Goal: Task Accomplishment & Management: Use online tool/utility

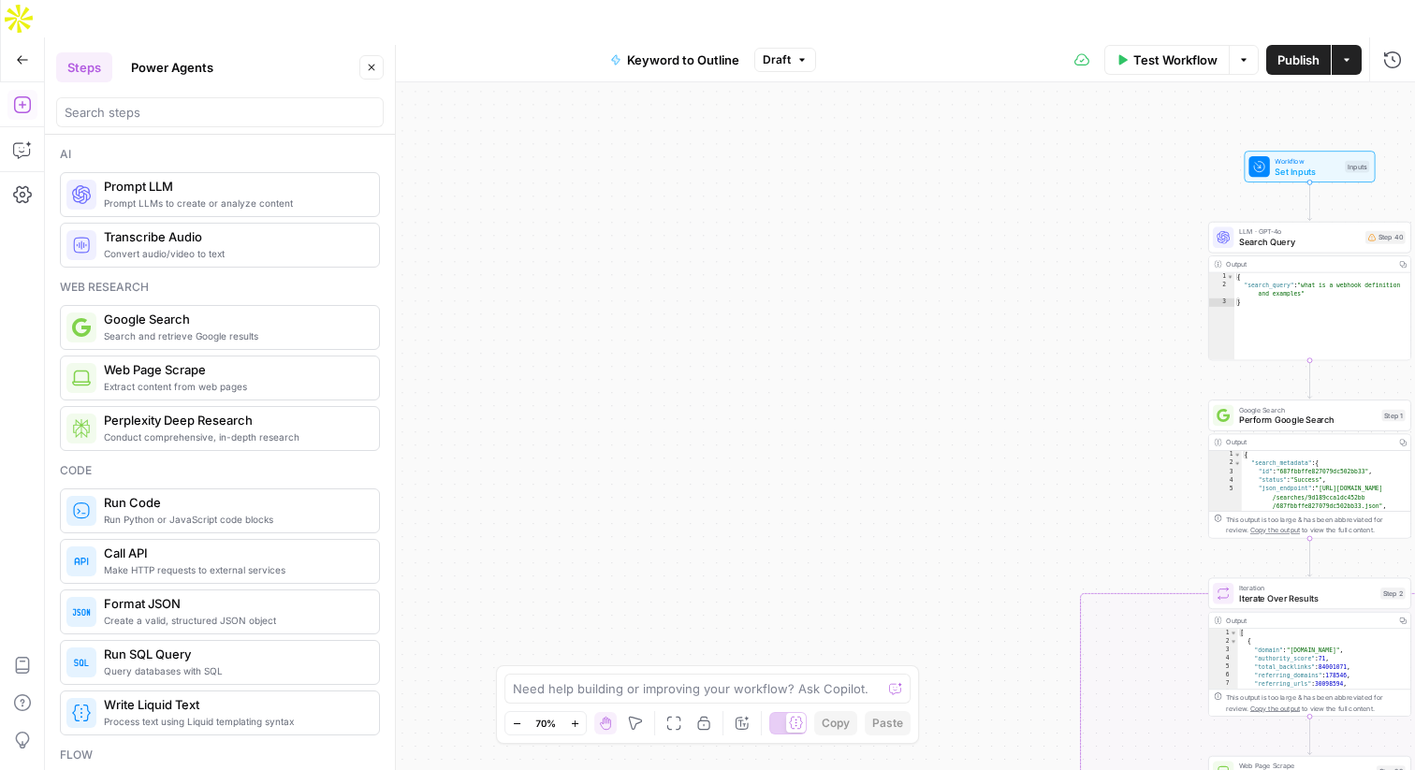
scroll to position [2980, 0]
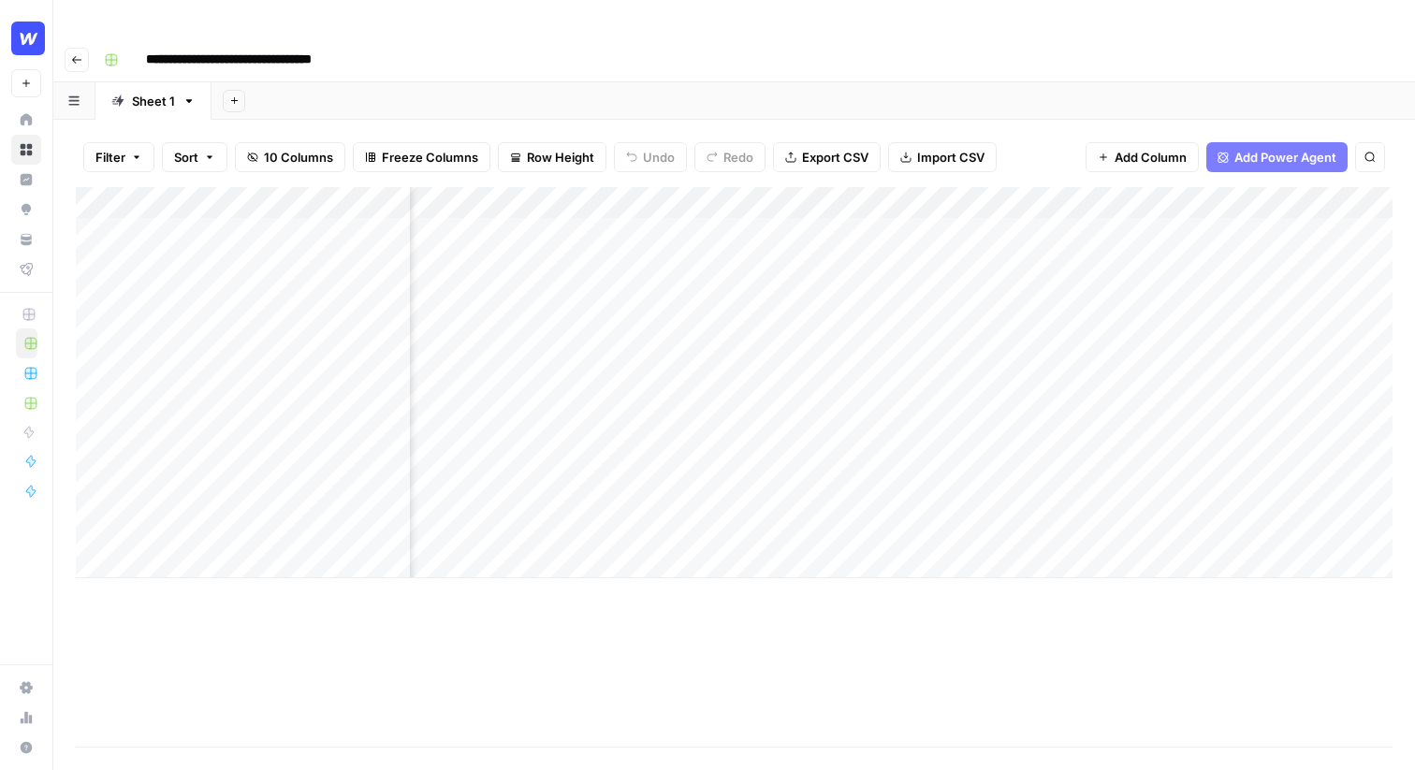
scroll to position [0, 331]
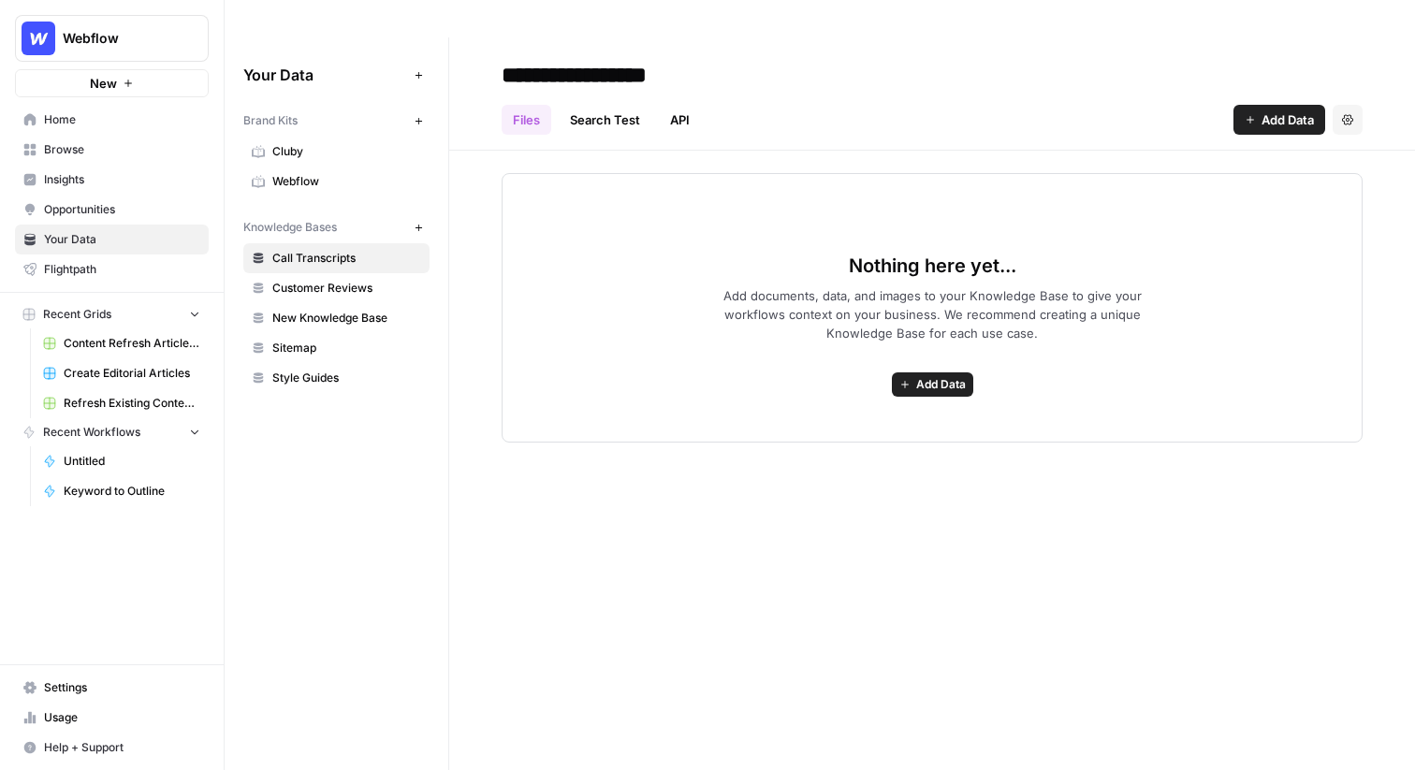
click at [304, 167] on link "Webflow" at bounding box center [336, 182] width 186 height 30
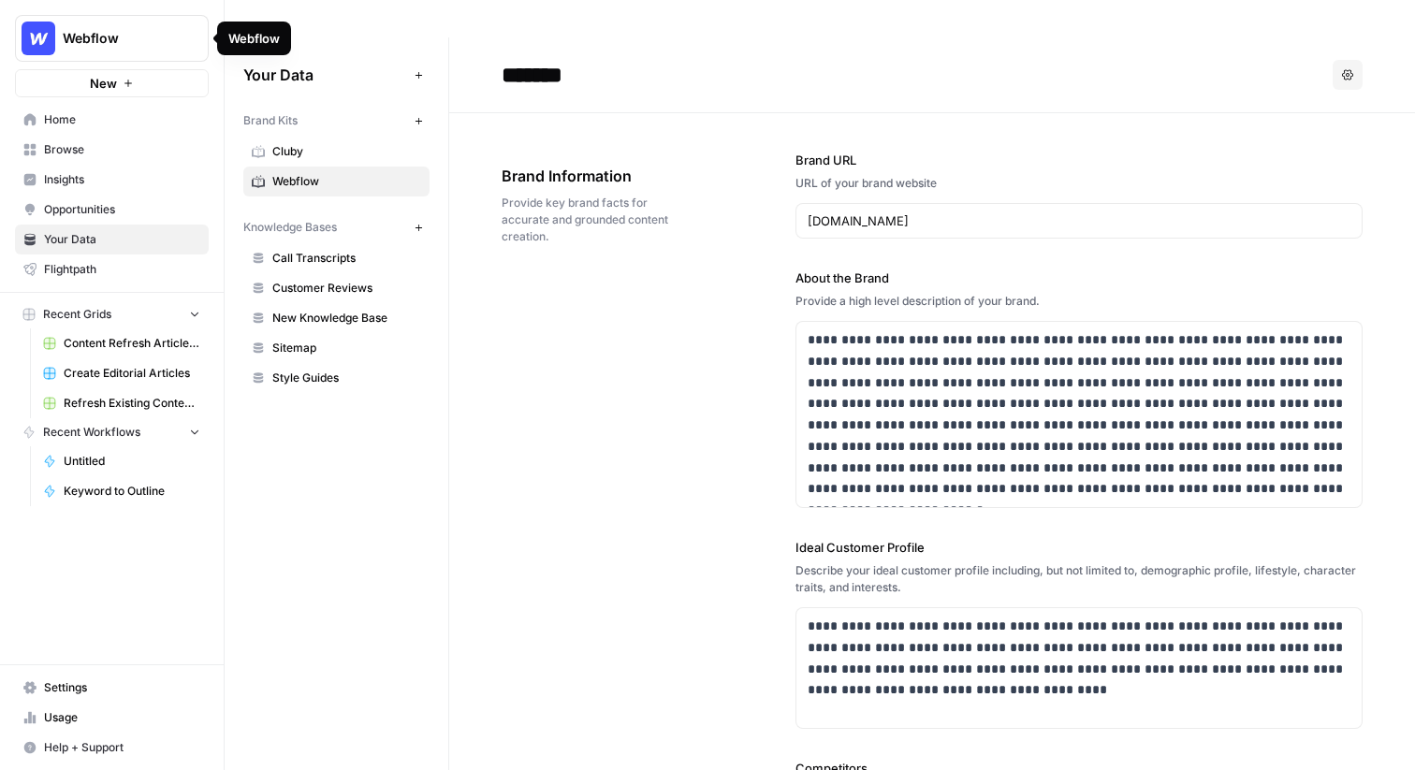
click at [120, 35] on span "Webflow" at bounding box center [119, 38] width 113 height 19
click at [329, 173] on span "Webflow" at bounding box center [346, 181] width 149 height 17
click at [877, 347] on p "**********" at bounding box center [1079, 414] width 543 height 170
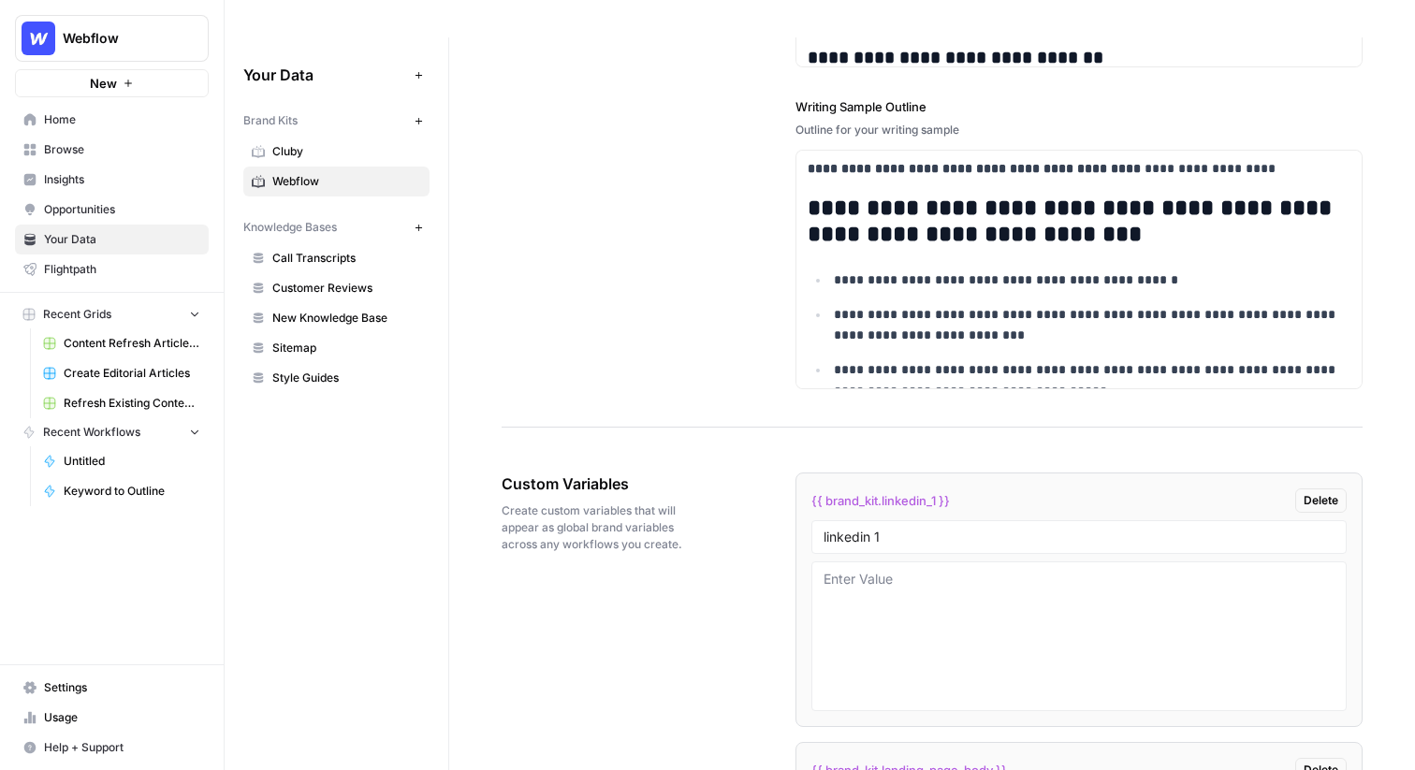
scroll to position [2899, 0]
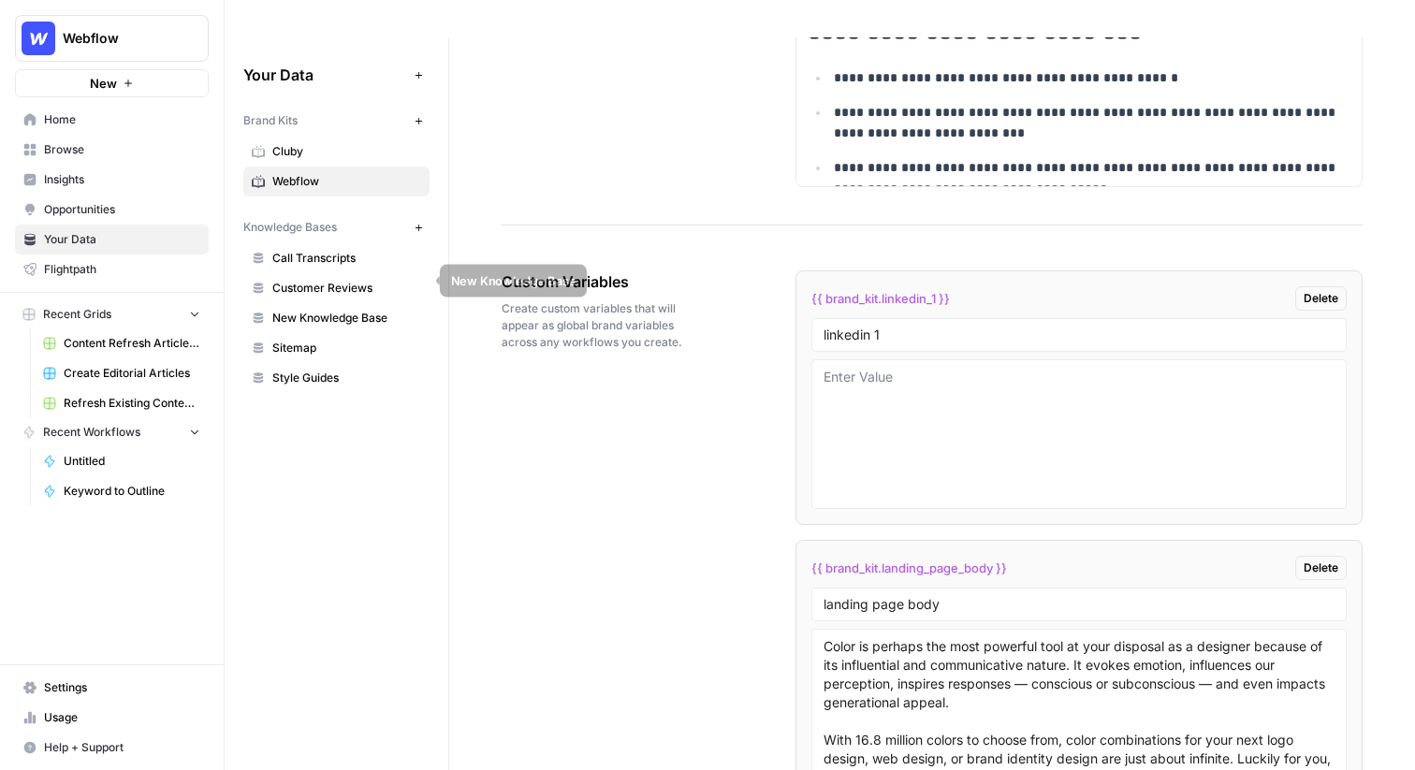
click at [308, 340] on span "Sitemap" at bounding box center [346, 348] width 149 height 17
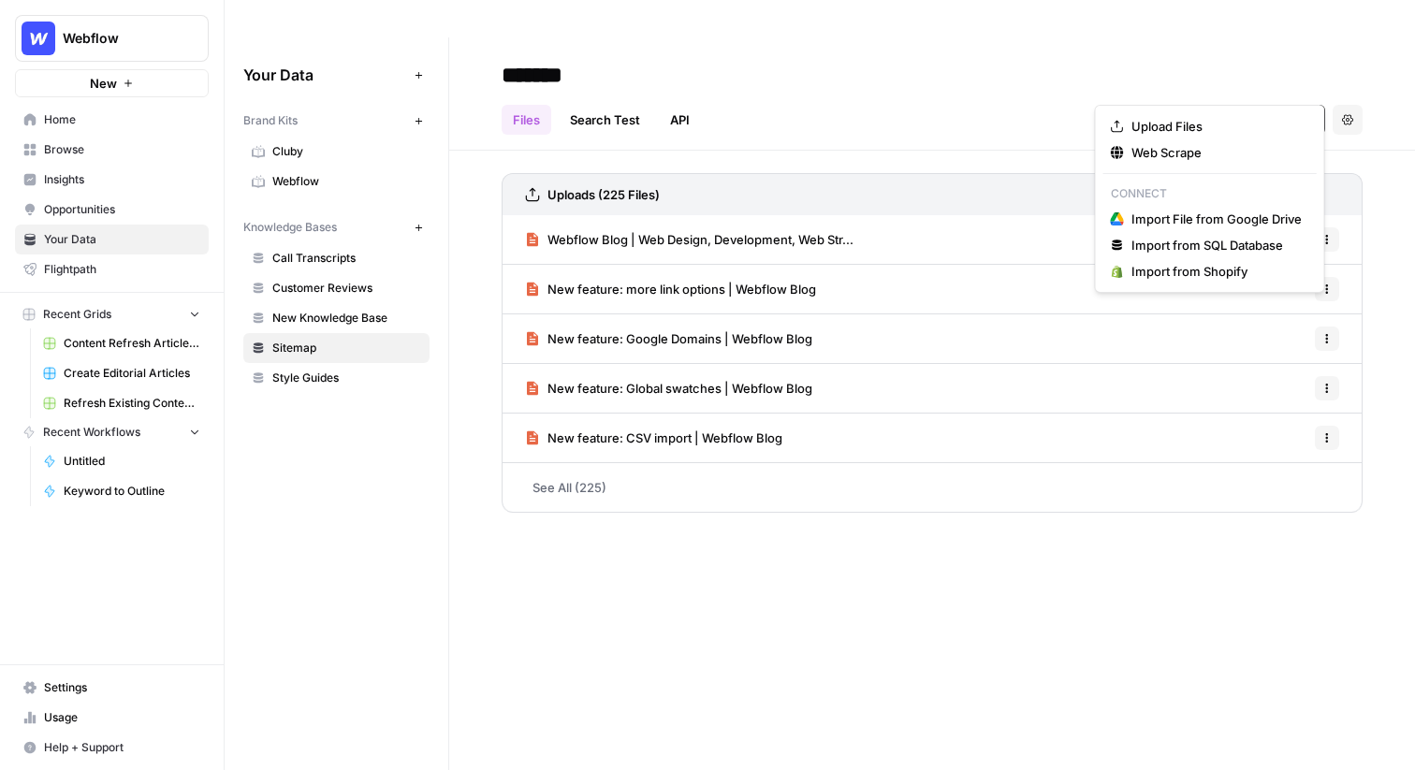
click at [1262, 110] on span "Add Data" at bounding box center [1288, 119] width 52 height 19
click at [1210, 143] on span "Web Scrape" at bounding box center [1217, 152] width 170 height 19
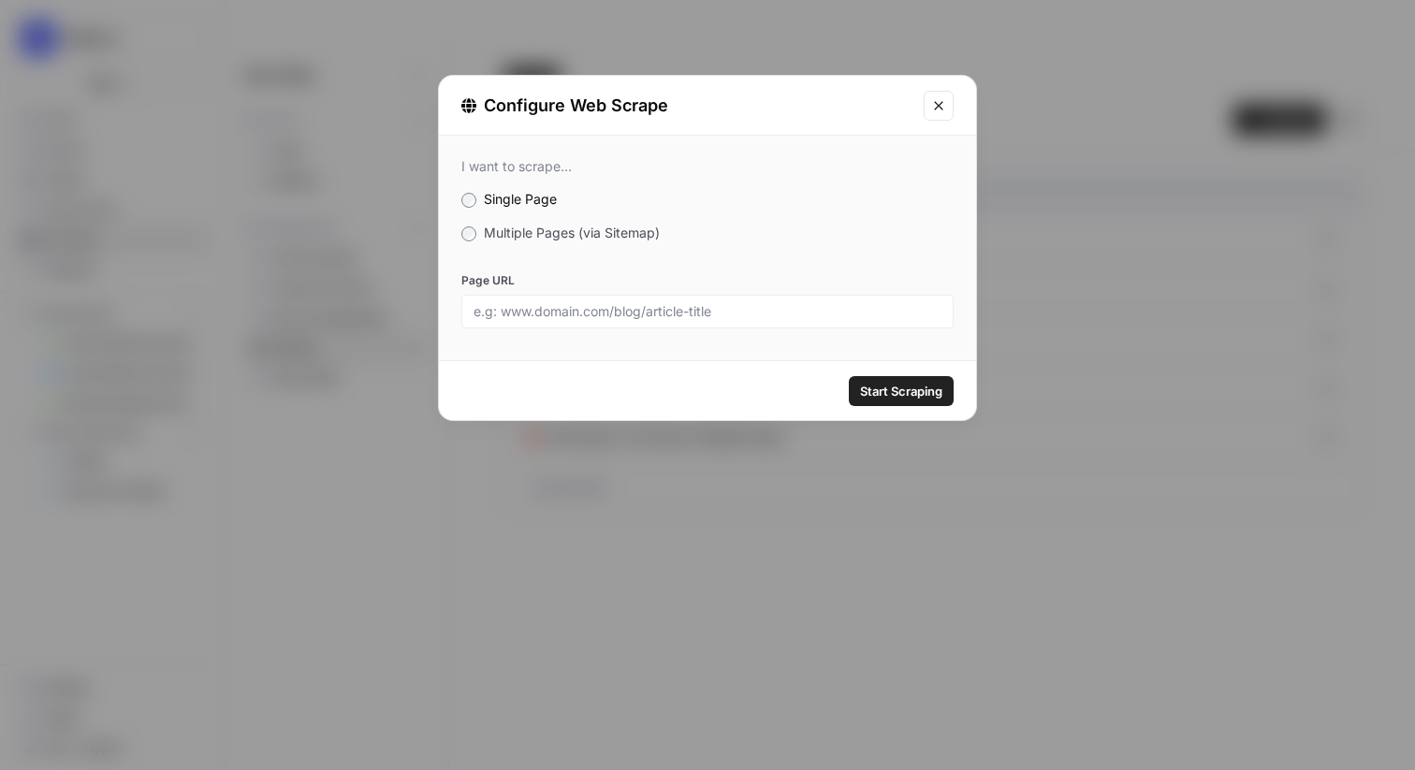
click at [573, 230] on span "Multiple Pages (via Sitemap)" at bounding box center [572, 233] width 176 height 16
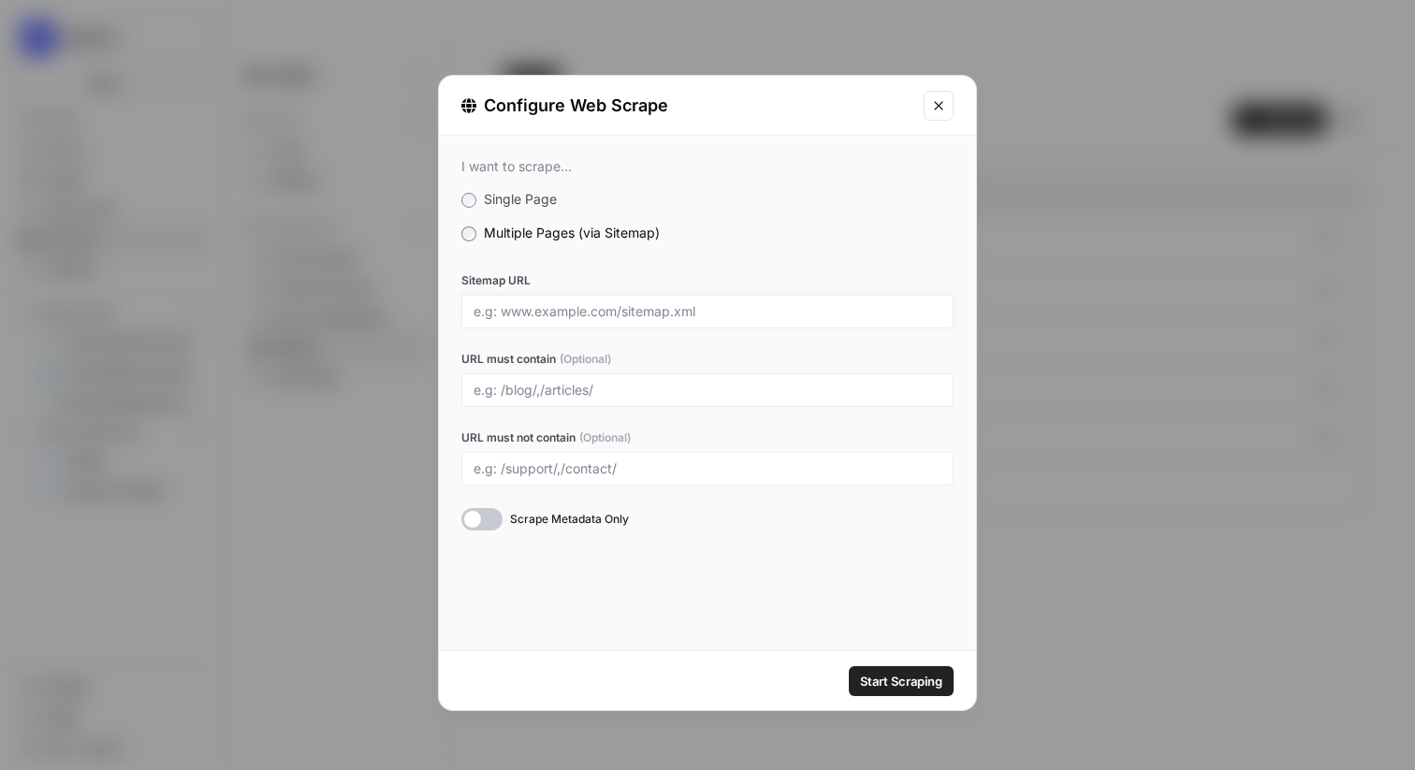
click at [607, 318] on input "Sitemap URL" at bounding box center [708, 311] width 468 height 17
click at [925, 113] on button "Close modal" at bounding box center [939, 106] width 30 height 30
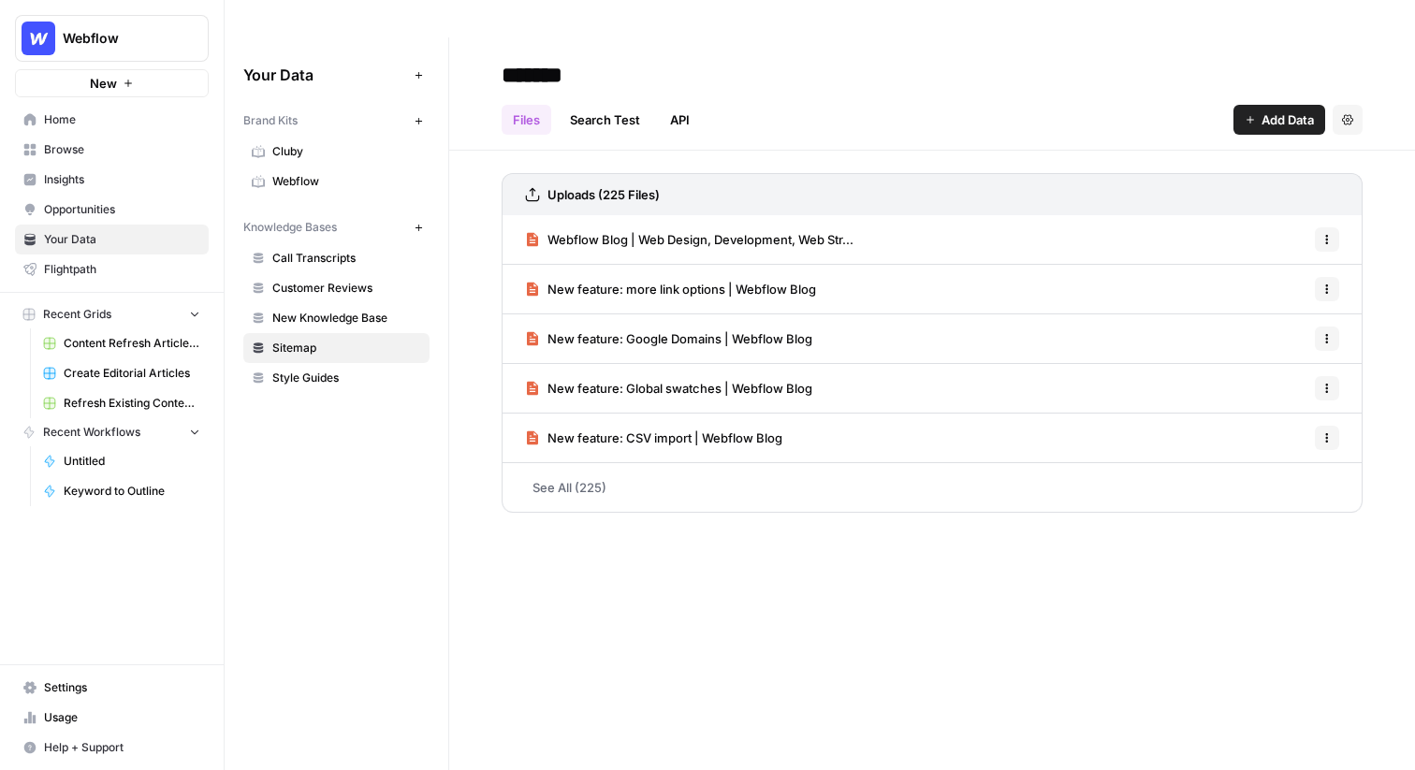
click at [1265, 110] on span "Add Data" at bounding box center [1288, 119] width 52 height 19
click at [1168, 60] on h2 "*******" at bounding box center [932, 75] width 861 height 30
click at [130, 384] on link "Create Editorial Articles" at bounding box center [122, 373] width 174 height 30
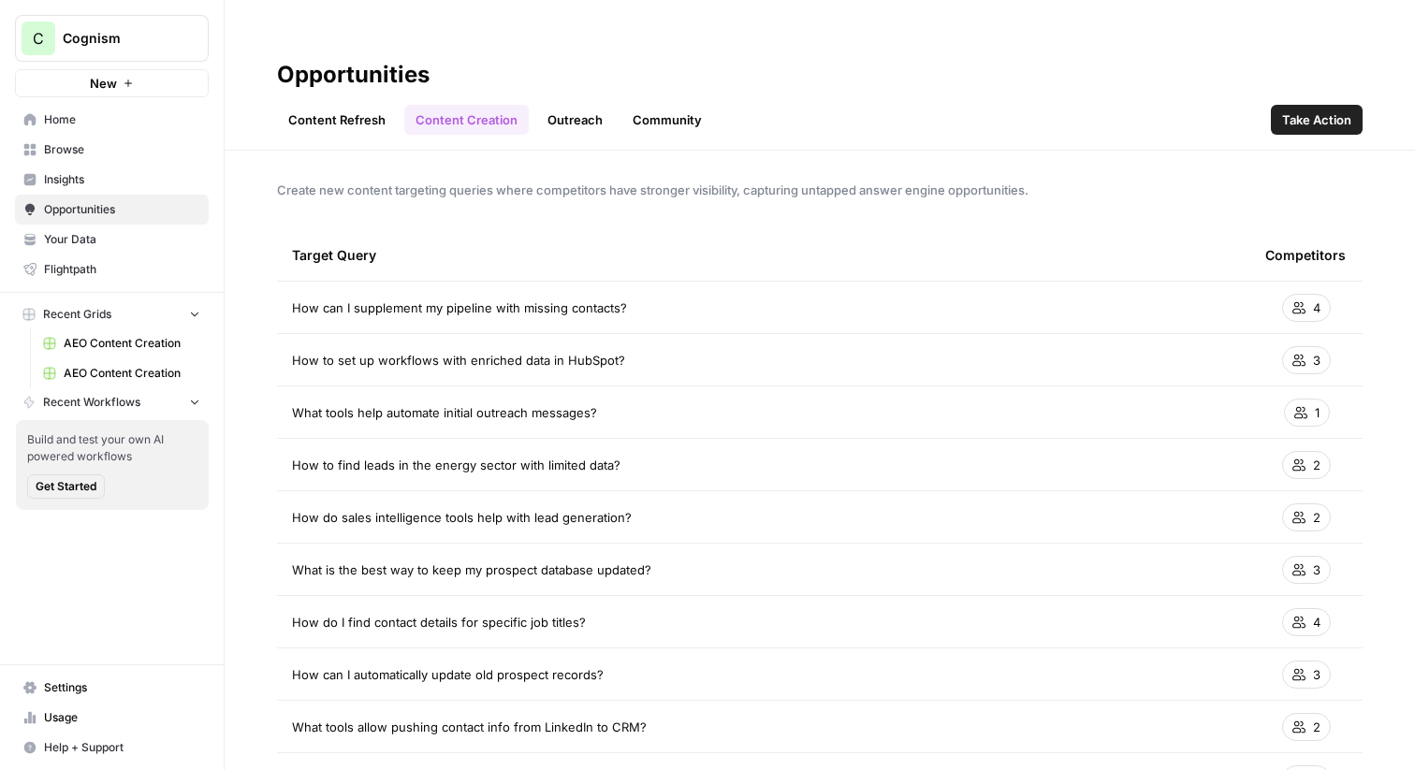
click at [306, 105] on link "Content Refresh" at bounding box center [337, 120] width 120 height 30
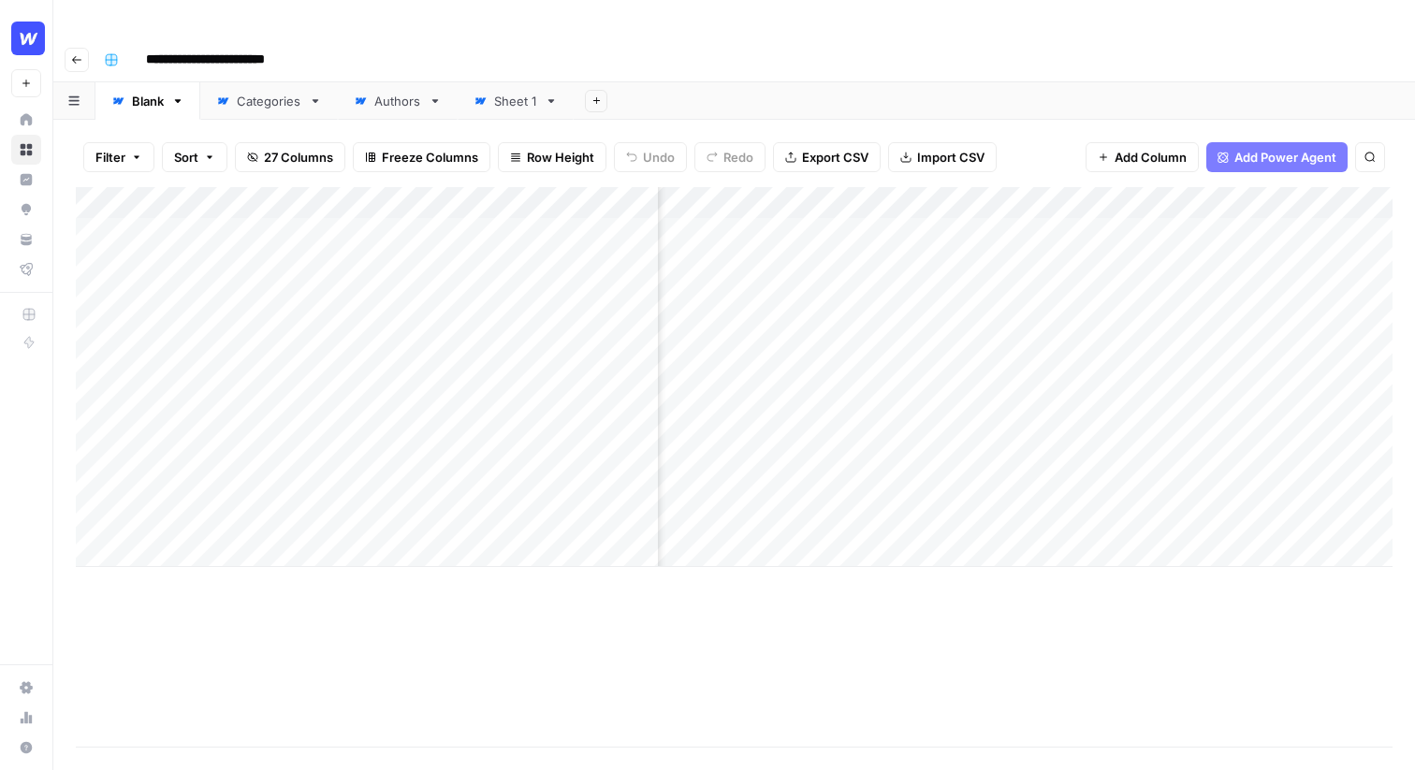
scroll to position [0, 427]
click at [1074, 234] on div "Add Column" at bounding box center [734, 377] width 1317 height 380
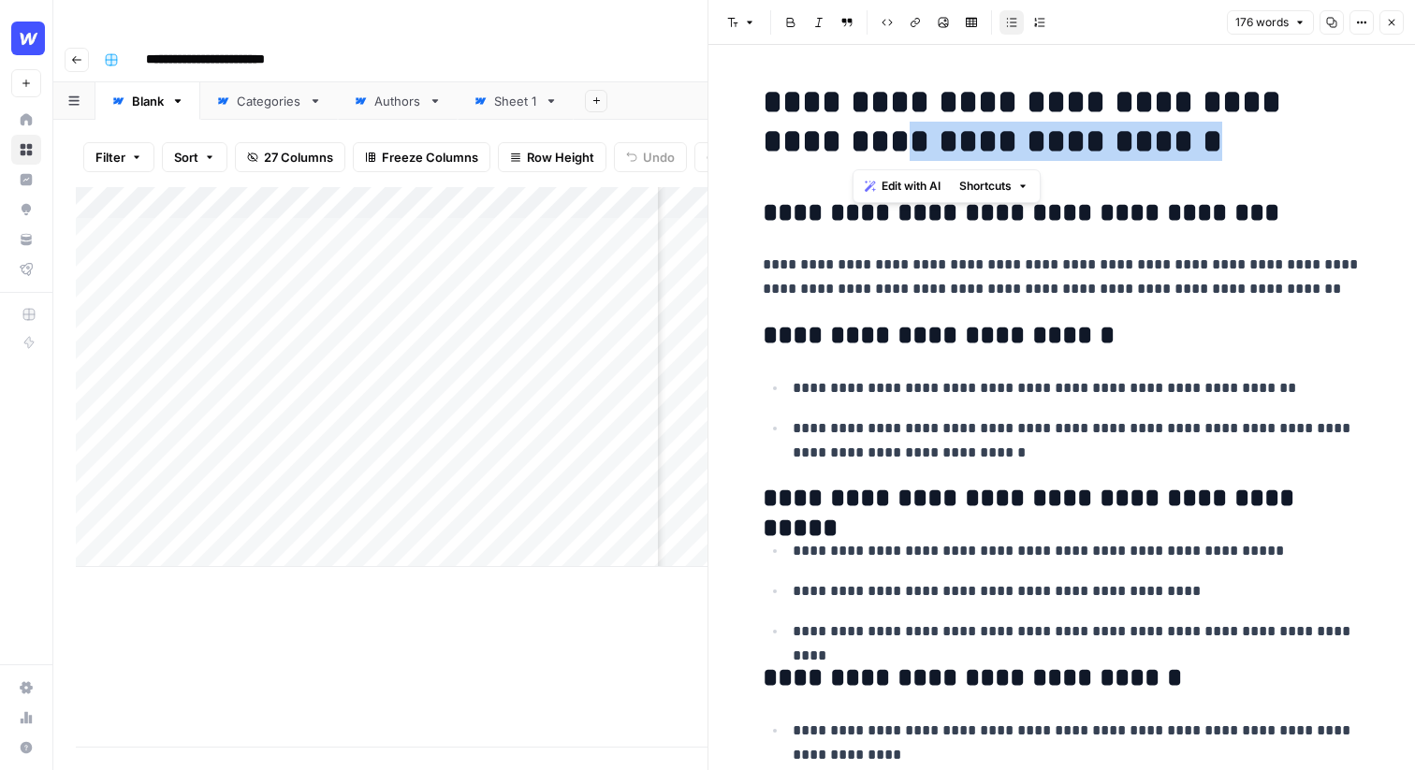
drag, startPoint x: 1180, startPoint y: 142, endPoint x: 860, endPoint y: 126, distance: 320.5
click at [860, 126] on h1 "**********" at bounding box center [1062, 121] width 599 height 79
click at [931, 186] on span "Edit with AI" at bounding box center [911, 186] width 59 height 17
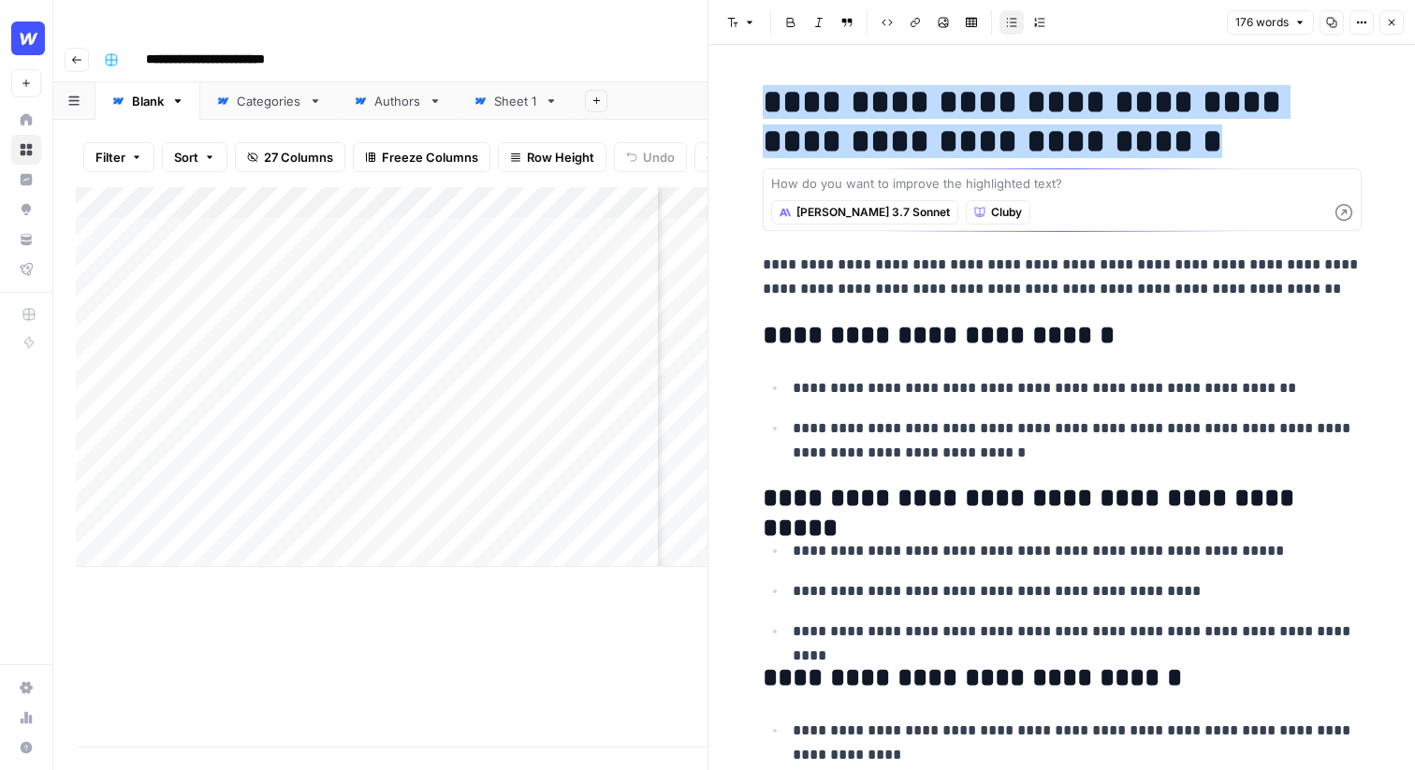
click at [1072, 244] on div "**********" at bounding box center [1063, 554] width 622 height 959
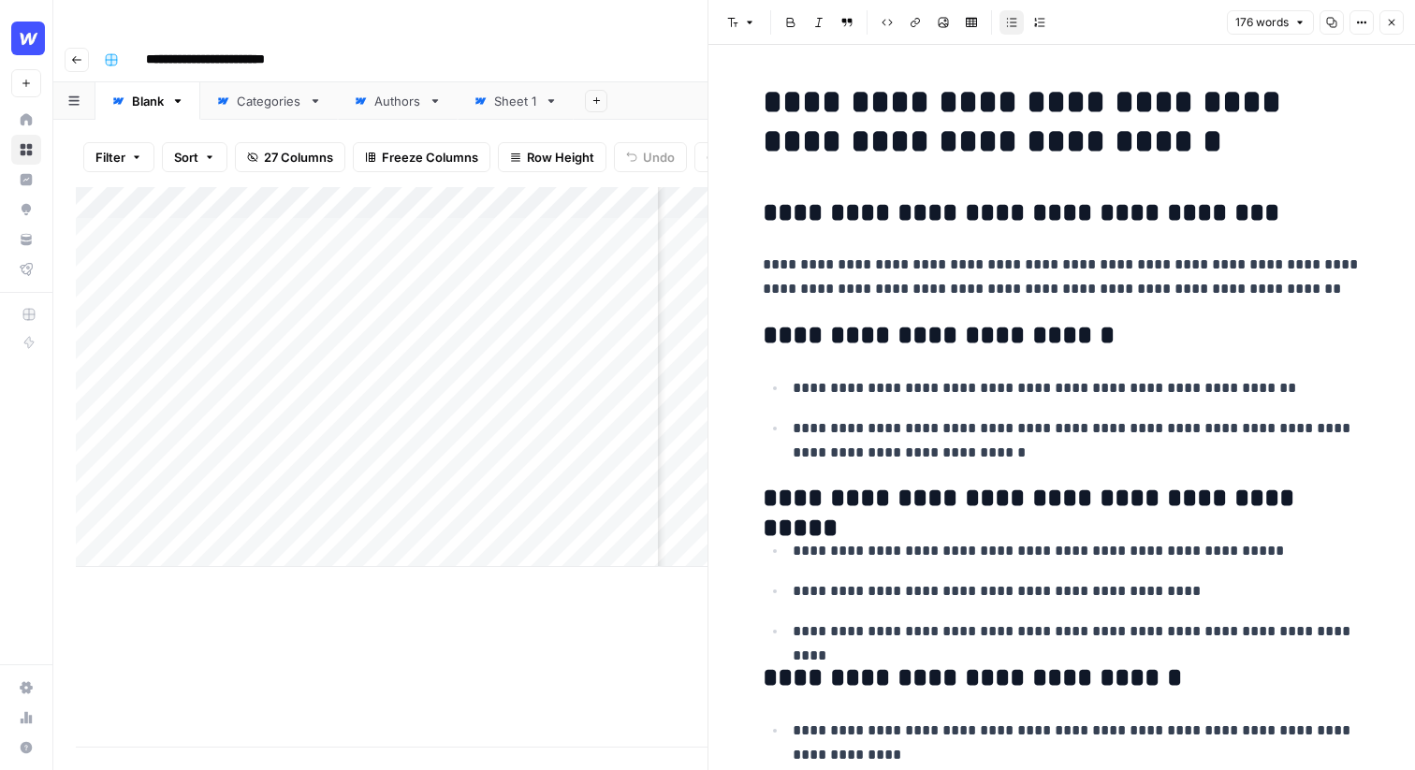
click at [1395, 20] on icon "button" at bounding box center [1391, 22] width 11 height 11
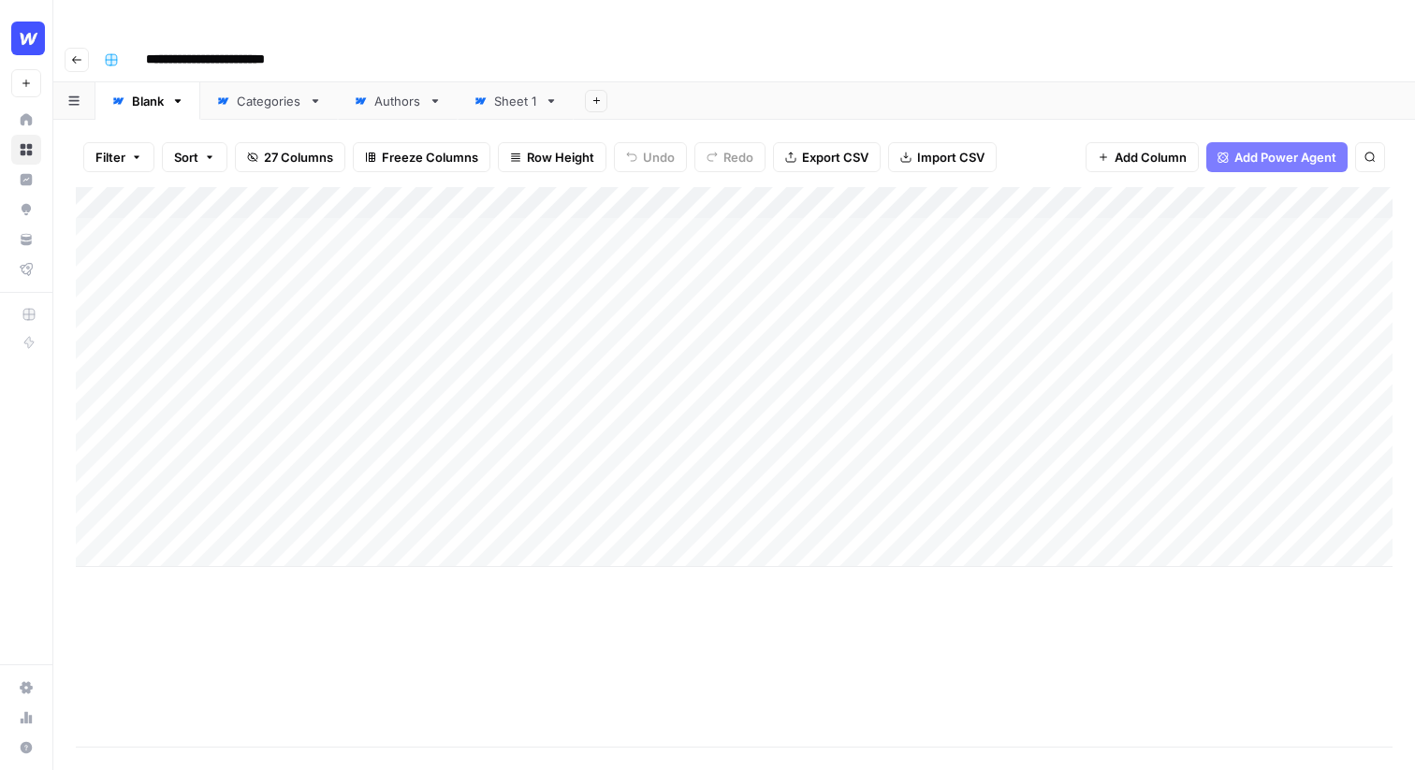
click at [867, 187] on div "Add Column" at bounding box center [734, 377] width 1317 height 380
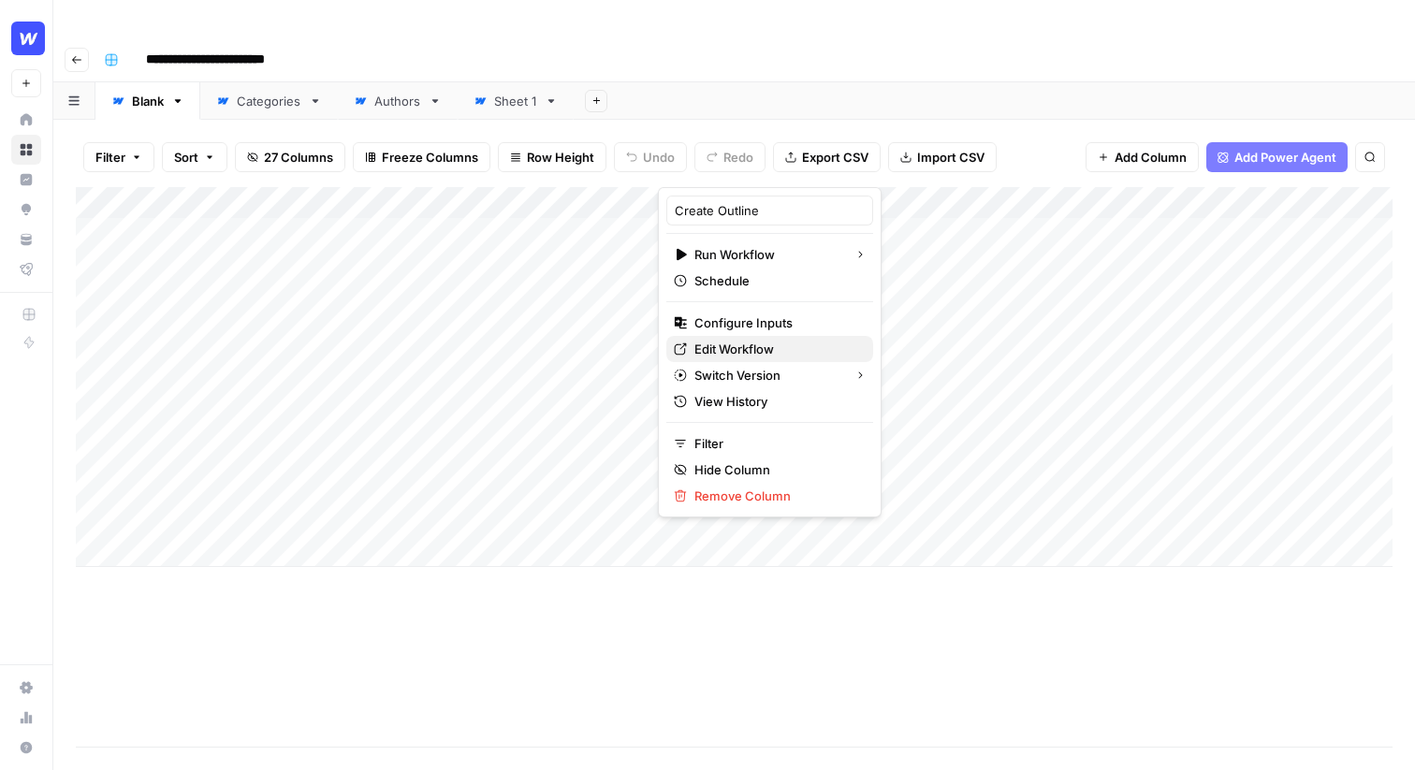
click at [747, 349] on span "Edit Workflow" at bounding box center [777, 349] width 164 height 19
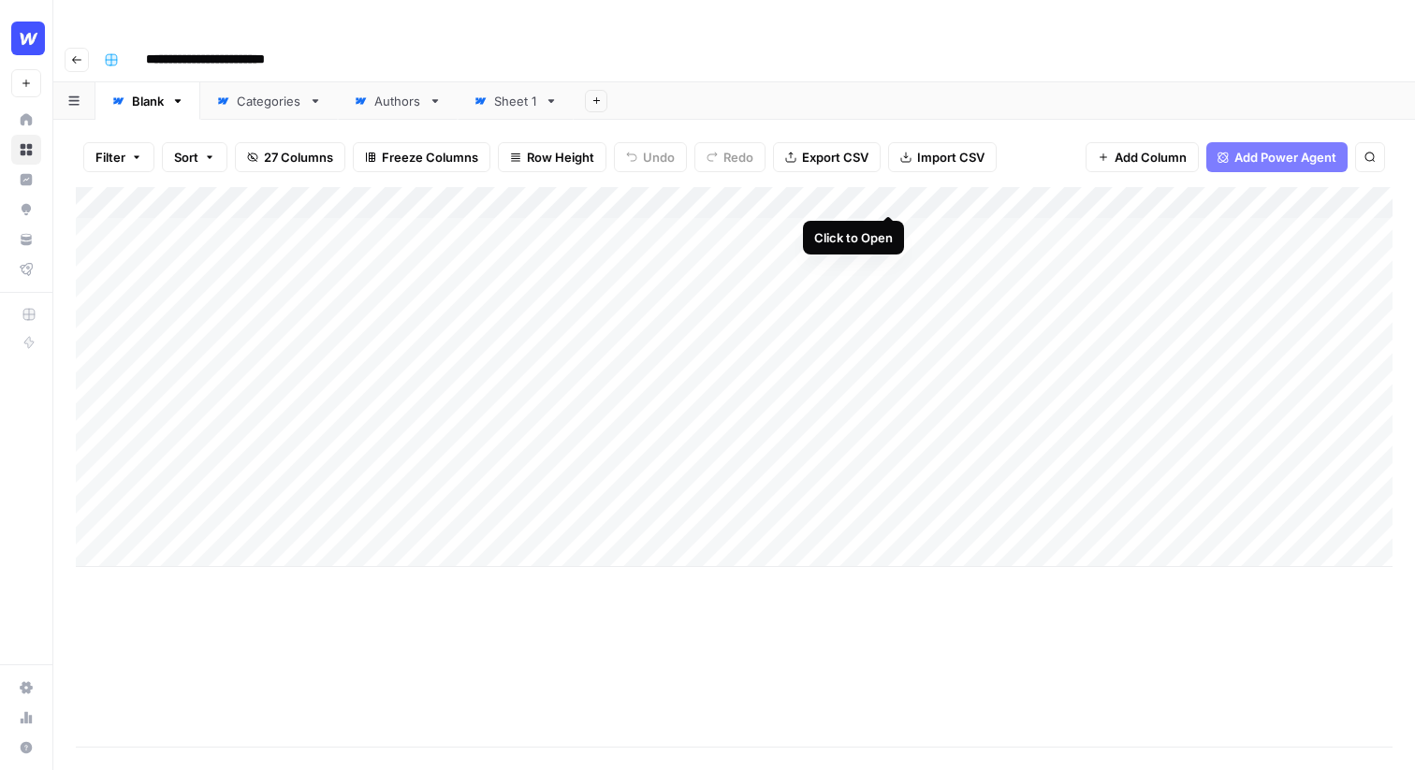
click at [885, 193] on div "Add Column" at bounding box center [734, 377] width 1317 height 380
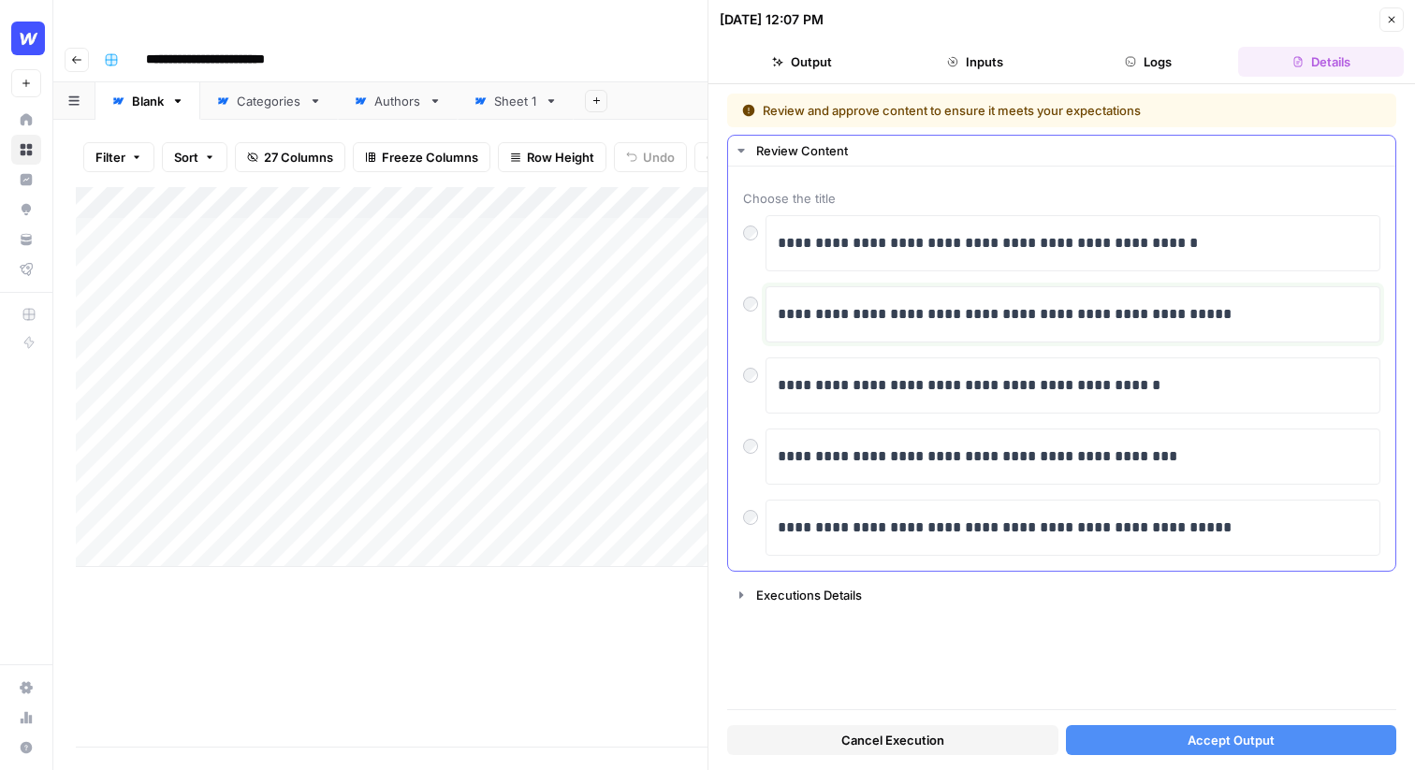
click at [855, 313] on p "**********" at bounding box center [1073, 314] width 591 height 24
click at [751, 314] on div "**********" at bounding box center [1061, 314] width 637 height 56
click at [1382, 745] on button "Accept Output" at bounding box center [1231, 740] width 331 height 30
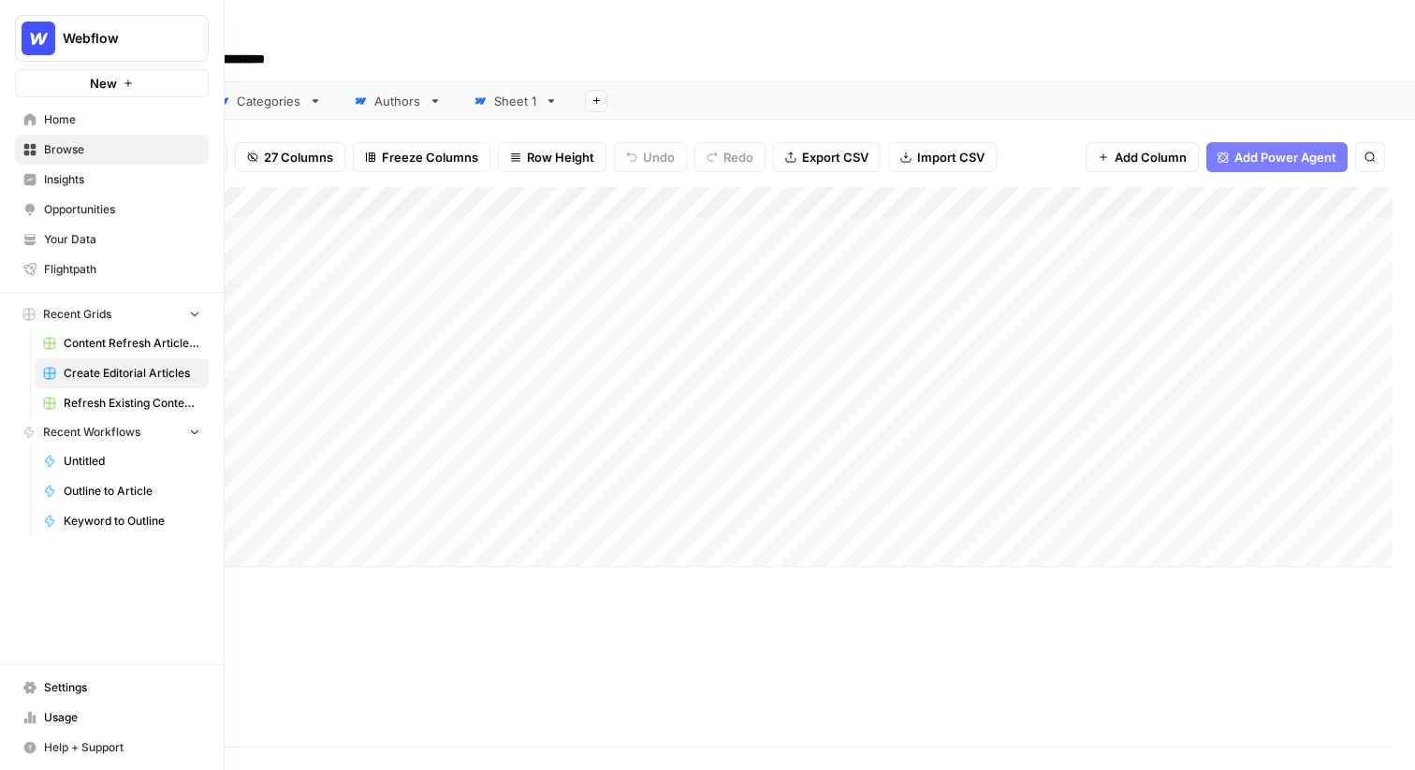
click at [110, 84] on span "New" at bounding box center [103, 83] width 27 height 19
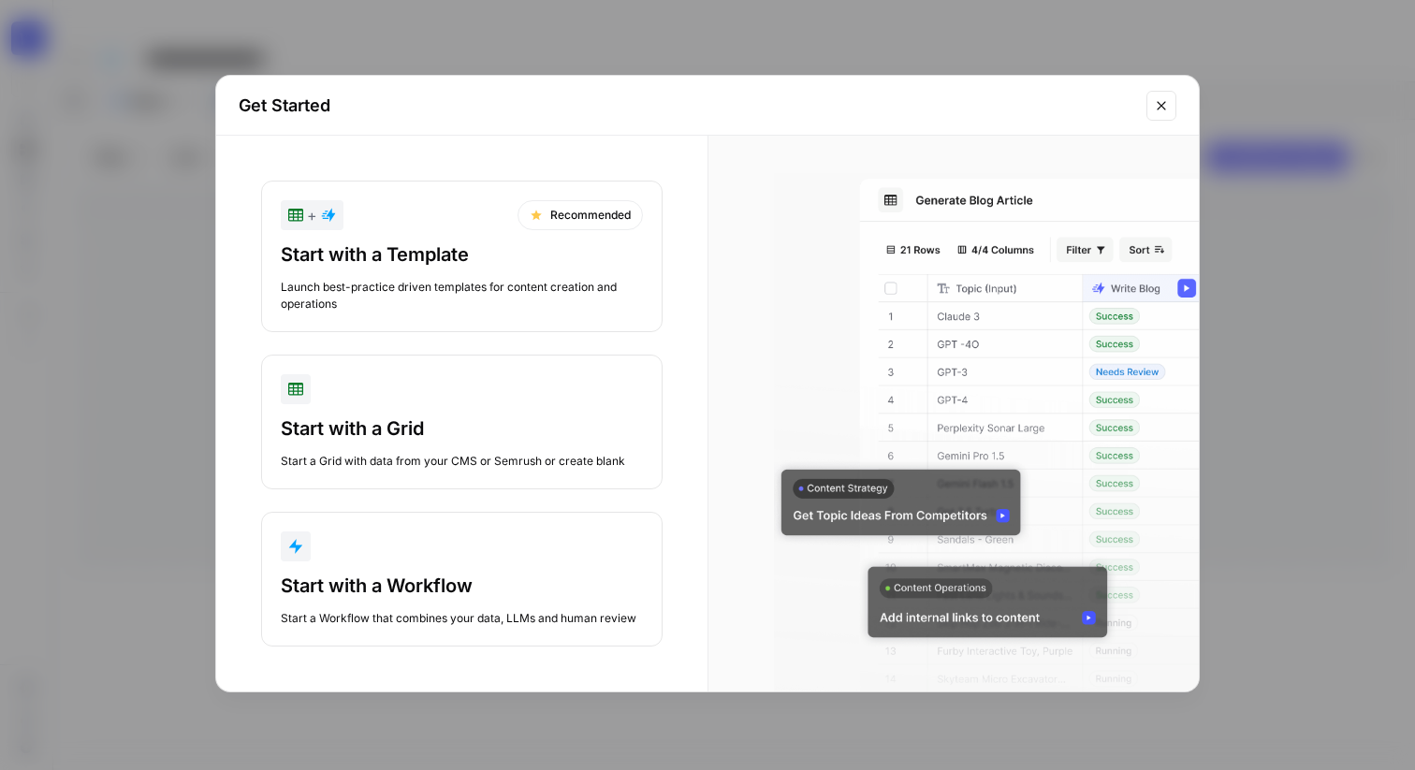
click at [457, 291] on div "Launch best-practice driven templates for content creation and operations" at bounding box center [462, 296] width 362 height 34
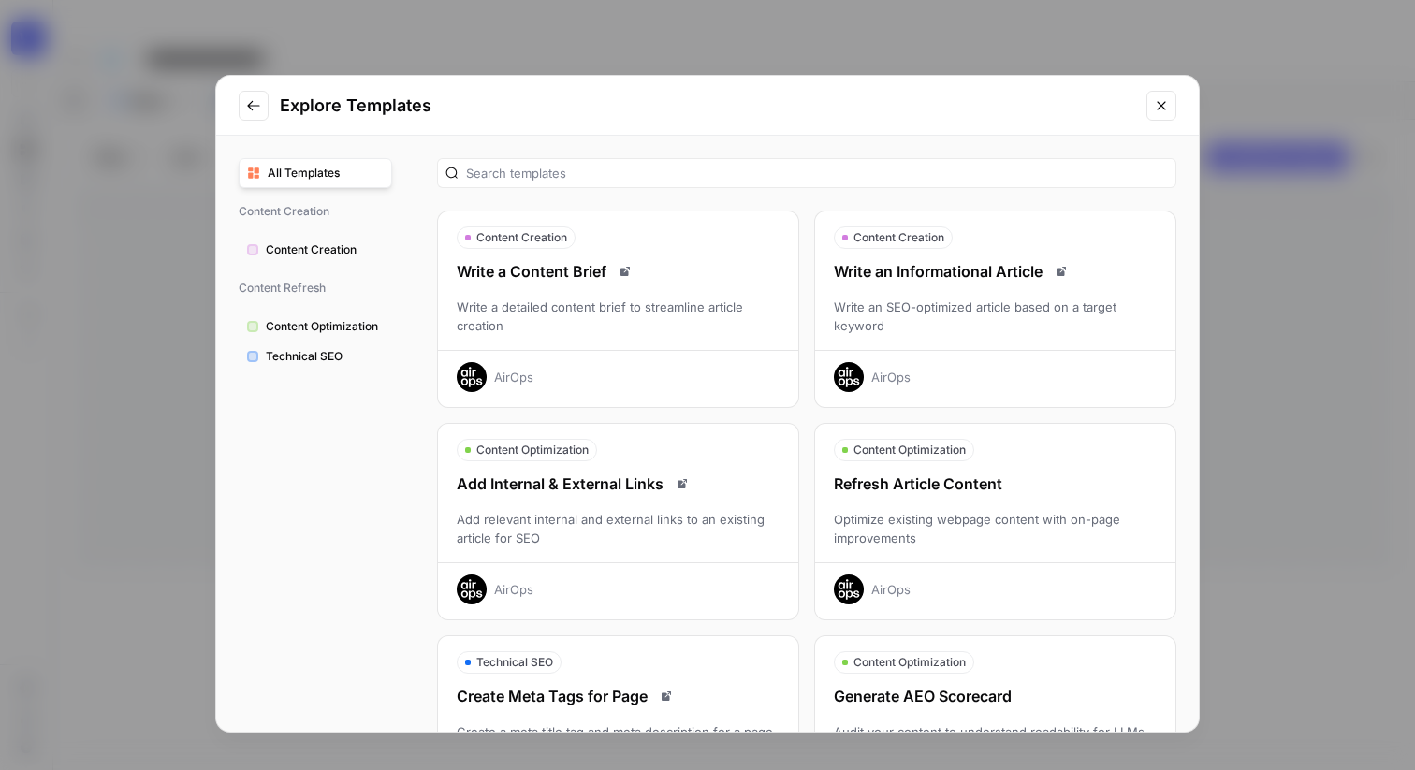
click at [941, 318] on div "Write an SEO-optimized article based on a target keyword" at bounding box center [995, 316] width 360 height 37
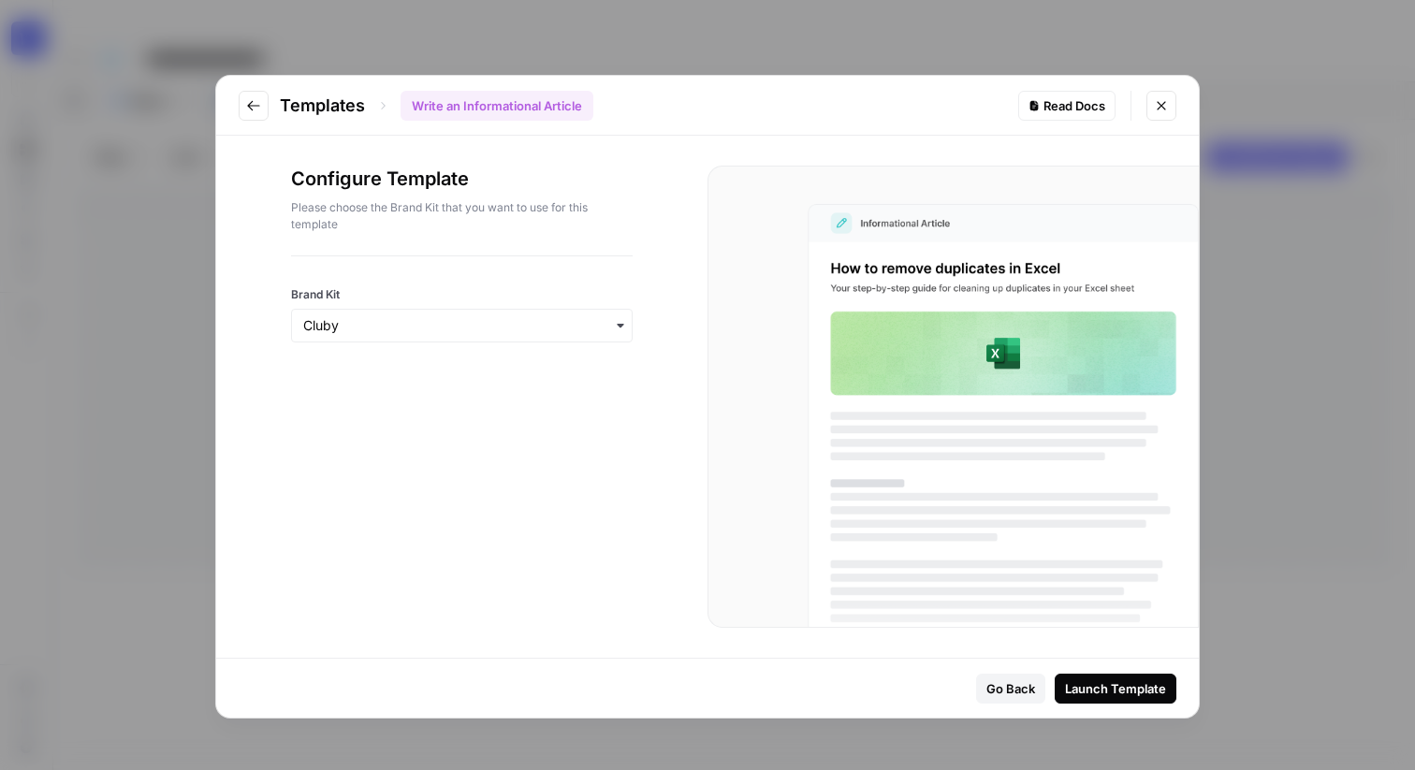
click at [482, 337] on div "button" at bounding box center [462, 326] width 342 height 34
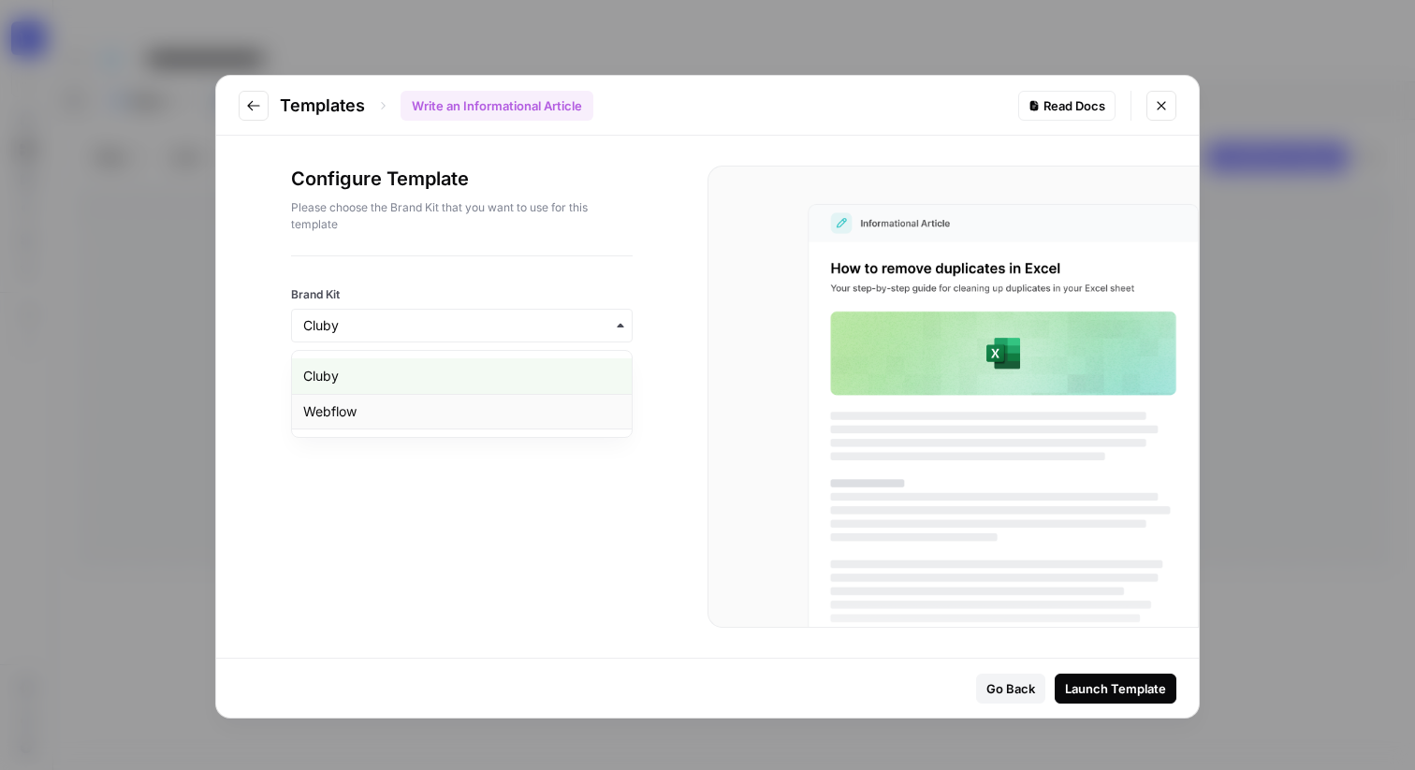
click at [460, 422] on div "Webflow" at bounding box center [462, 412] width 340 height 36
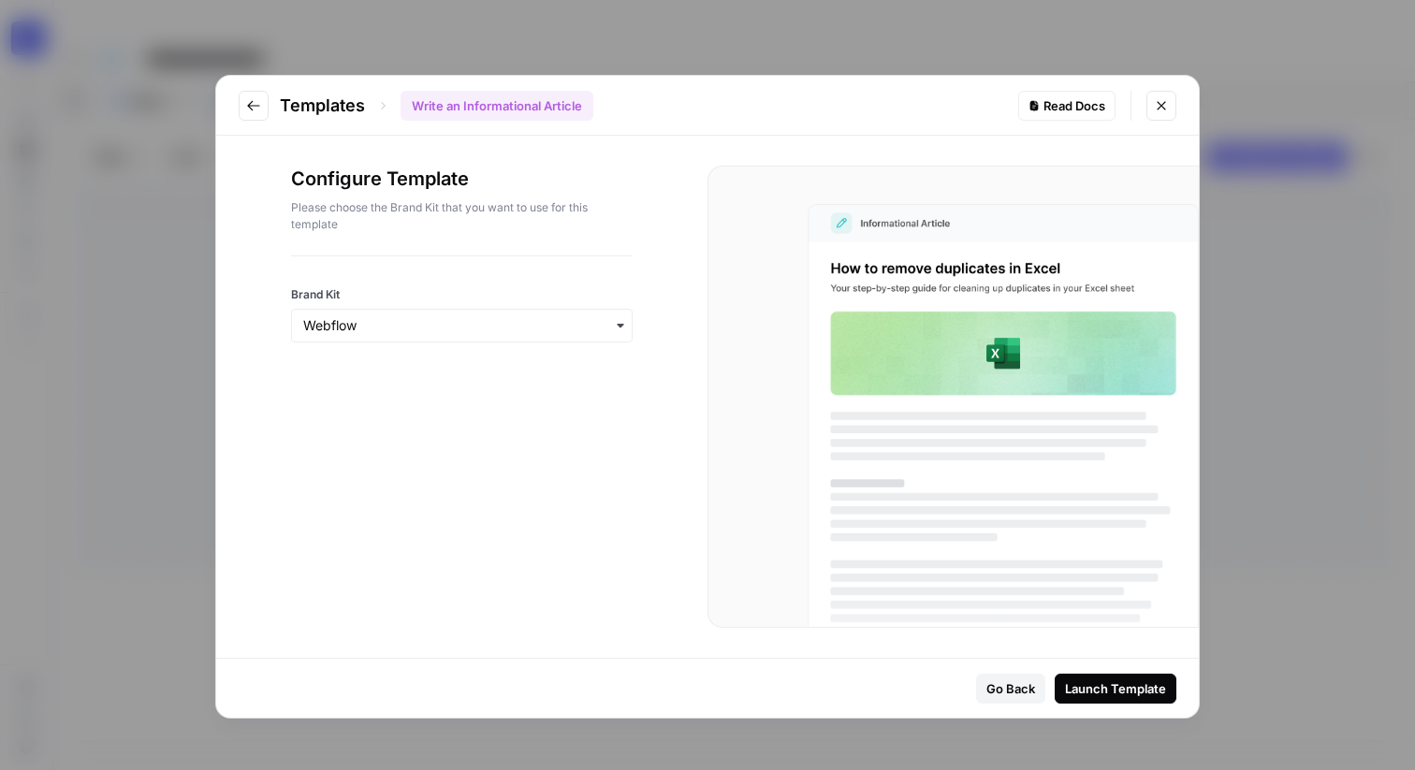
click at [1155, 687] on div "Launch Template" at bounding box center [1115, 689] width 101 height 19
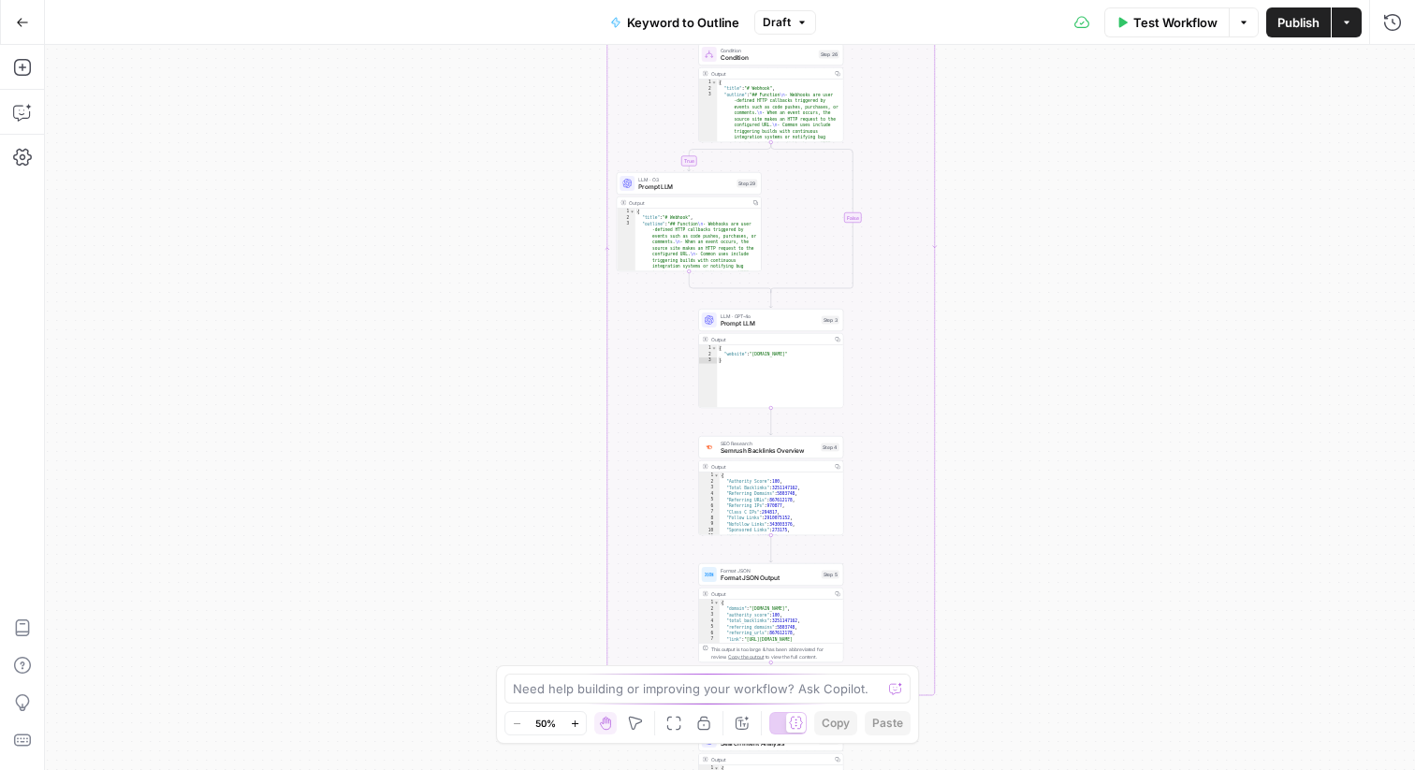
drag, startPoint x: 971, startPoint y: 135, endPoint x: 974, endPoint y: 511, distance: 376.3
click at [976, 510] on div "true false Workflow Set Inputs Inputs LLM · GPT-4o Search Query Step 40 Output …" at bounding box center [730, 407] width 1370 height 725
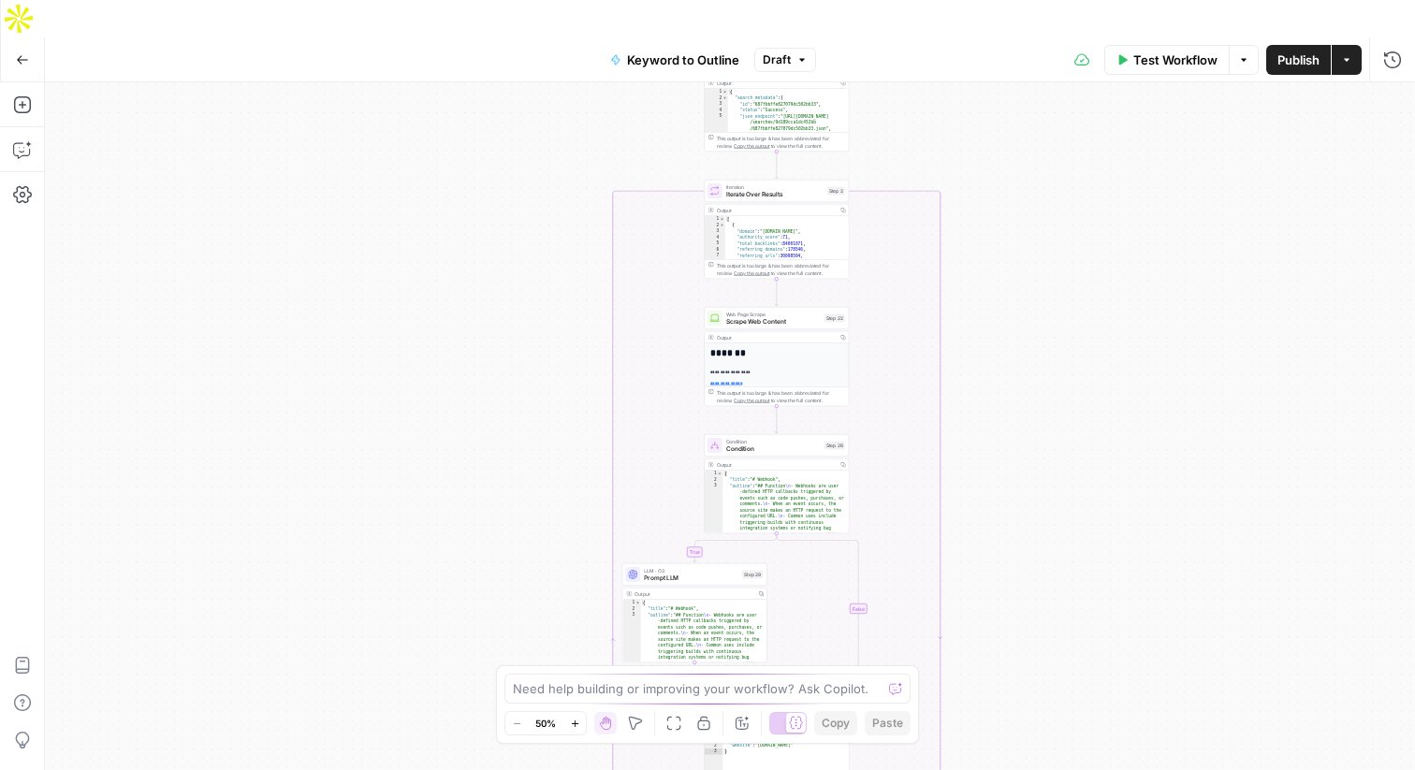
drag, startPoint x: 1007, startPoint y: 221, endPoint x: 1030, endPoint y: 612, distance: 391.9
click at [1029, 612] on div "true false Workflow Set Inputs Inputs LLM · GPT-4o Search Query Step 40 Output …" at bounding box center [730, 444] width 1370 height 725
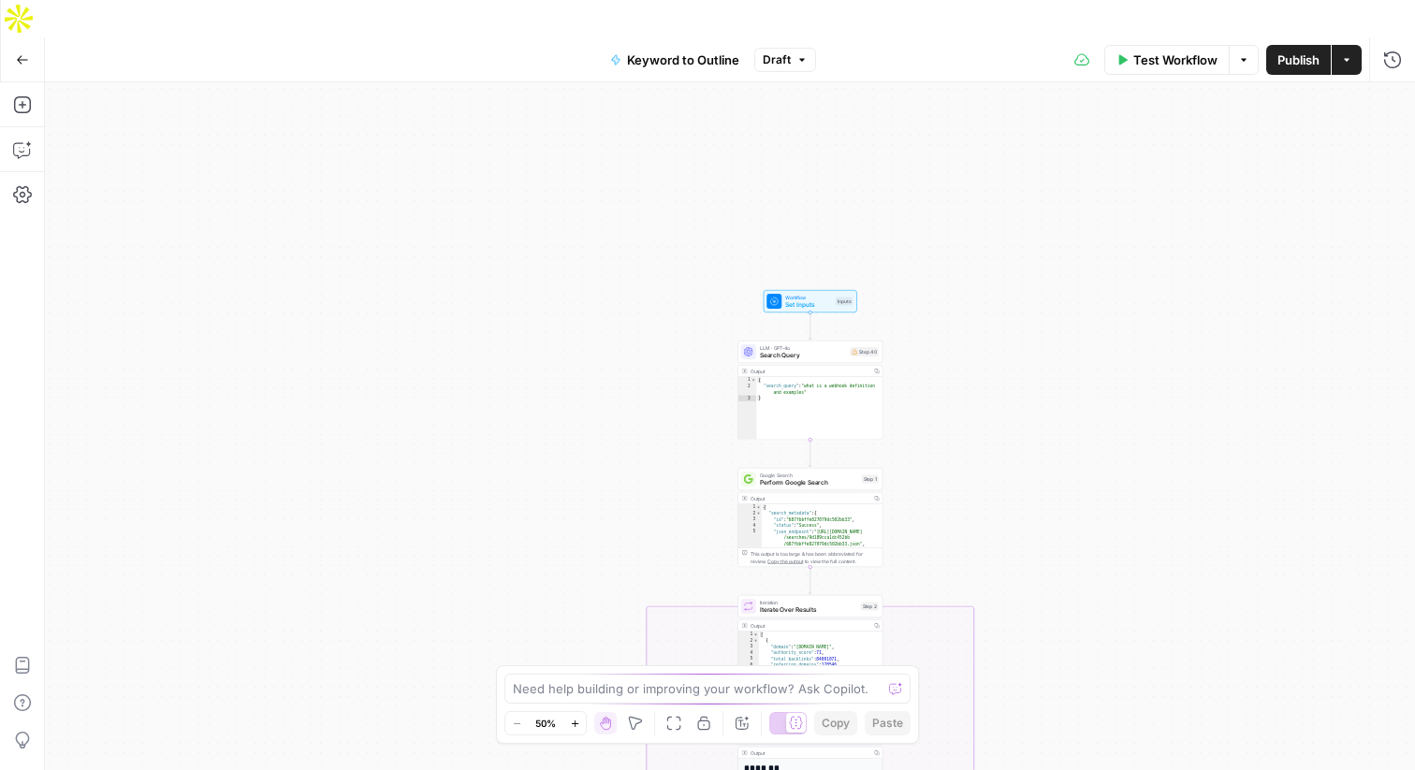
drag, startPoint x: 1020, startPoint y: 241, endPoint x: 1032, endPoint y: 551, distance: 311.0
click at [1032, 551] on div "true false Workflow Set Inputs Inputs LLM · GPT-4o Search Query Step 40 Output …" at bounding box center [730, 444] width 1370 height 725
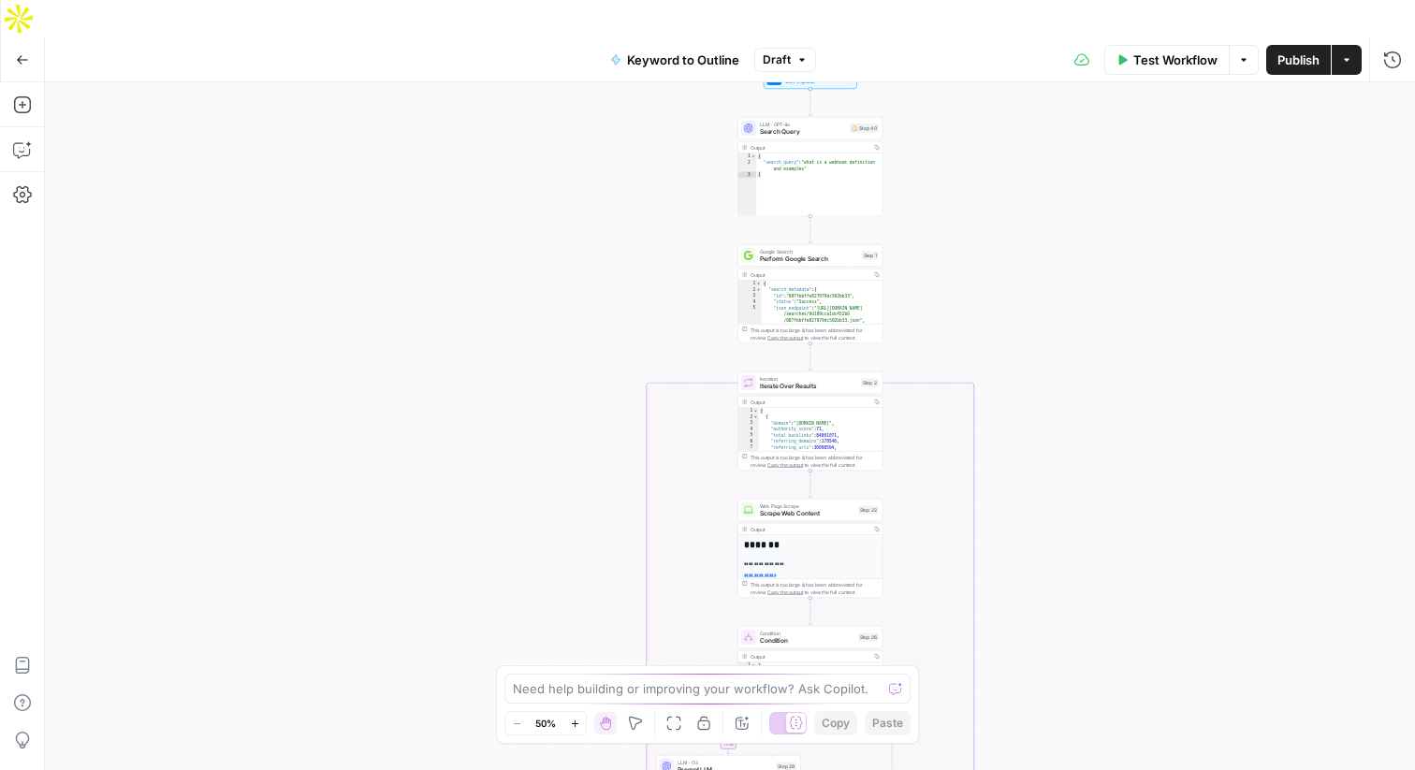
drag, startPoint x: 1032, startPoint y: 551, endPoint x: 1031, endPoint y: 75, distance: 476.4
click at [1031, 82] on div "true false Workflow Set Inputs Inputs LLM · GPT-4o Search Query Step 40 Output …" at bounding box center [730, 444] width 1370 height 725
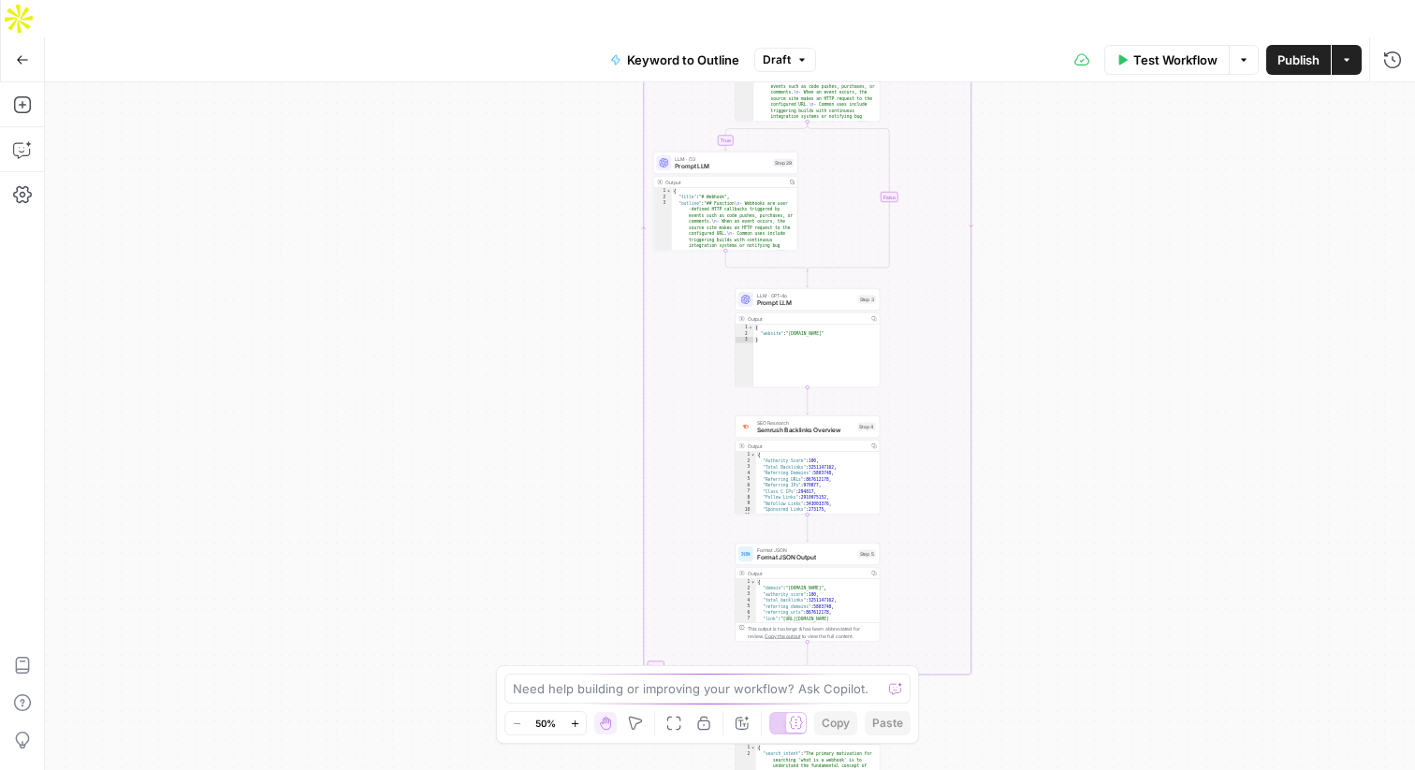
drag, startPoint x: 1031, startPoint y: 265, endPoint x: 1031, endPoint y: -85, distance: 350.1
click at [1031, 0] on html "Webflow New Home Browse Insights Opportunities Your Data Flightpath Recent Grid…" at bounding box center [707, 385] width 1415 height 770
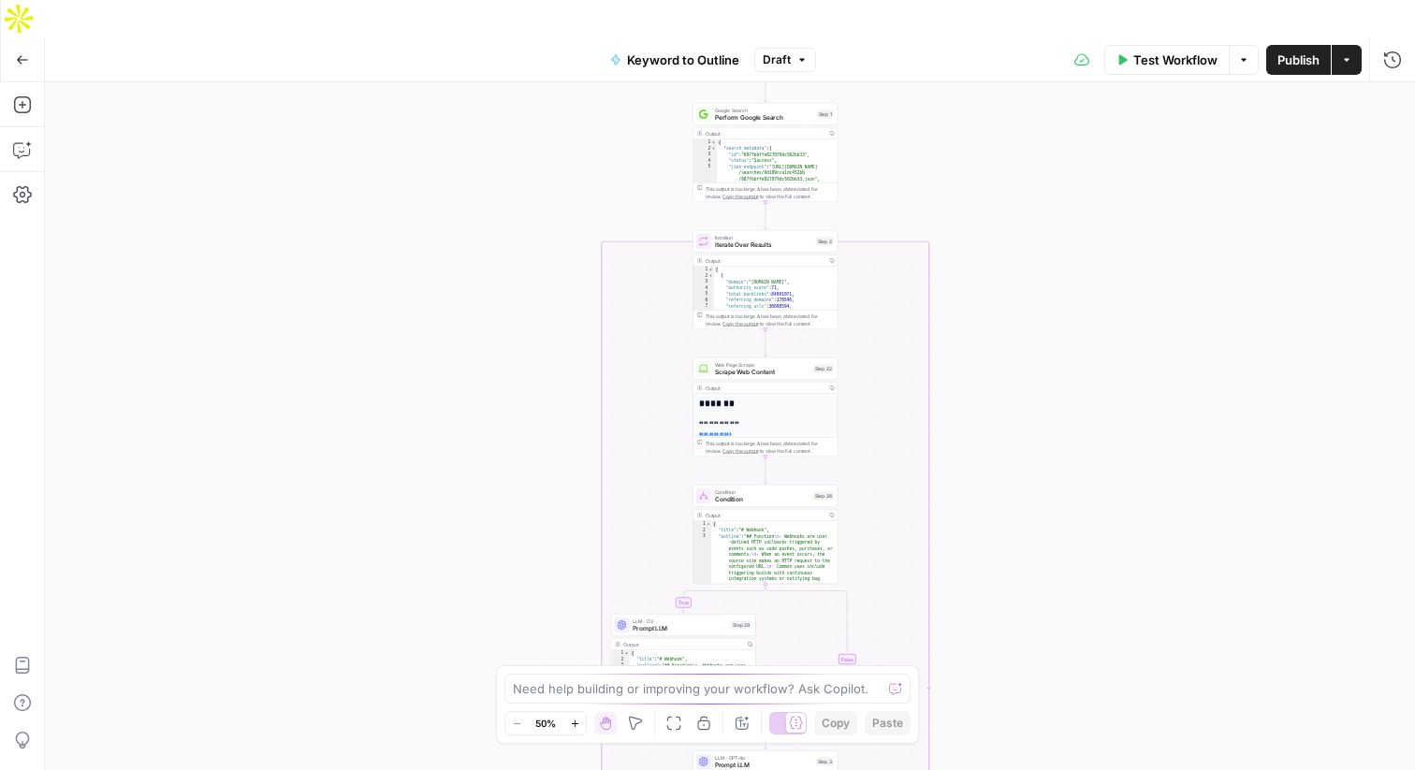
drag, startPoint x: 1032, startPoint y: 277, endPoint x: 1016, endPoint y: 769, distance: 492.6
click at [1016, 769] on div "true false Workflow Set Inputs Inputs LLM · GPT-4o Search Query Step 40 Output …" at bounding box center [730, 444] width 1370 height 725
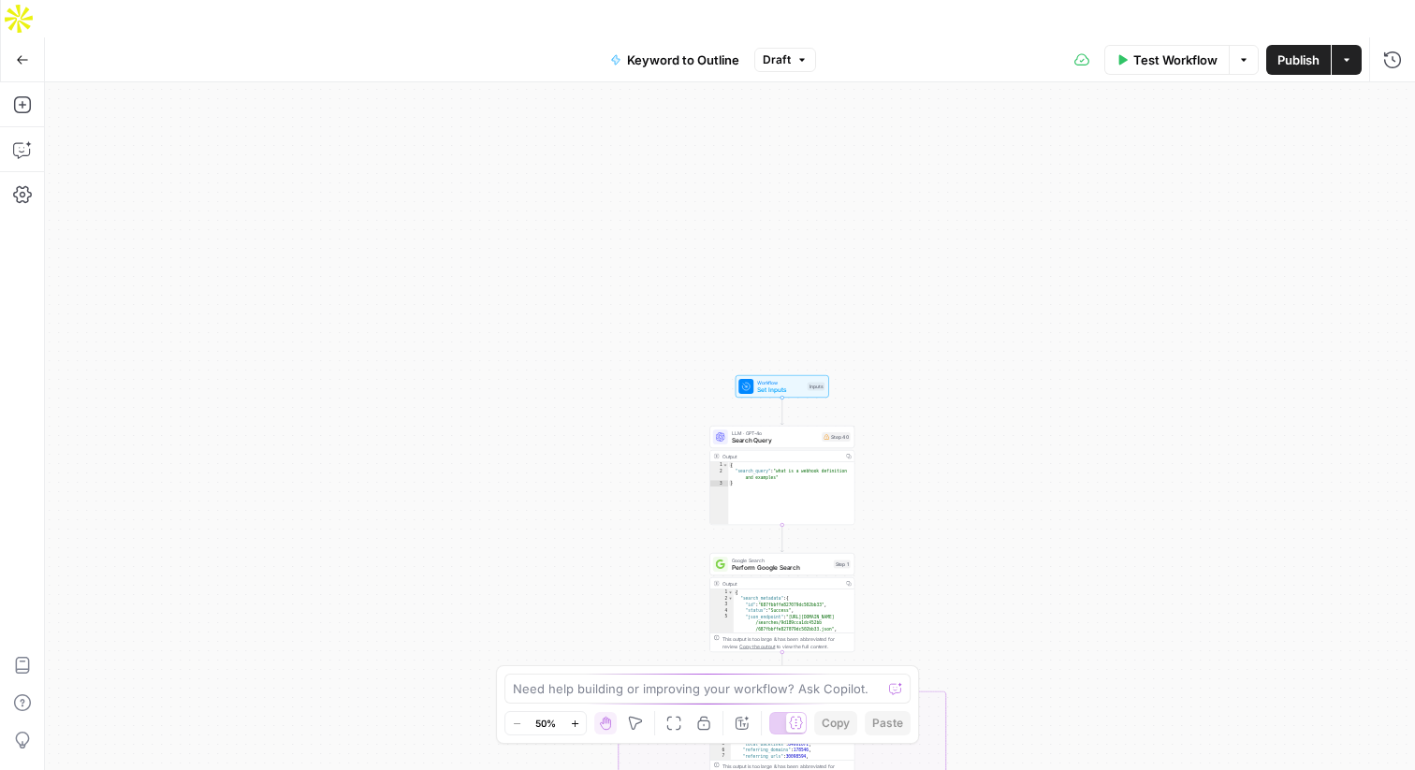
drag, startPoint x: 1014, startPoint y: 350, endPoint x: 1004, endPoint y: 768, distance: 418.5
click at [1004, 769] on div "true false Workflow Set Inputs Inputs LLM · GPT-4o Search Query Step 40 Output …" at bounding box center [730, 444] width 1370 height 725
drag, startPoint x: 983, startPoint y: 421, endPoint x: 983, endPoint y: 258, distance: 162.9
click at [983, 258] on div "true false Workflow Set Inputs Inputs LLM · GPT-4o Search Query Step 40 Output …" at bounding box center [730, 444] width 1370 height 725
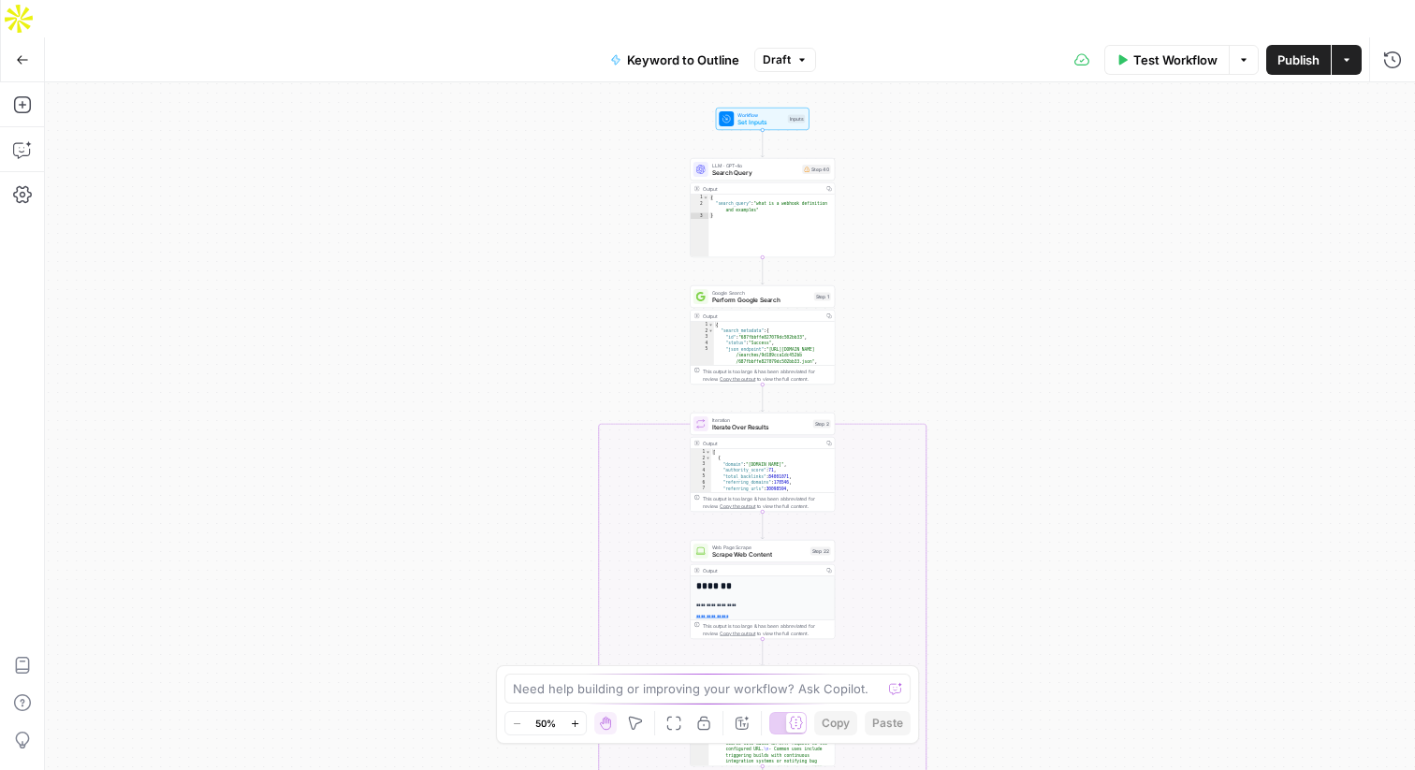
drag, startPoint x: 983, startPoint y: 258, endPoint x: 965, endPoint y: 154, distance: 105.4
click at [965, 154] on div "true false Workflow Set Inputs Inputs LLM · GPT-4o Search Query Step 40 Output …" at bounding box center [730, 444] width 1370 height 725
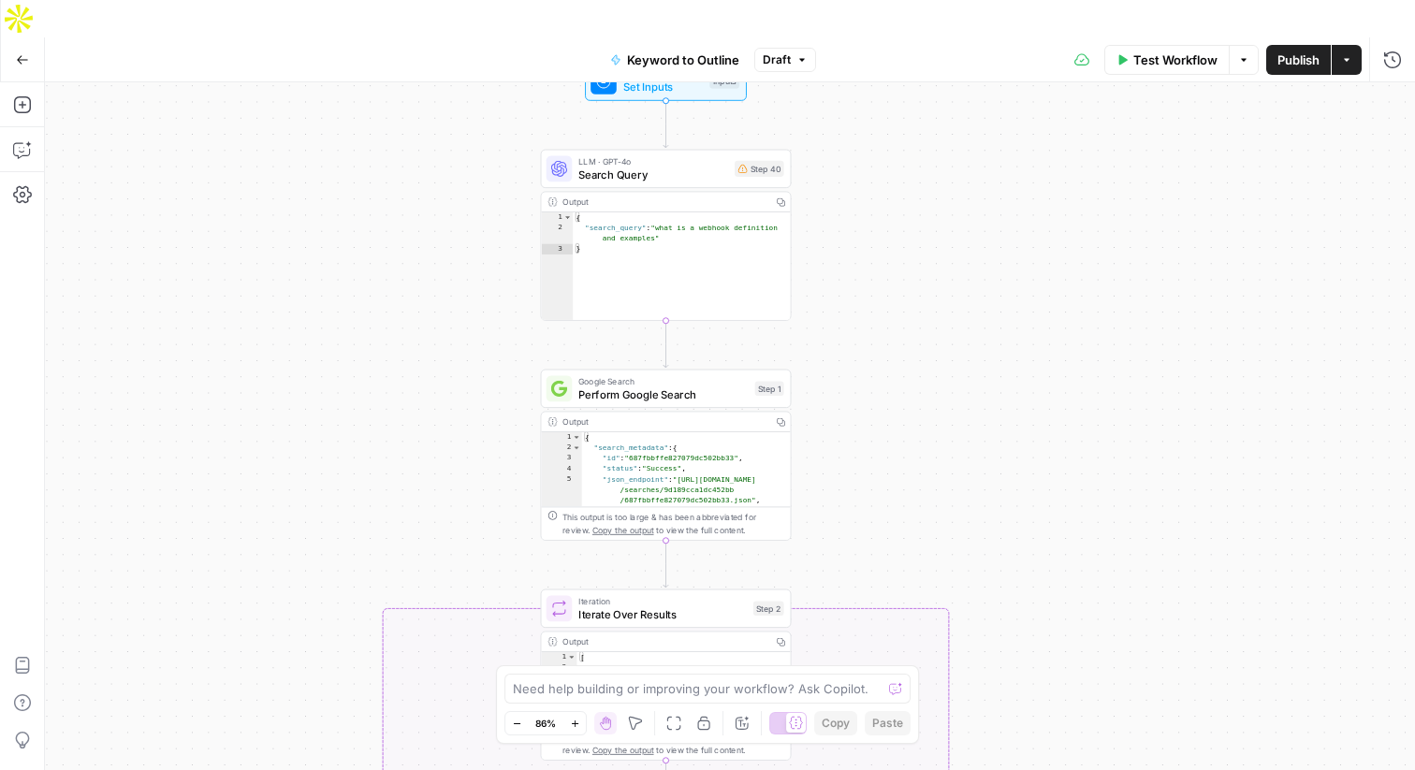
drag, startPoint x: 969, startPoint y: 202, endPoint x: 799, endPoint y: 466, distance: 313.6
click at [799, 466] on div "true false Workflow Set Inputs Inputs LLM · GPT-4o Search Query Step 40 Output …" at bounding box center [730, 444] width 1370 height 725
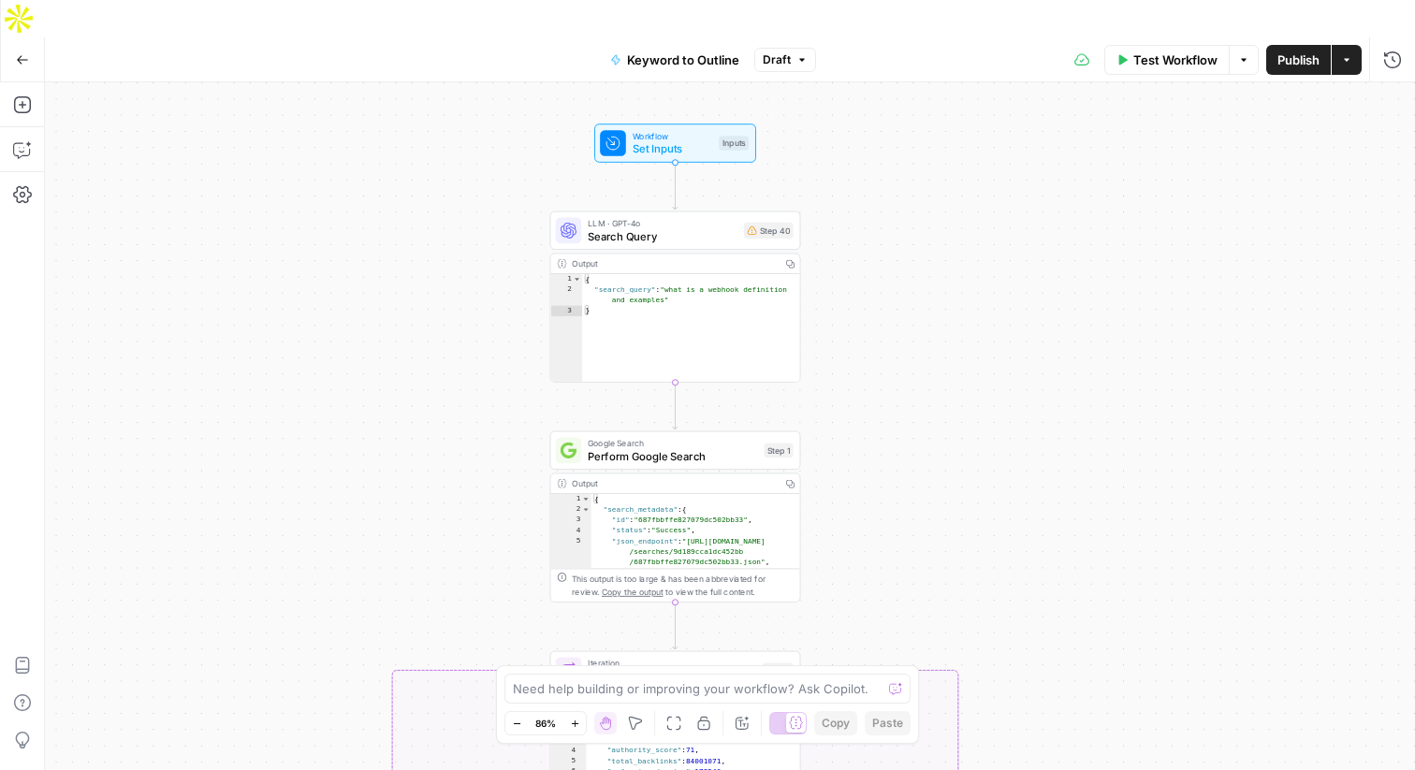
drag, startPoint x: 837, startPoint y: 464, endPoint x: 894, endPoint y: 461, distance: 57.2
click at [894, 461] on div "true false Workflow Set Inputs Inputs LLM · GPT-4o Search Query Step 40 Output …" at bounding box center [730, 444] width 1370 height 725
drag, startPoint x: 26, startPoint y: 66, endPoint x: 24, endPoint y: 114, distance: 47.8
click at [24, 140] on icon "button" at bounding box center [22, 149] width 19 height 19
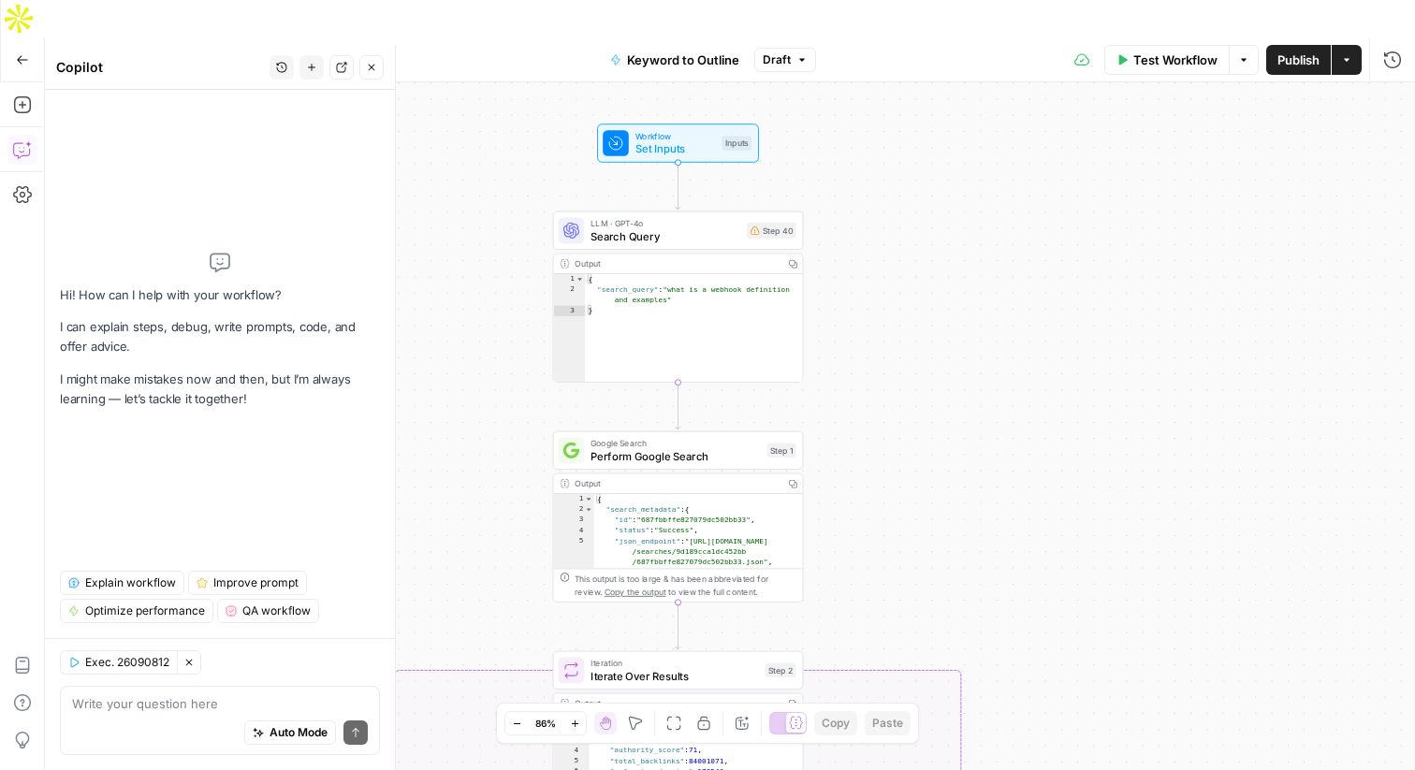
click at [148, 585] on span "Explain workflow" at bounding box center [130, 583] width 91 height 17
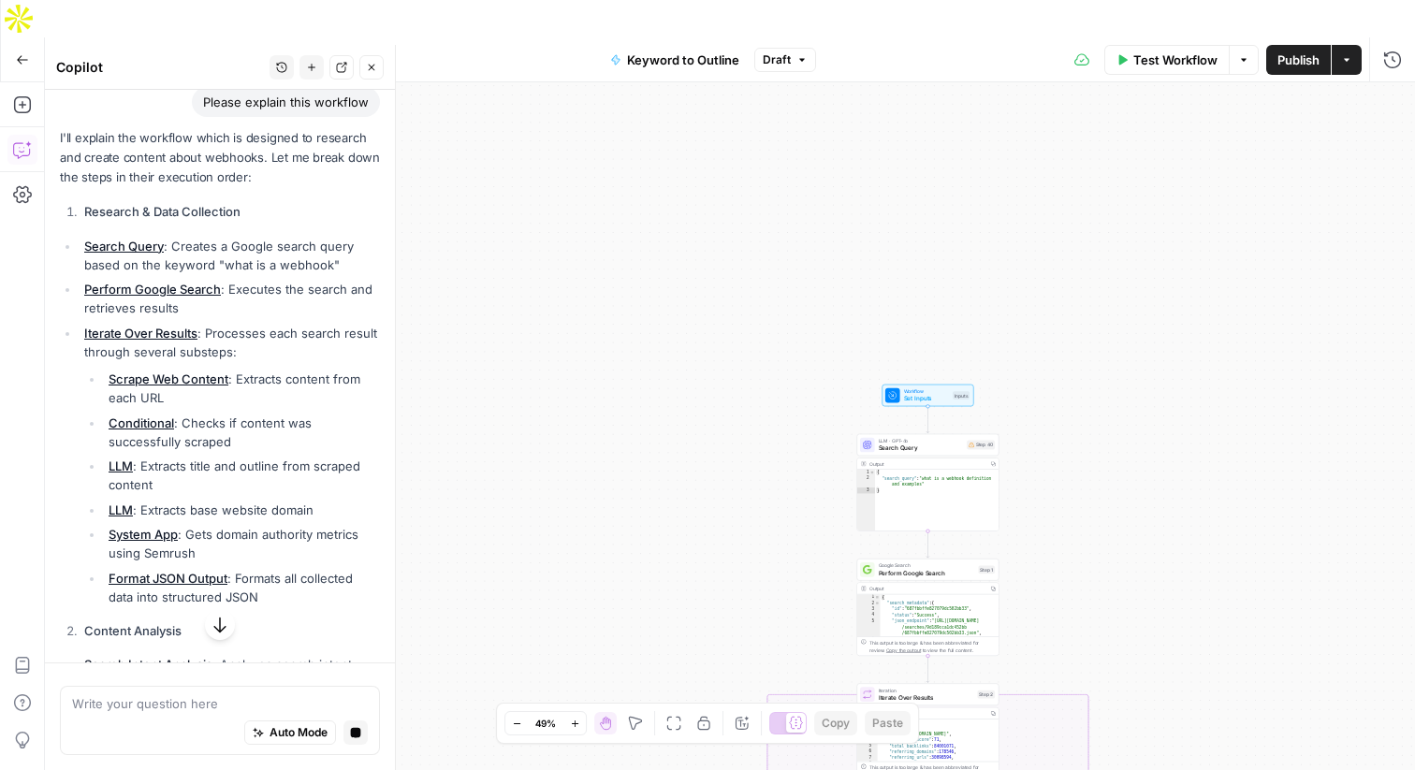
scroll to position [154, 0]
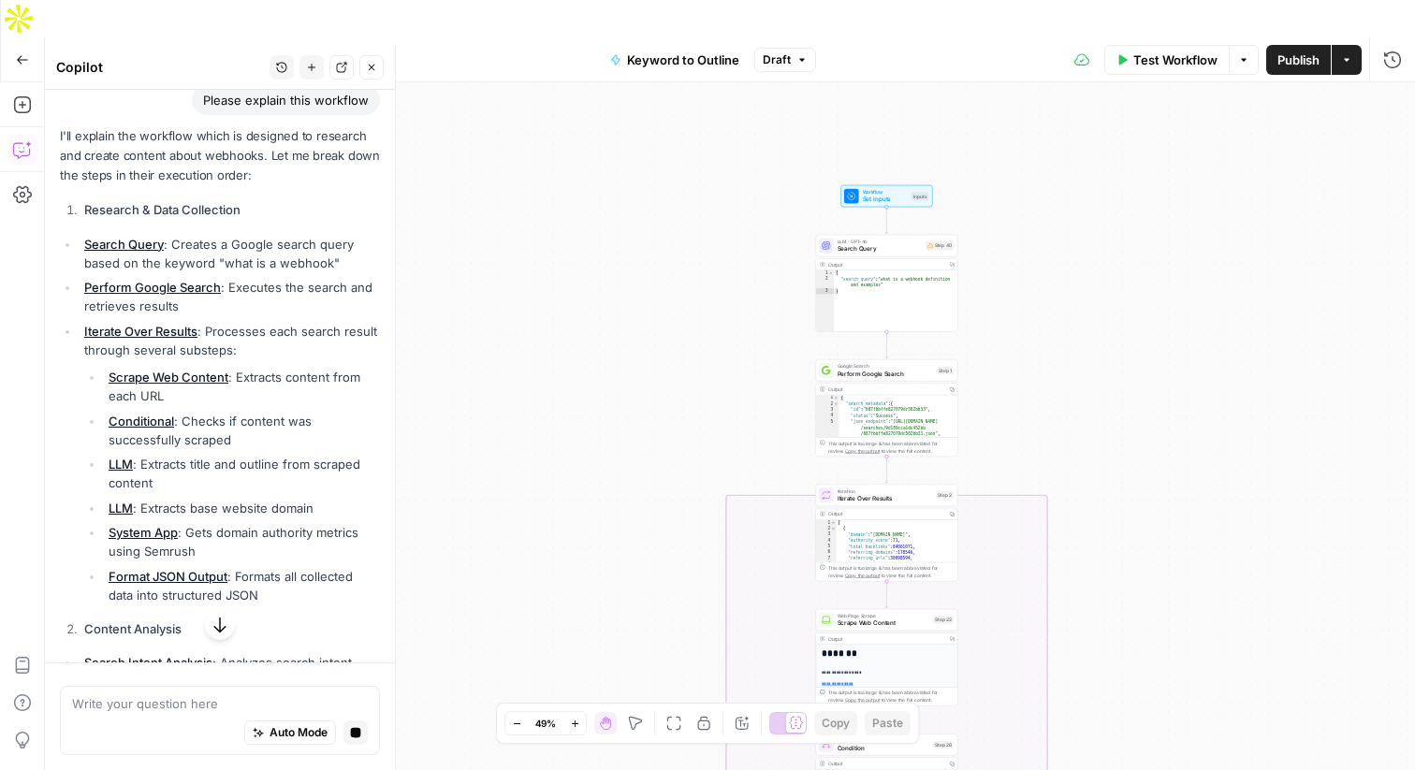
drag, startPoint x: 602, startPoint y: 422, endPoint x: 551, endPoint y: 194, distance: 233.9
click at [551, 194] on div "true false Workflow Set Inputs Inputs LLM · GPT-4o Search Query Step 40 Output …" at bounding box center [730, 444] width 1370 height 725
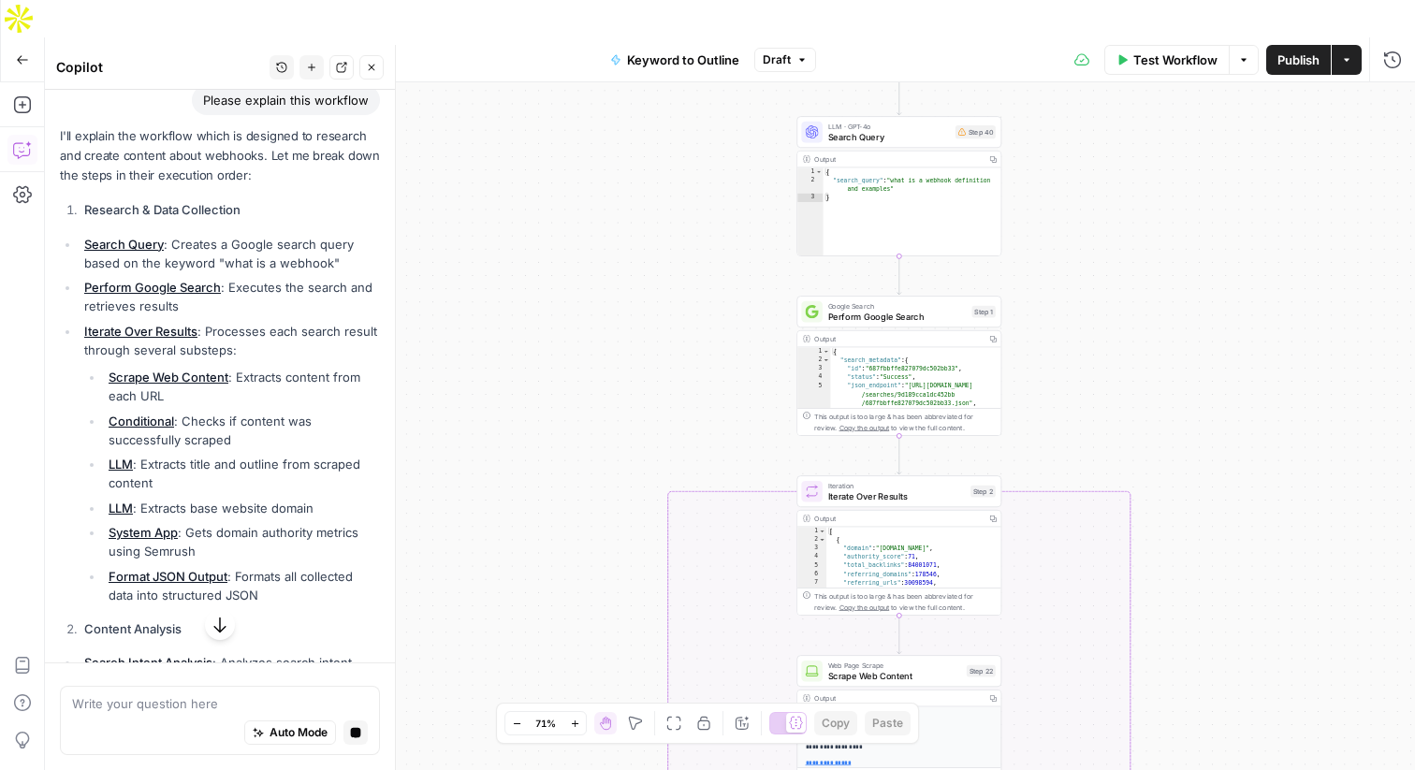
drag, startPoint x: 687, startPoint y: 226, endPoint x: 574, endPoint y: 317, distance: 145.7
click at [574, 317] on div "true false Workflow Set Inputs Inputs LLM · GPT-4o Search Query Step 40 Output …" at bounding box center [730, 444] width 1370 height 725
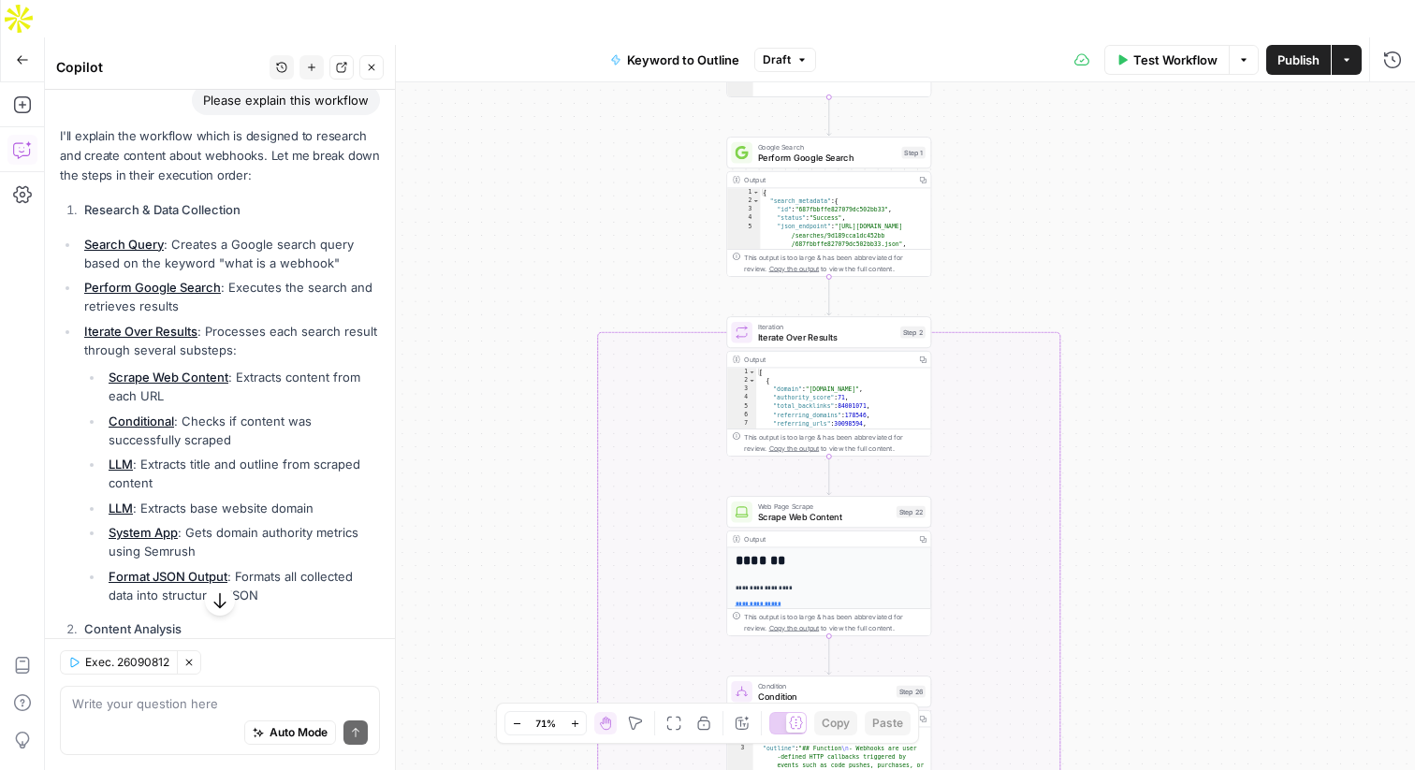
drag, startPoint x: 653, startPoint y: 367, endPoint x: 636, endPoint y: 28, distance: 339.3
click at [636, 37] on div "Go Back Keyword to Outline Draft Test Workflow Options Publish Actions Run Hist…" at bounding box center [707, 422] width 1415 height 770
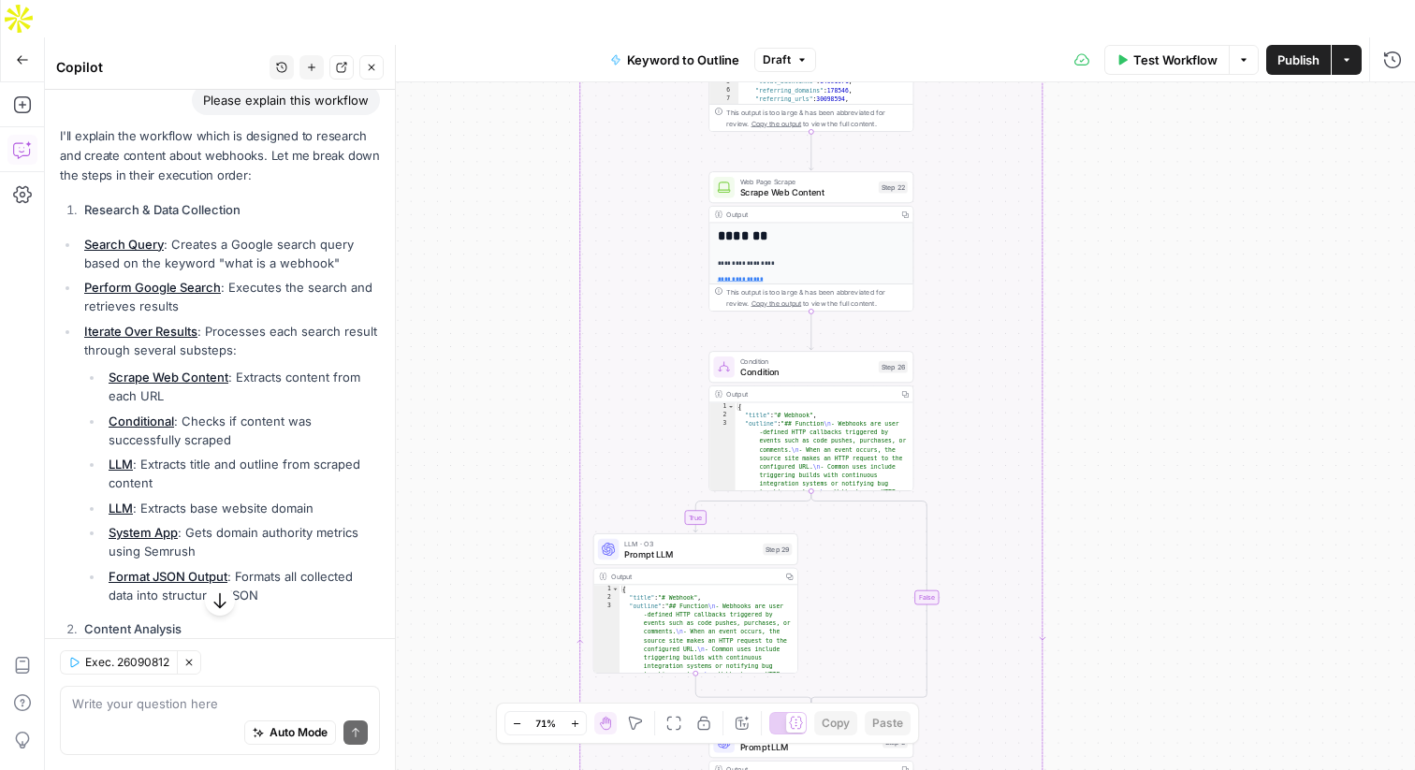
drag, startPoint x: 519, startPoint y: 222, endPoint x: 519, endPoint y: -30, distance: 251.8
click at [519, 0] on html "Webflow New Home Browse Insights Opportunities Your Data Flightpath Recent Grid…" at bounding box center [707, 385] width 1415 height 770
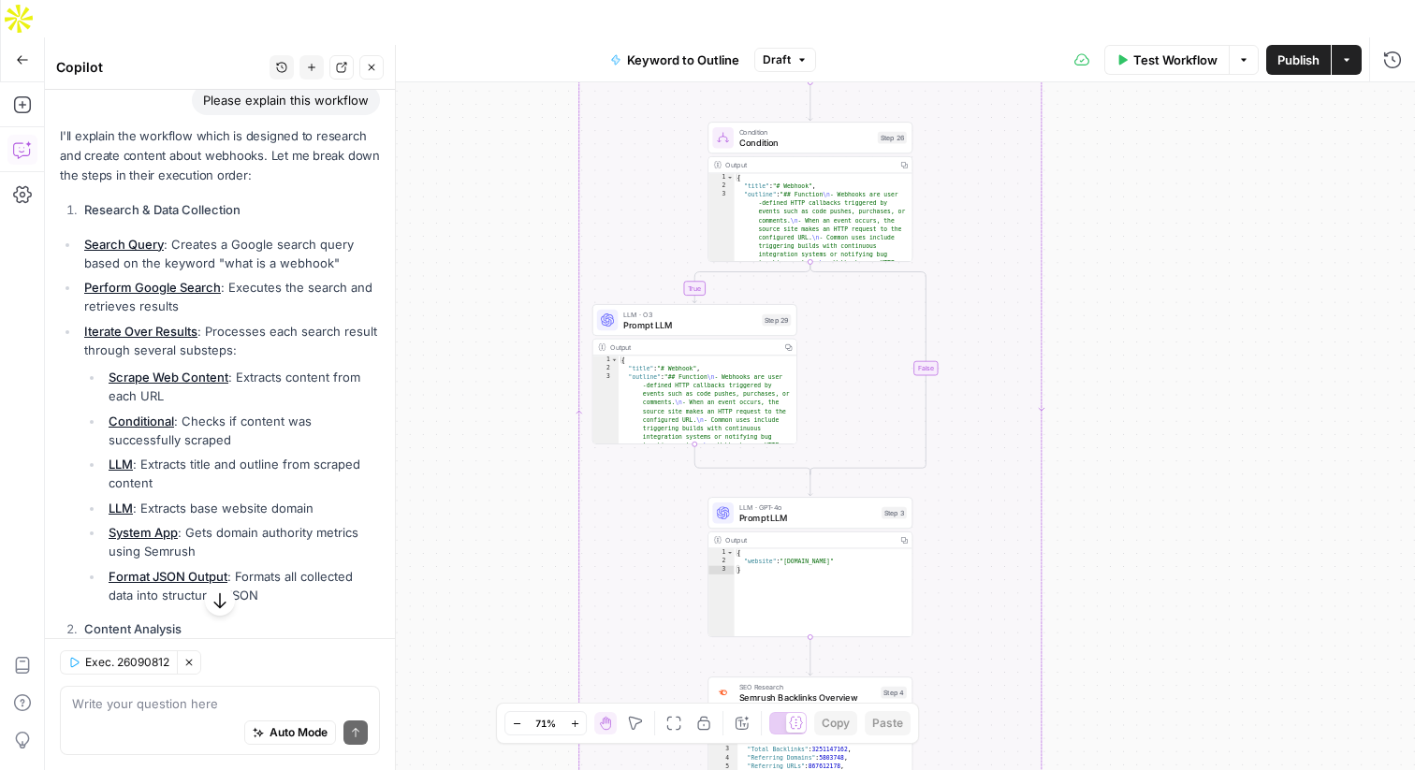
drag, startPoint x: 514, startPoint y: 411, endPoint x: 510, endPoint y: 221, distance: 190.0
click at [510, 221] on div "true false Workflow Set Inputs Inputs LLM · GPT-4o Search Query Step 40 Output …" at bounding box center [730, 444] width 1370 height 725
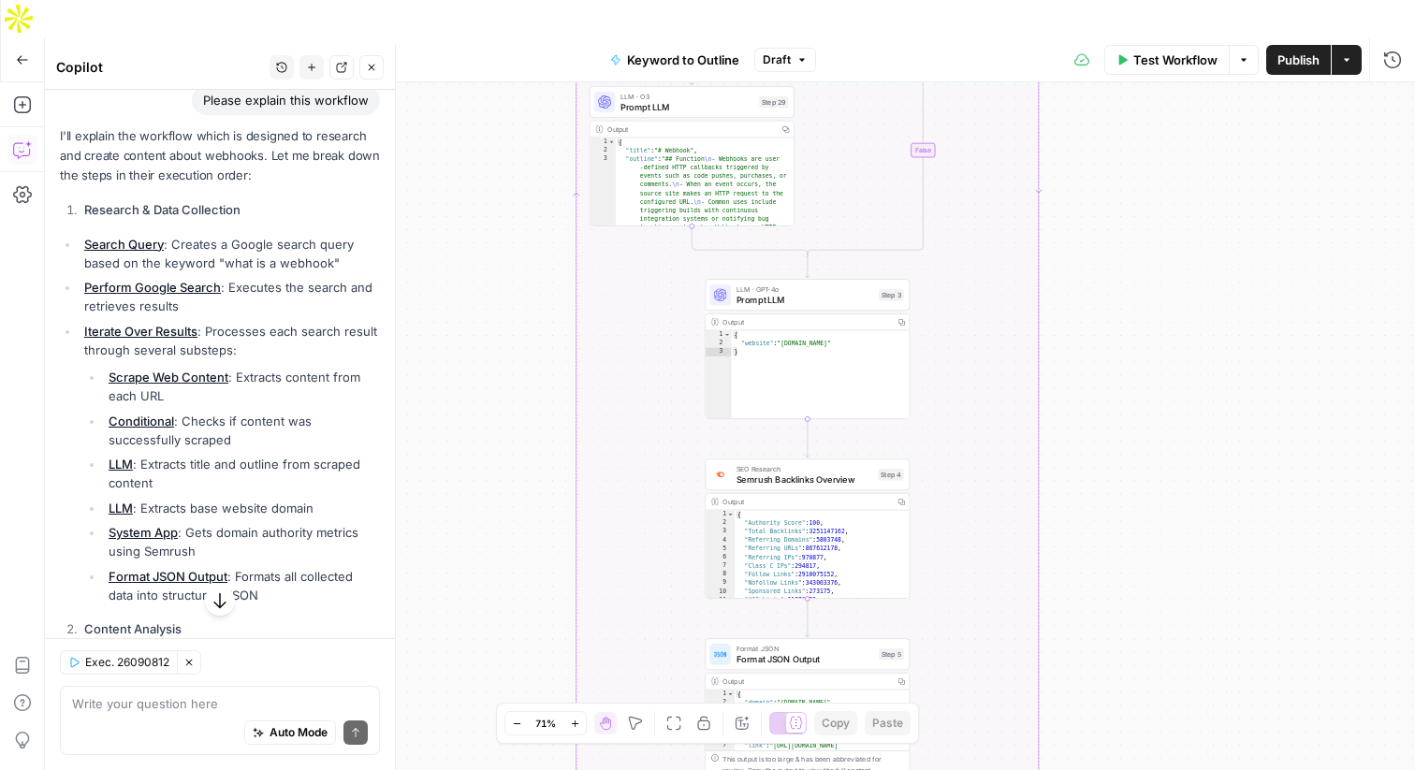
drag, startPoint x: 510, startPoint y: 221, endPoint x: 508, endPoint y: -7, distance: 227.5
click at [508, 0] on html "Webflow New Home Browse Insights Opportunities Your Data Flightpath Recent Grid…" at bounding box center [707, 385] width 1415 height 770
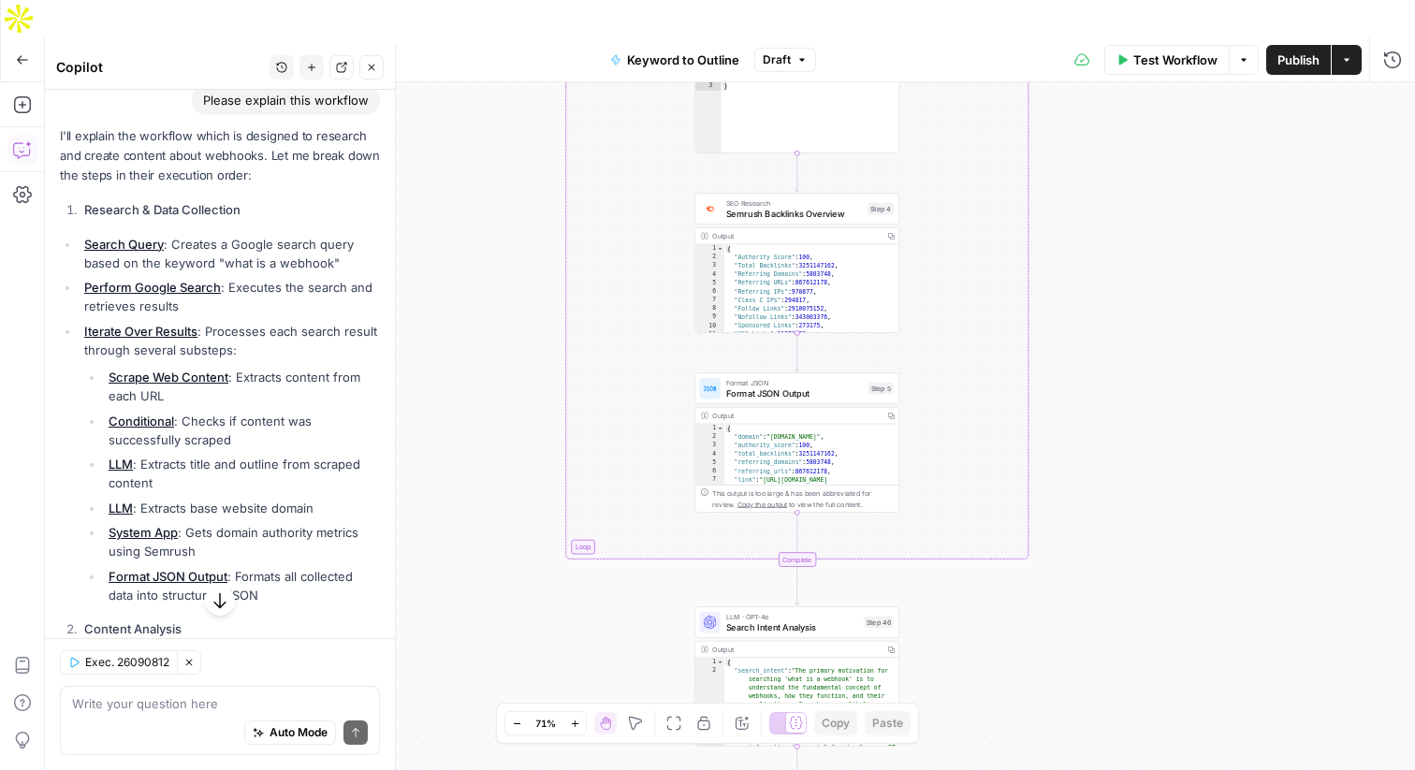
drag, startPoint x: 566, startPoint y: 388, endPoint x: 557, endPoint y: 121, distance: 266.9
click at [557, 119] on div "true false Workflow Set Inputs Inputs LLM · GPT-4o Search Query Step 40 Output …" at bounding box center [730, 444] width 1370 height 725
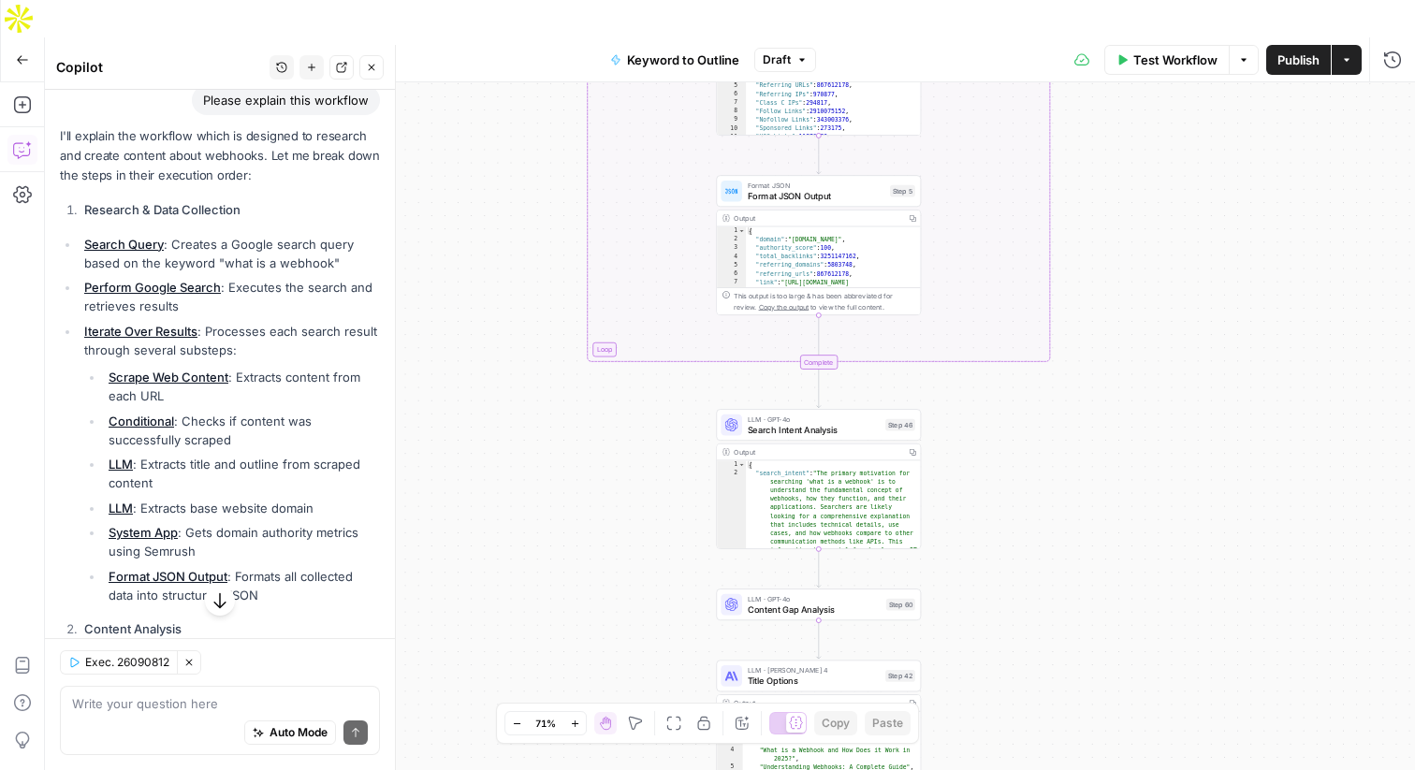
drag, startPoint x: 510, startPoint y: 279, endPoint x: 530, endPoint y: 85, distance: 194.7
click at [532, 85] on div "true false Workflow Set Inputs Inputs LLM · GPT-4o Search Query Step 40 Output …" at bounding box center [730, 444] width 1370 height 725
drag, startPoint x: 564, startPoint y: 372, endPoint x: 560, endPoint y: 160, distance: 211.6
click at [560, 160] on div "true false Workflow Set Inputs Inputs LLM · GPT-4o Search Query Step 40 Output …" at bounding box center [730, 444] width 1370 height 725
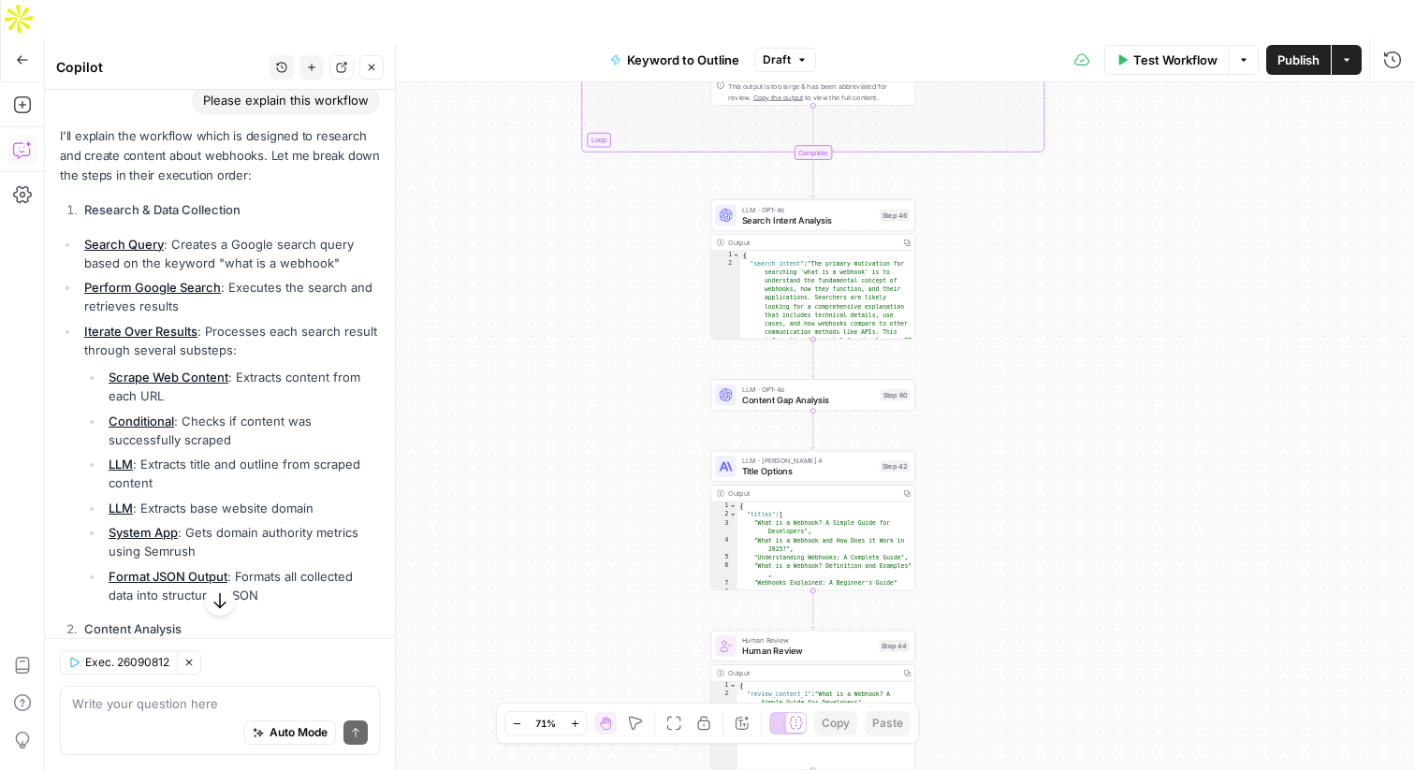
click at [792, 199] on div "LLM · GPT-4o Search Intent Analysis Step 46 Copy step Delete step Add Note Test" at bounding box center [812, 215] width 205 height 32
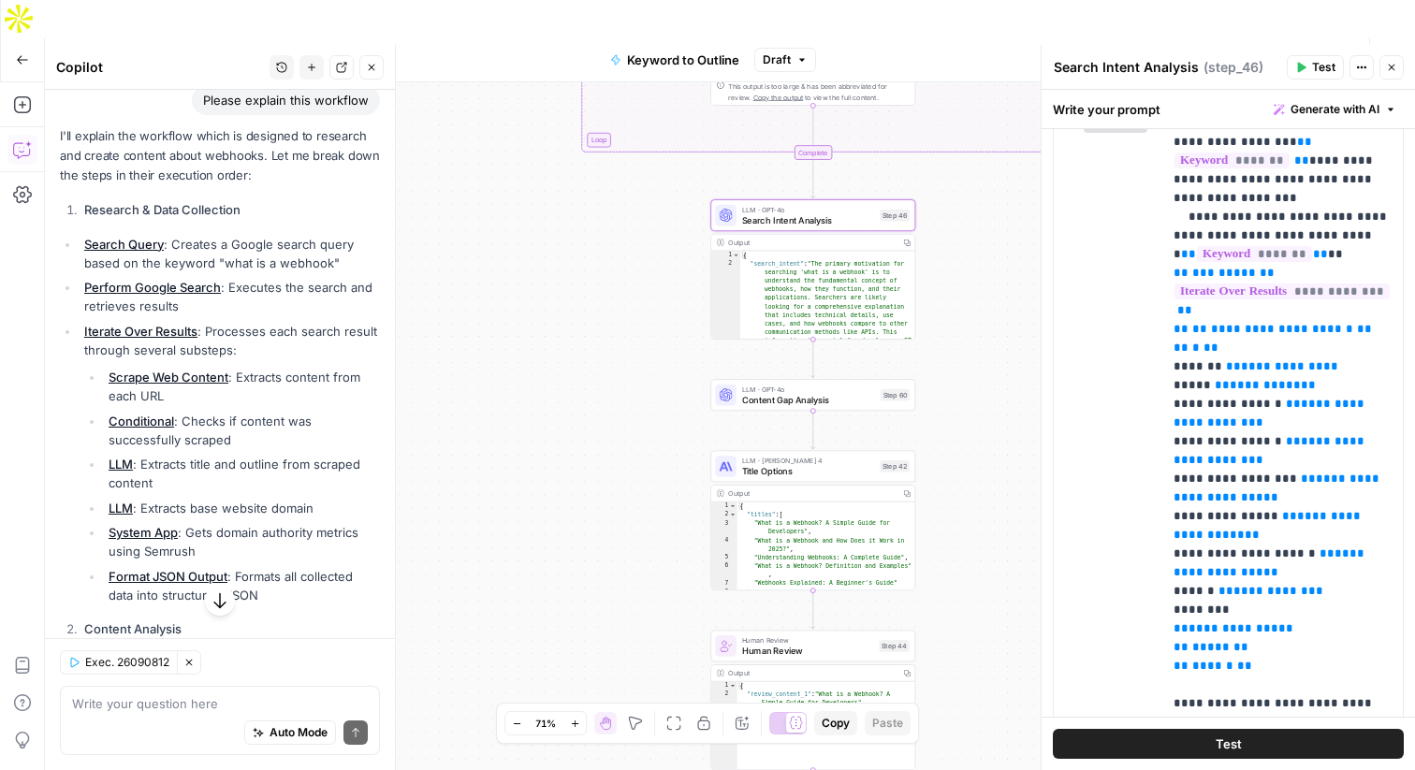
scroll to position [0, 0]
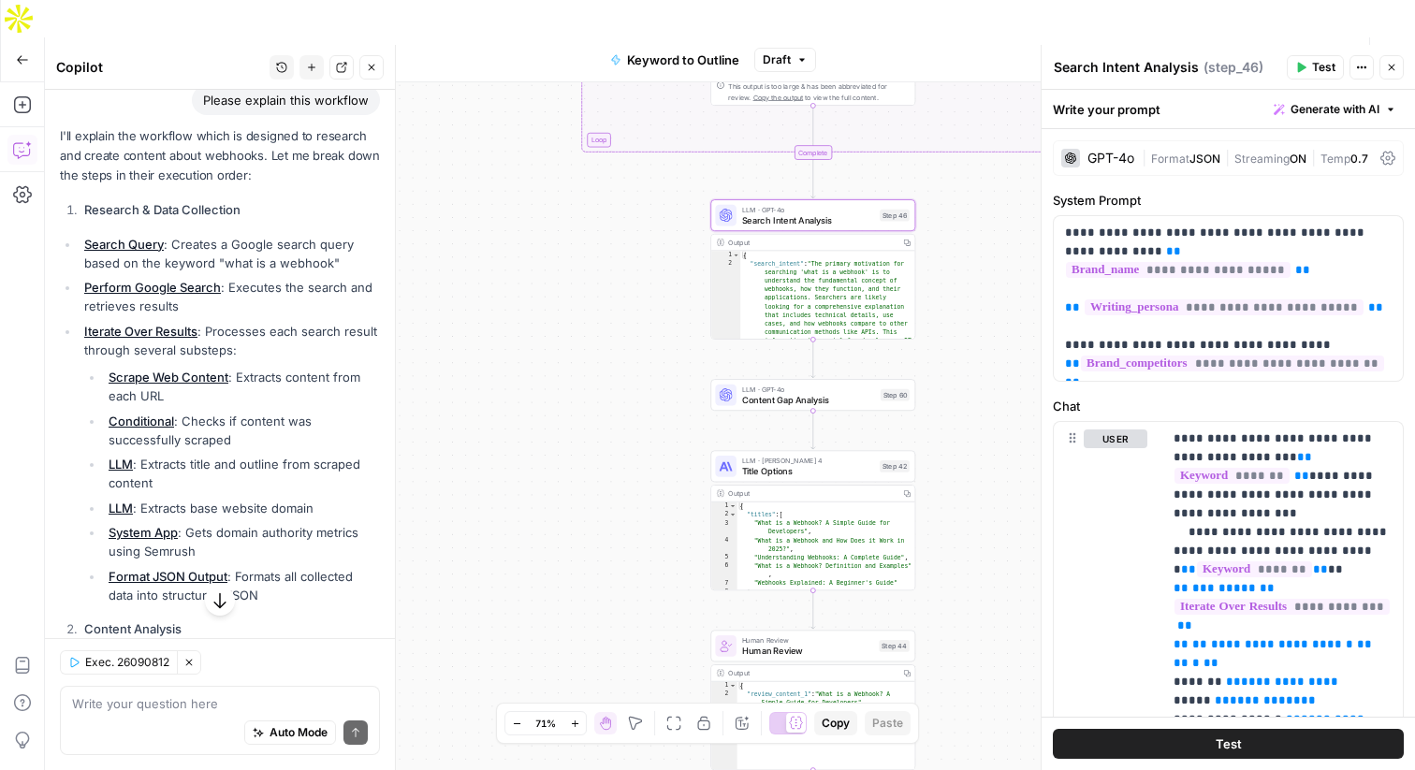
click at [1100, 168] on div "GPT-4o | Format JSON | Streaming ON | Temp 0.7" at bounding box center [1228, 158] width 351 height 36
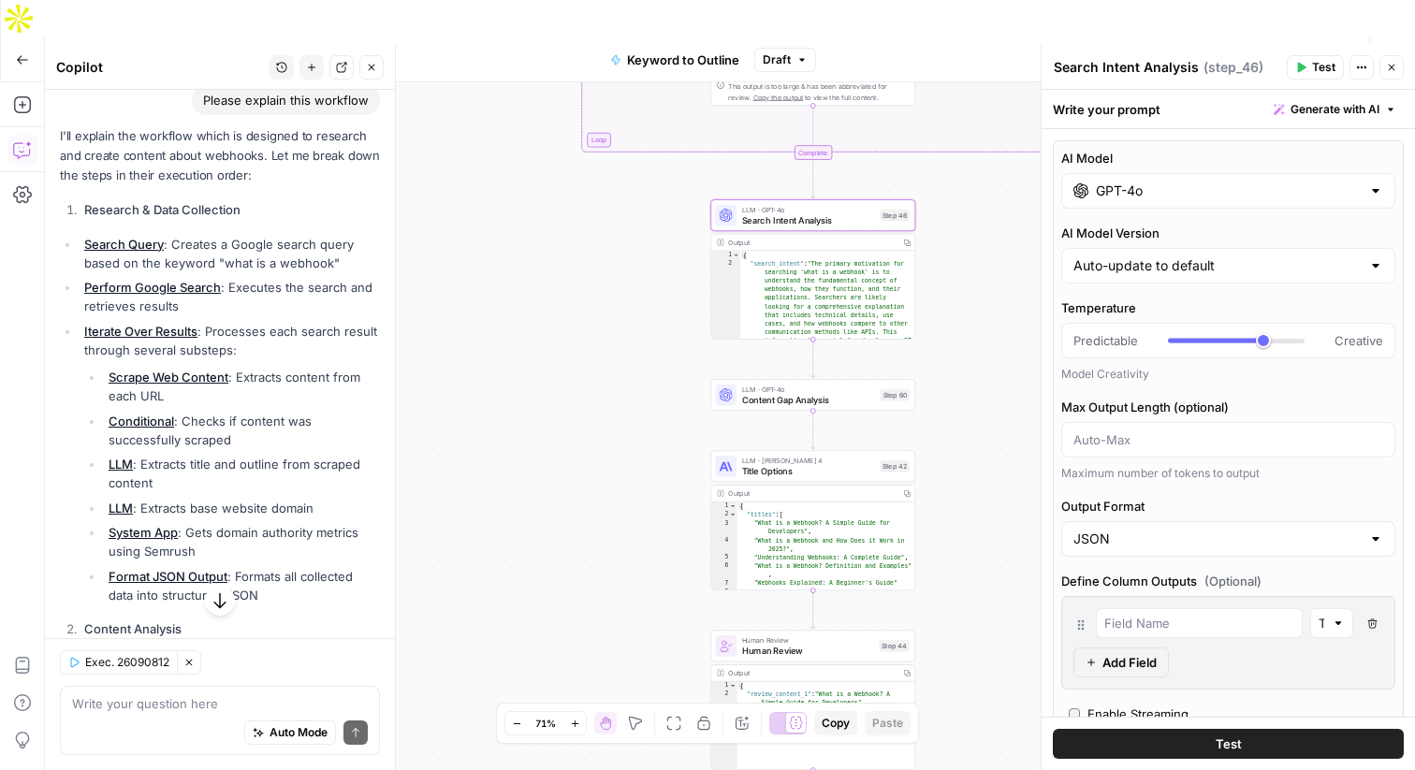
click at [1111, 183] on input "GPT-4o" at bounding box center [1228, 191] width 265 height 19
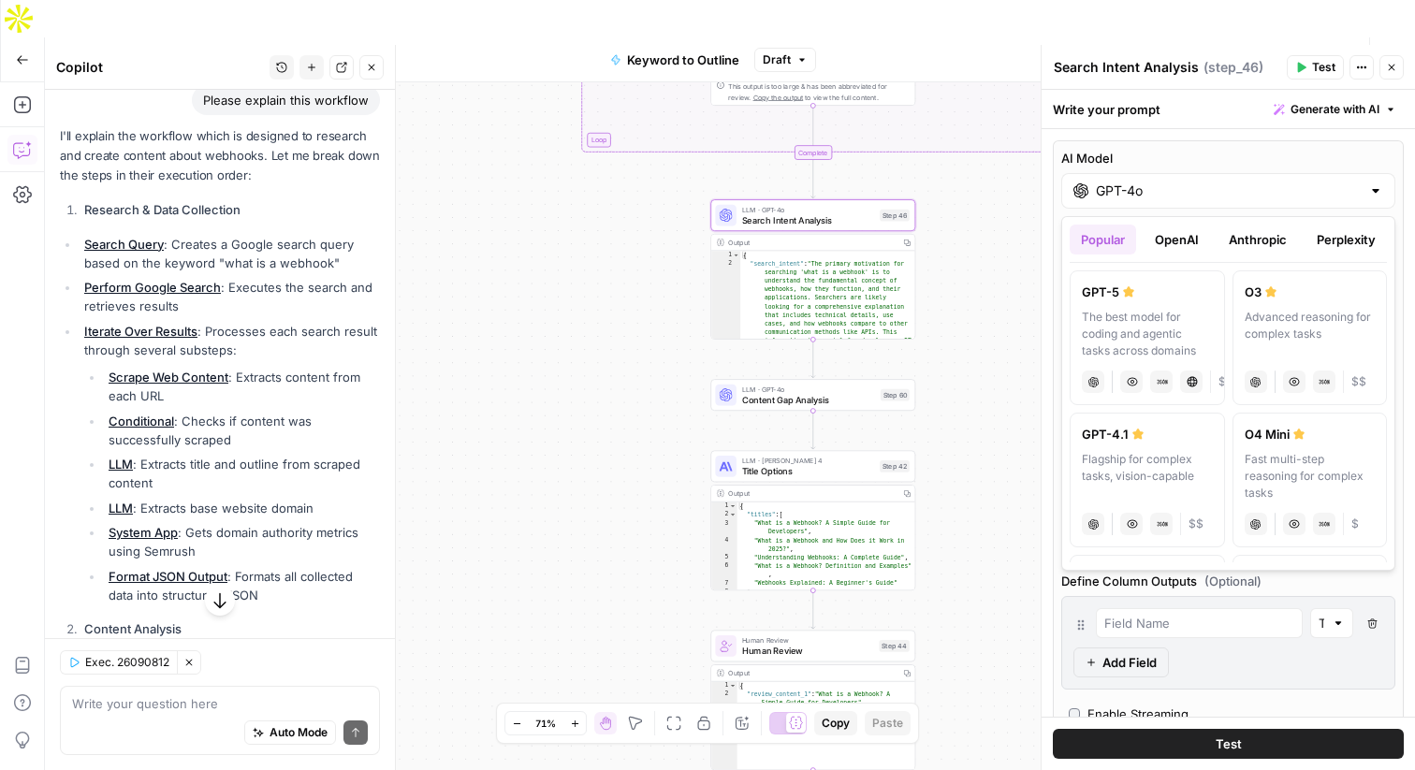
click at [1183, 246] on button "OpenAI" at bounding box center [1177, 240] width 66 height 30
click at [1260, 230] on button "Anthropic" at bounding box center [1258, 240] width 80 height 30
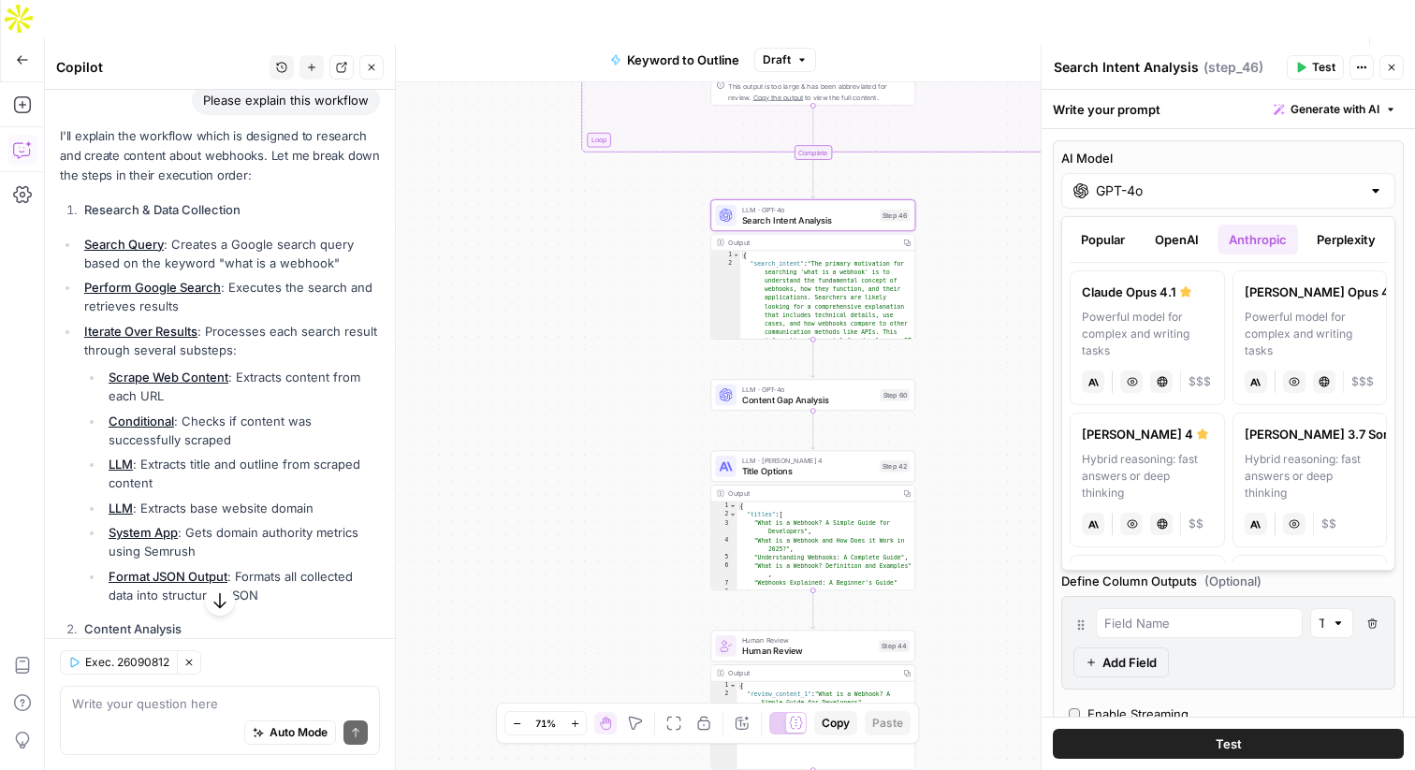
click at [1336, 231] on button "Perplexity" at bounding box center [1346, 240] width 81 height 30
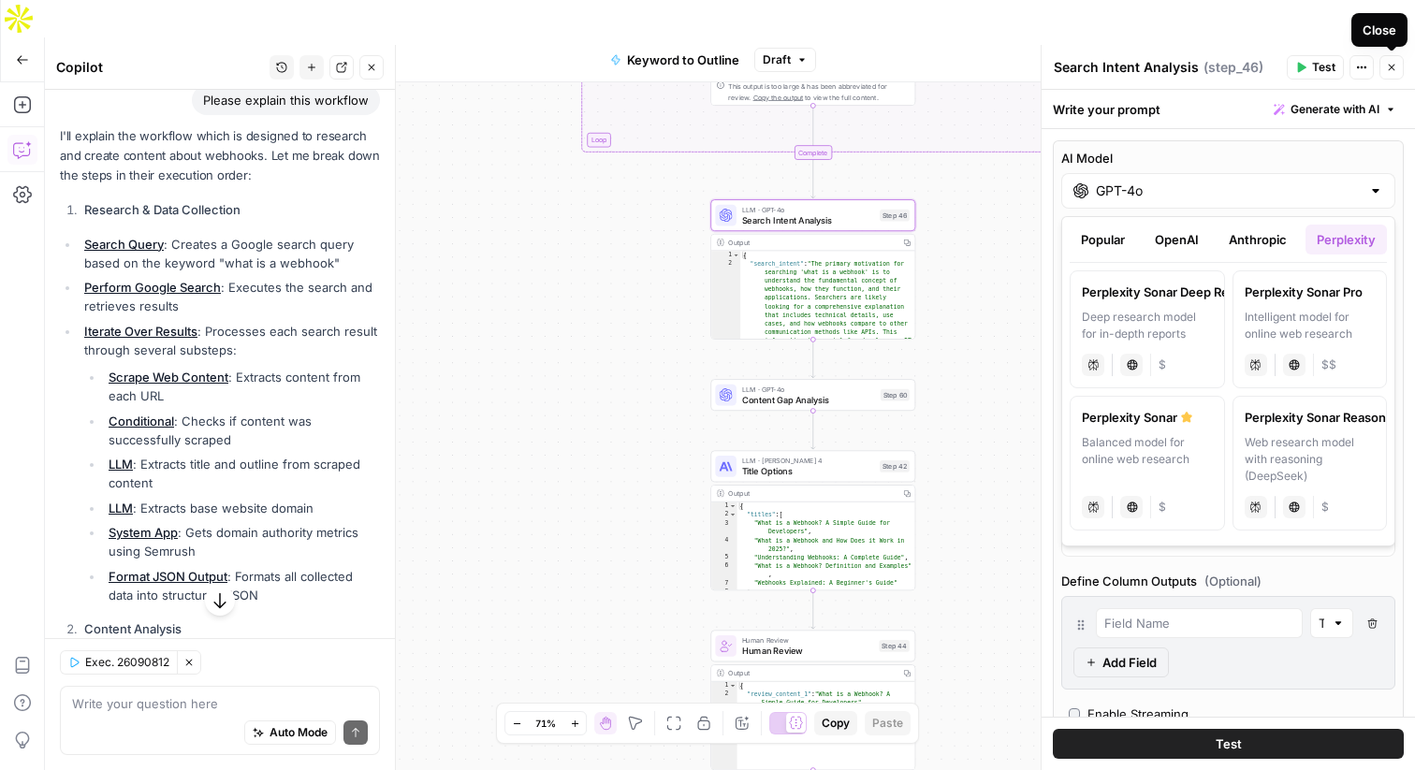
click at [1397, 67] on span "Close" at bounding box center [1397, 67] width 1 height 1
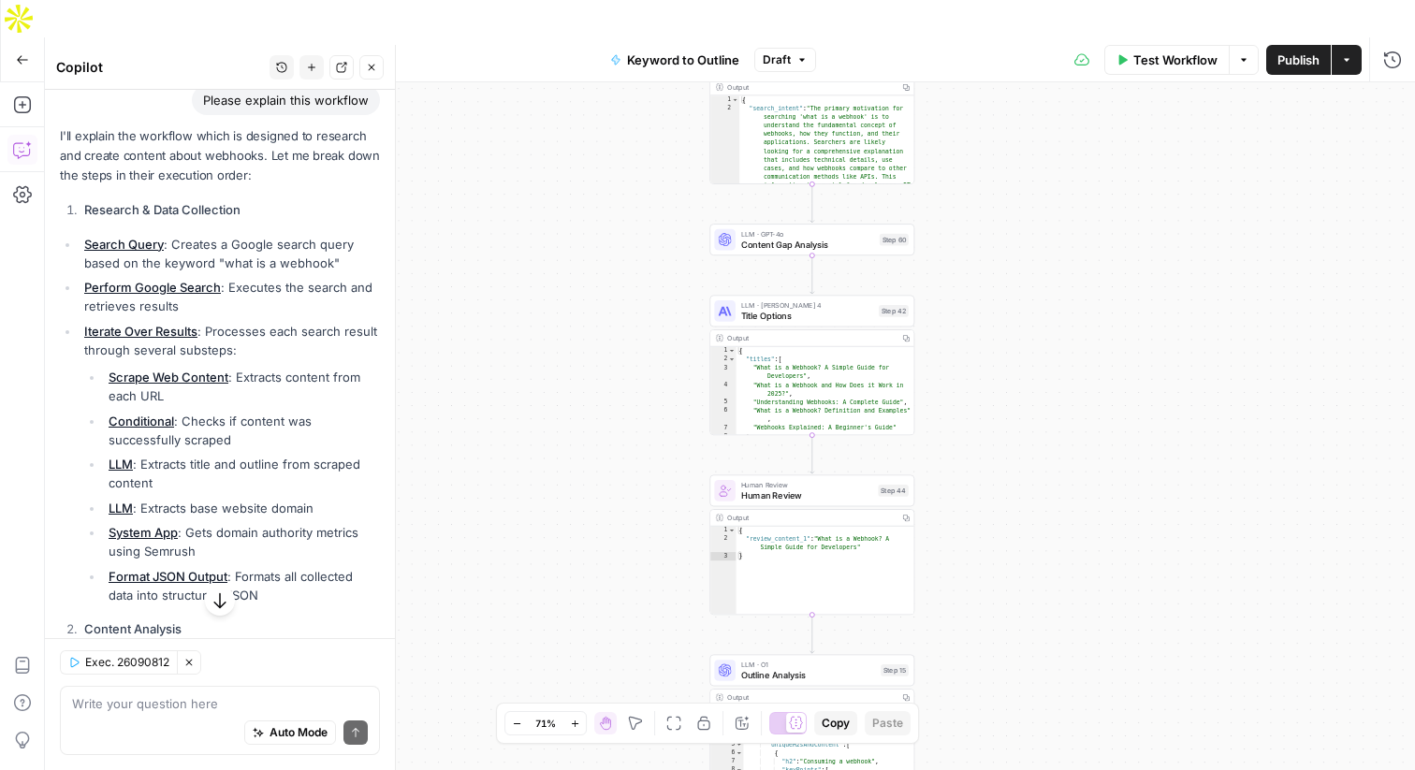
drag, startPoint x: 680, startPoint y: 461, endPoint x: 679, endPoint y: 305, distance: 155.4
click at [679, 305] on div "true false Workflow Set Inputs Inputs LLM · GPT-4o Search Query Step 40 Output …" at bounding box center [730, 444] width 1370 height 725
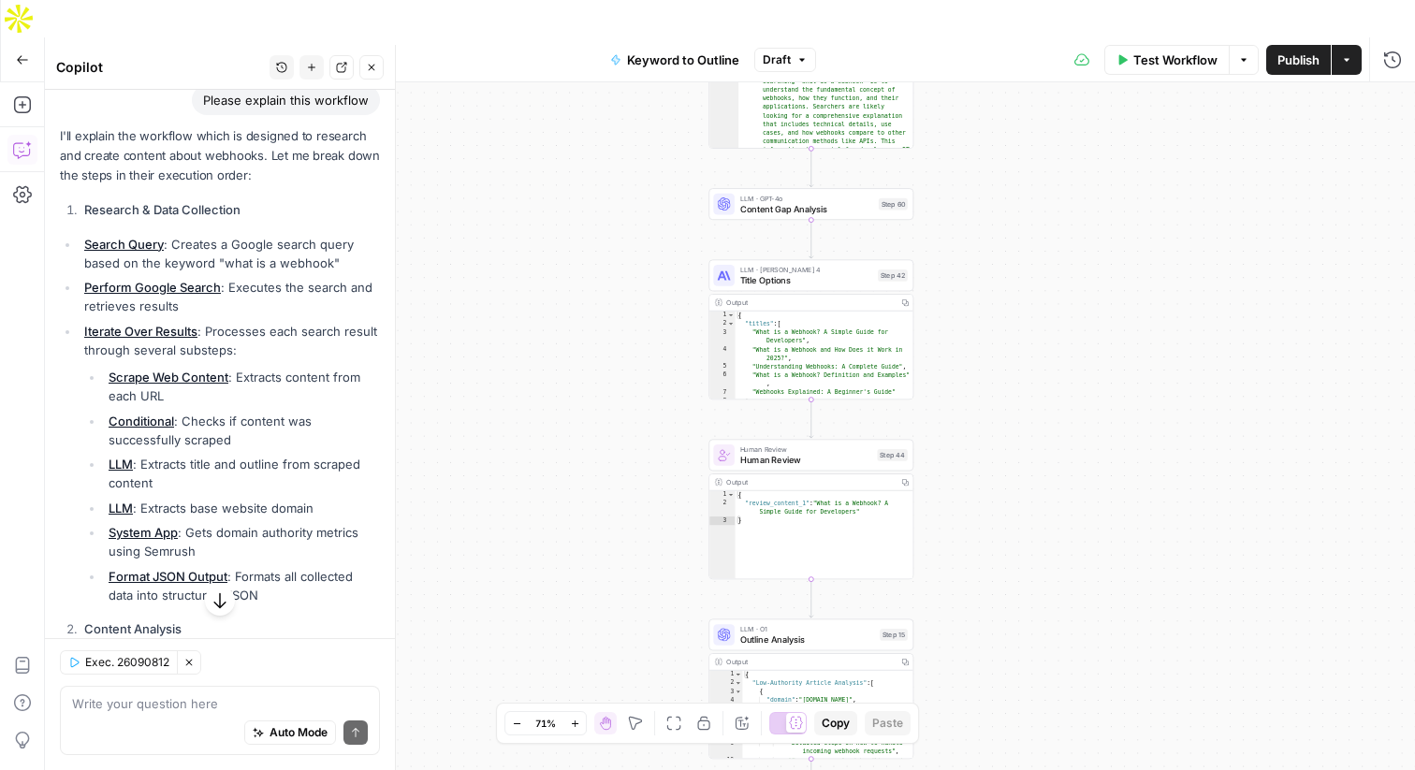
drag, startPoint x: 659, startPoint y: 519, endPoint x: 660, endPoint y: 453, distance: 65.5
click at [660, 449] on div "true false Workflow Set Inputs Inputs LLM · GPT-4o Search Query Step 40 Output …" at bounding box center [730, 444] width 1370 height 725
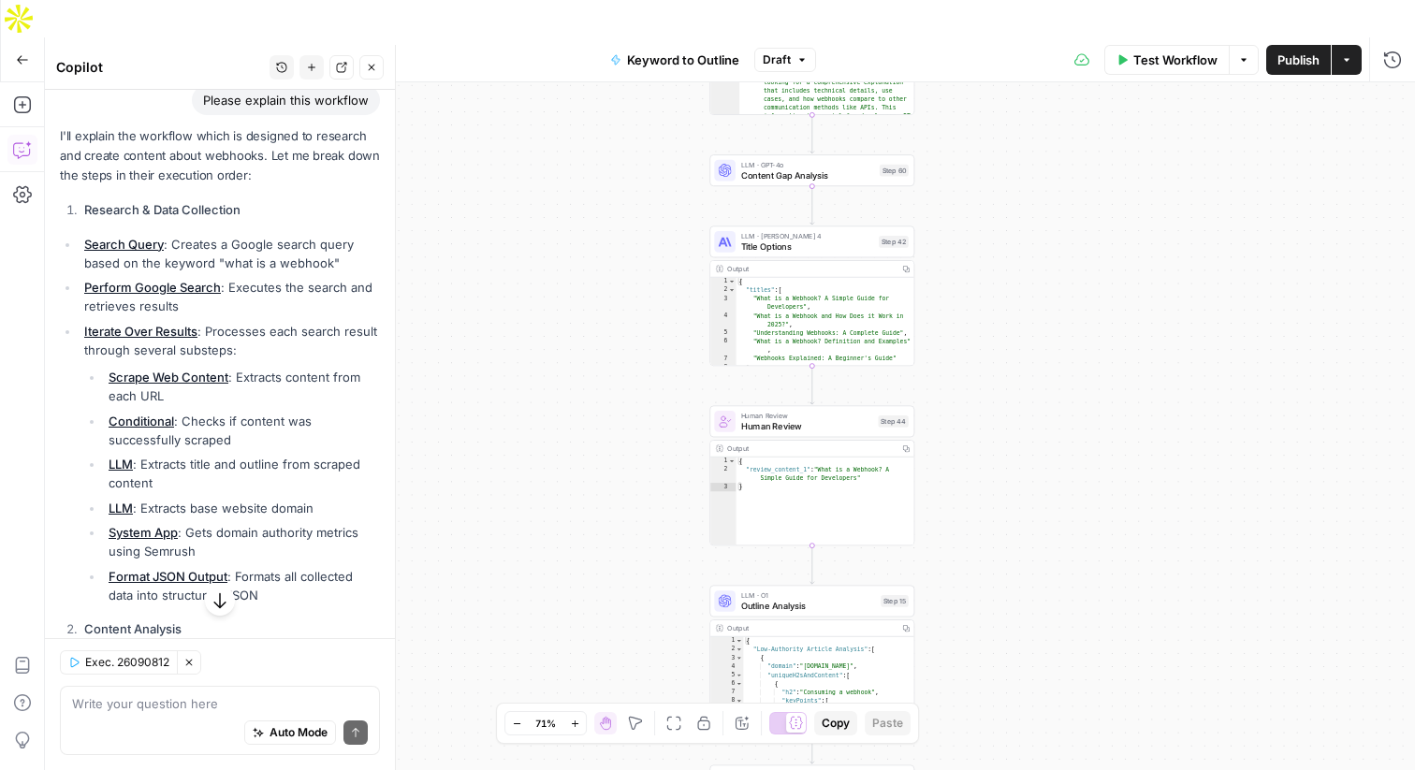
click at [776, 419] on span "Human Review" at bounding box center [807, 425] width 132 height 13
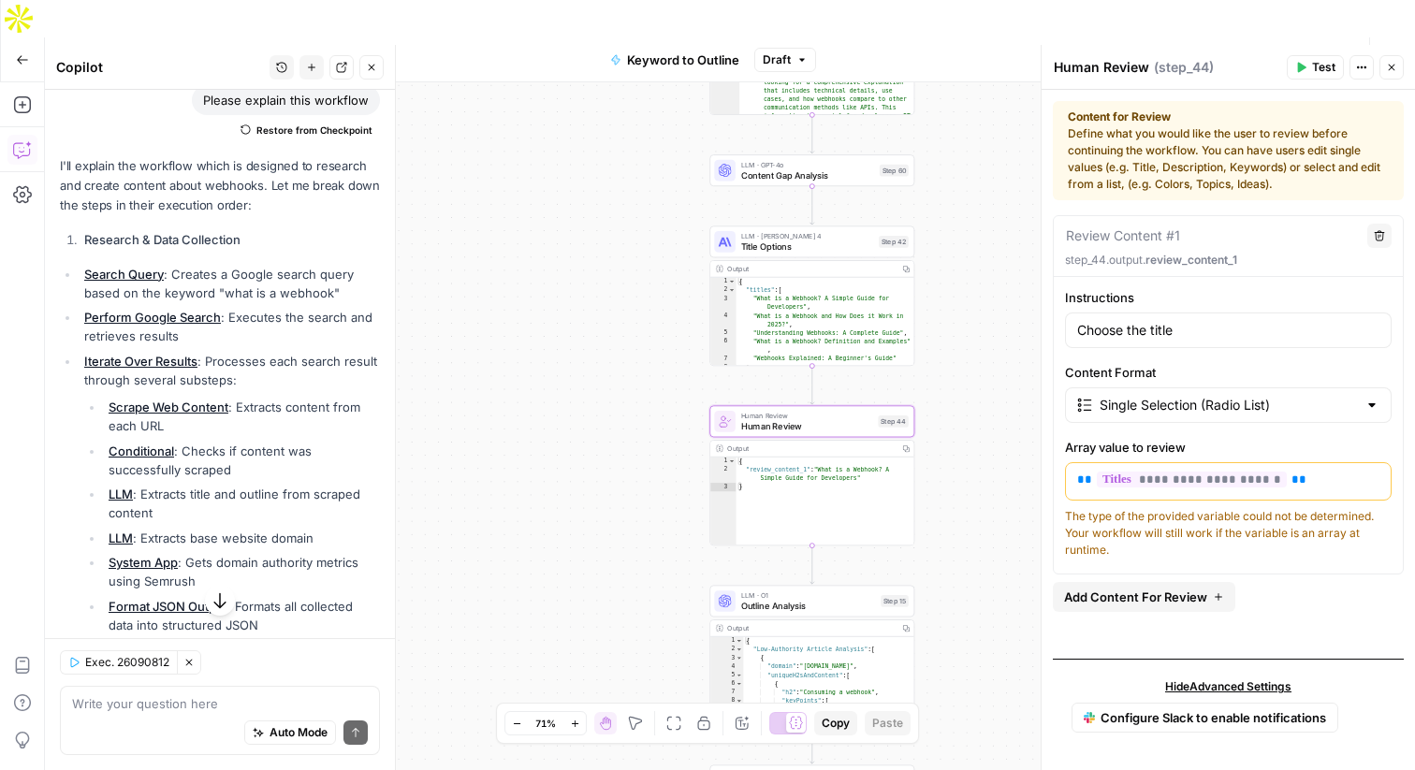
drag, startPoint x: 1389, startPoint y: 19, endPoint x: 1399, endPoint y: 80, distance: 61.7
click at [1394, 71] on icon "button" at bounding box center [1391, 67] width 11 height 11
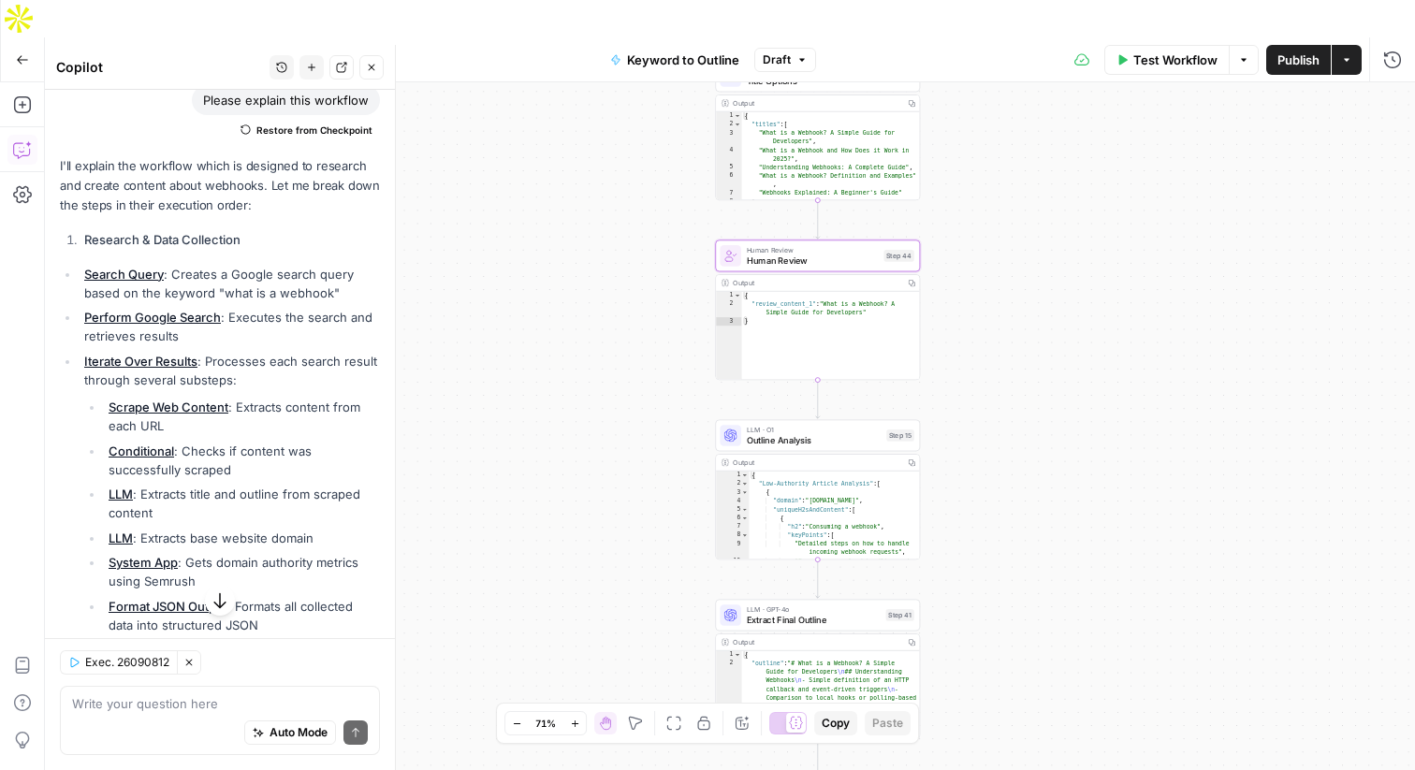
drag, startPoint x: 651, startPoint y: 417, endPoint x: 660, endPoint y: 250, distance: 167.8
click at [660, 250] on div "true false Workflow Set Inputs Inputs LLM · GPT-4o Search Query Step 40 Output …" at bounding box center [730, 444] width 1370 height 725
click at [22, 96] on icon "button" at bounding box center [21, 104] width 17 height 17
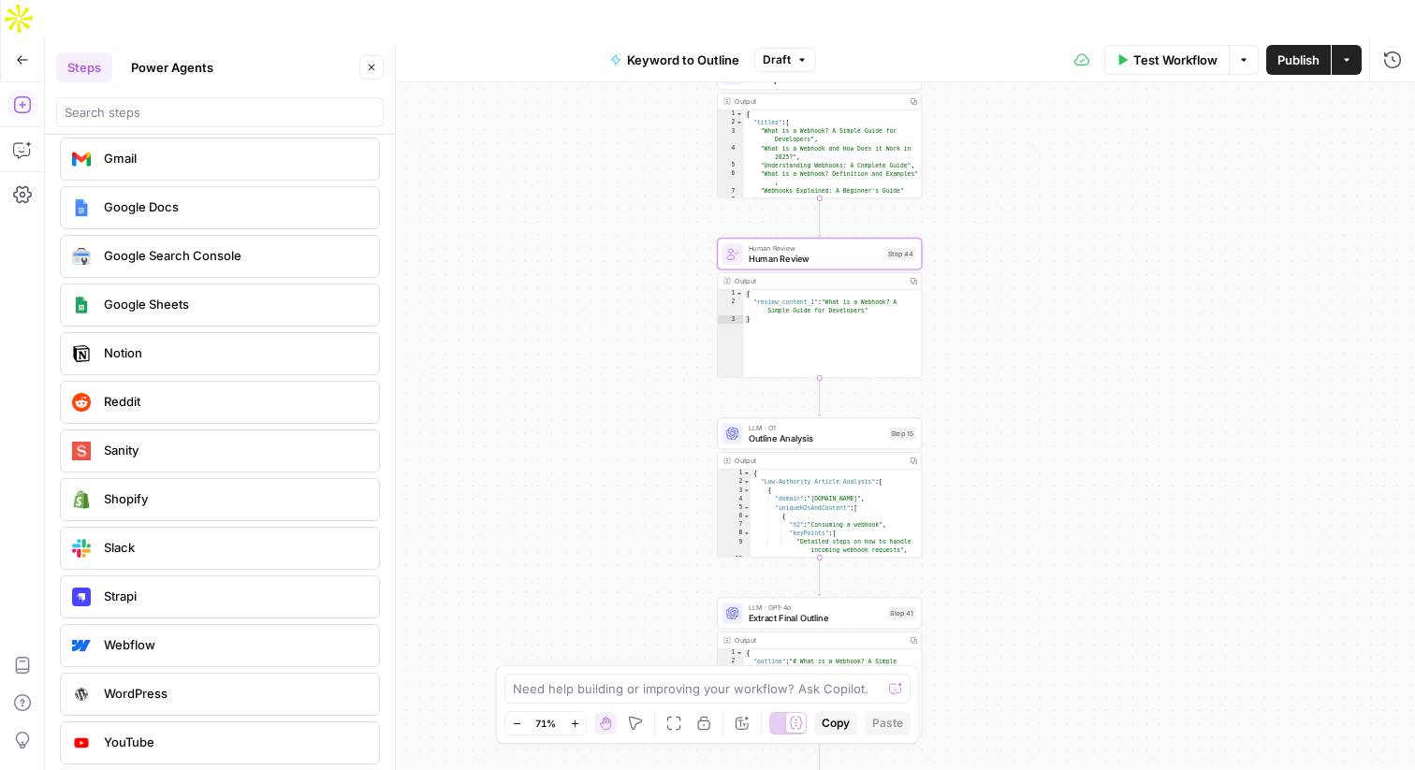
scroll to position [3444, 0]
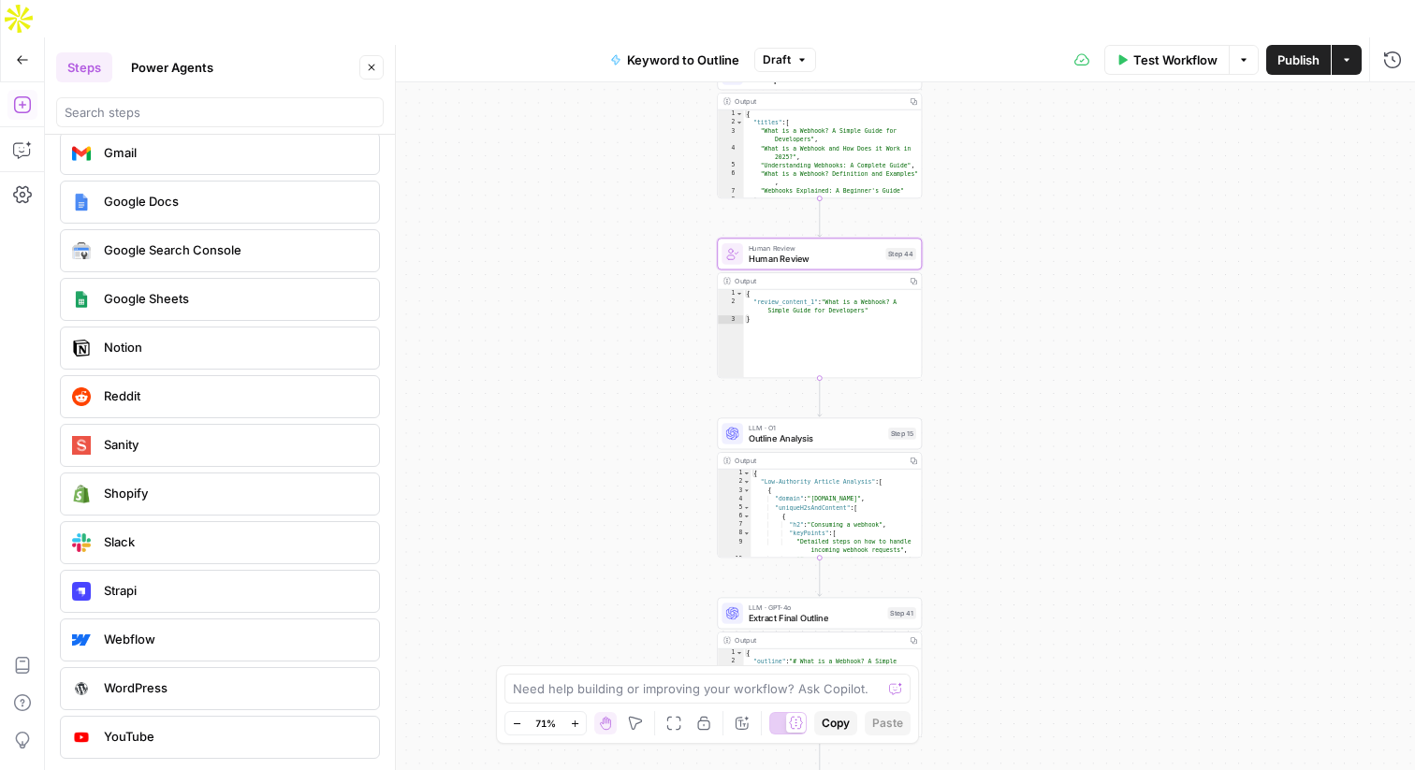
click at [181, 78] on button "Power Agents" at bounding box center [172, 67] width 105 height 30
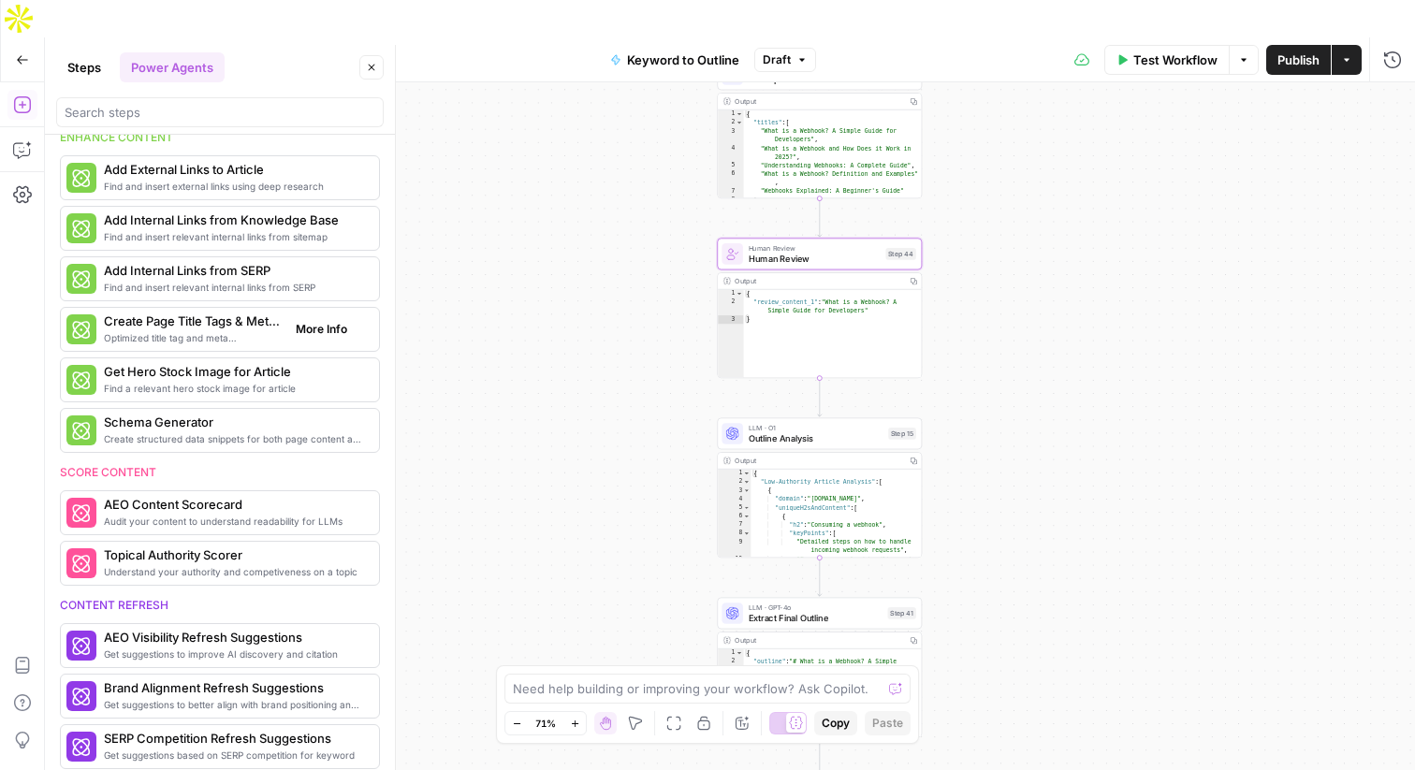
scroll to position [384, 0]
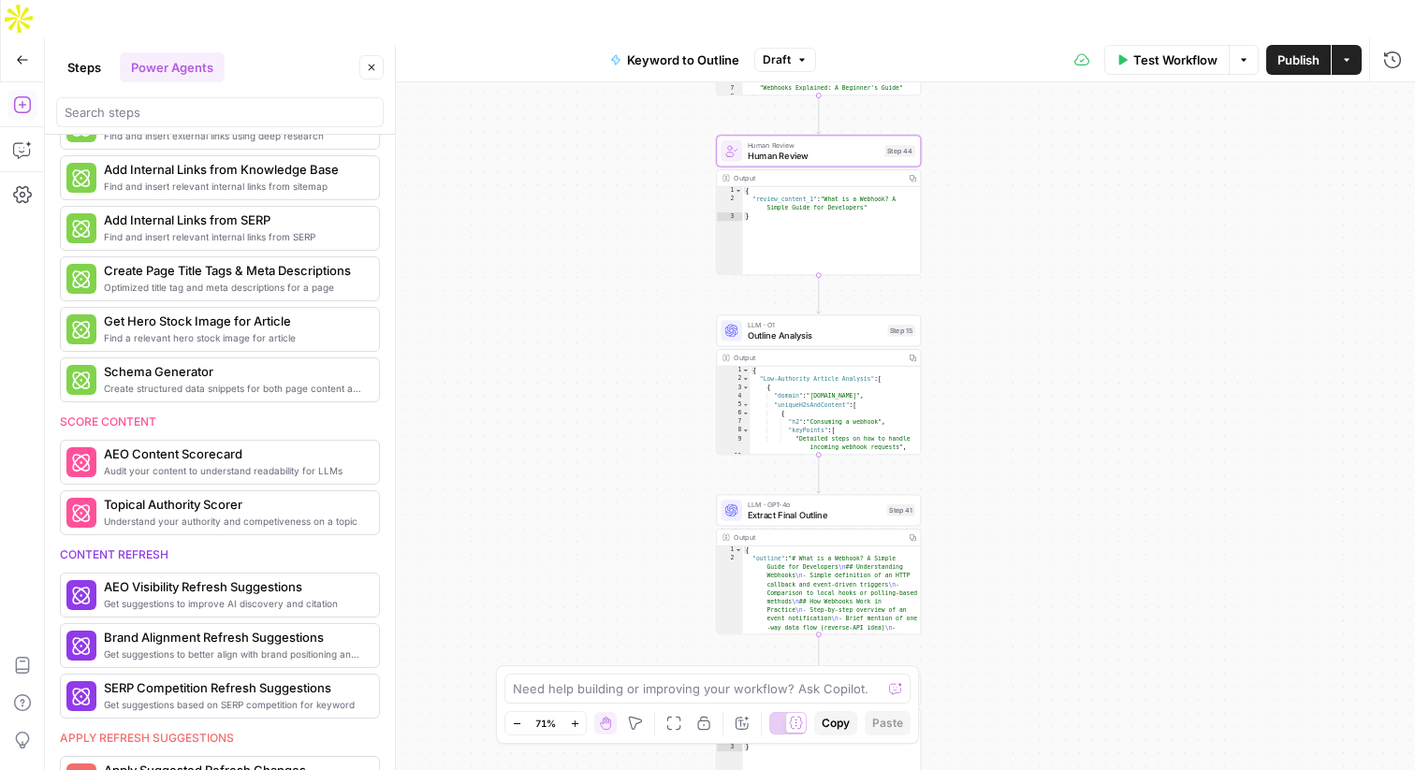
drag, startPoint x: 573, startPoint y: 222, endPoint x: 572, endPoint y: 120, distance: 102.0
click at [572, 120] on div "true false Workflow Set Inputs Inputs LLM · GPT-4o Search Query Step 40 Output …" at bounding box center [730, 444] width 1370 height 725
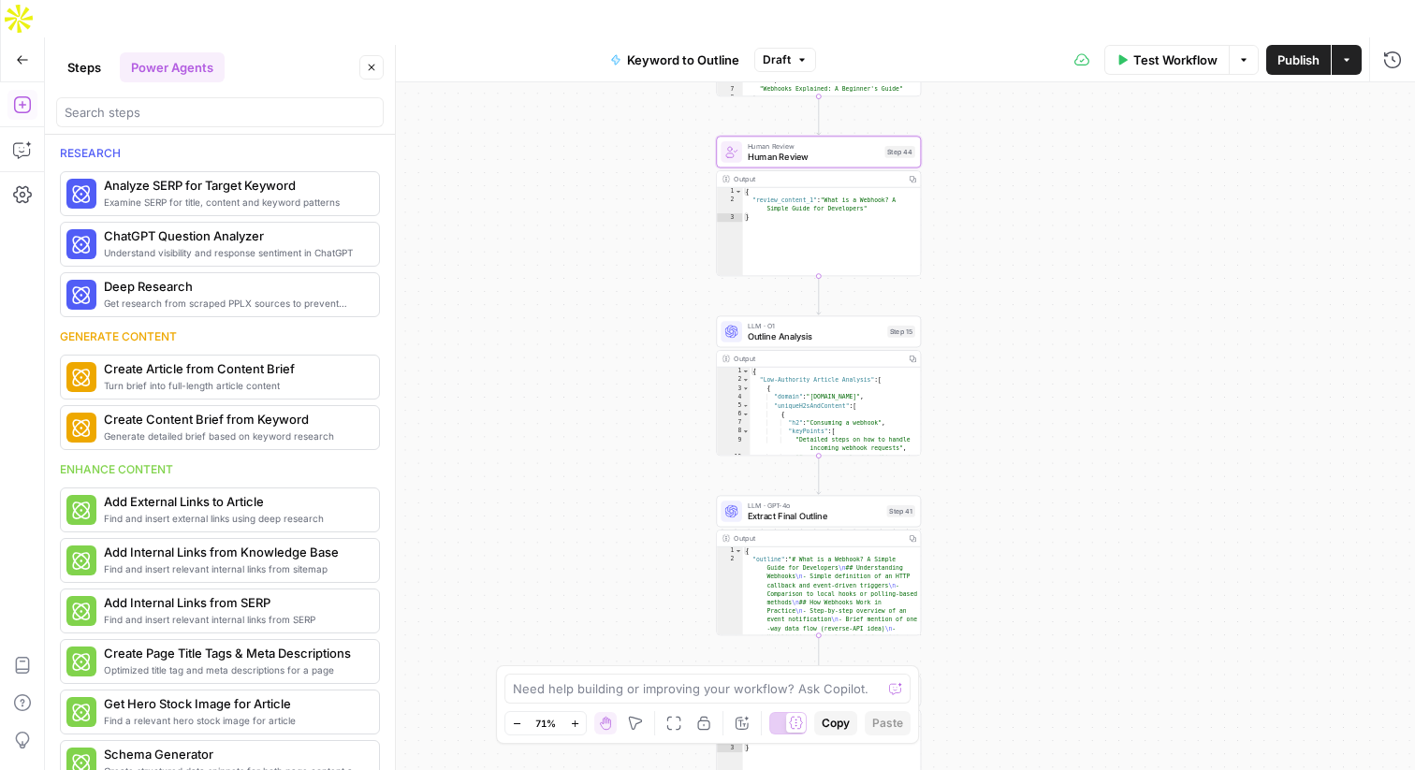
scroll to position [0, 0]
